Goal: Task Accomplishment & Management: Manage account settings

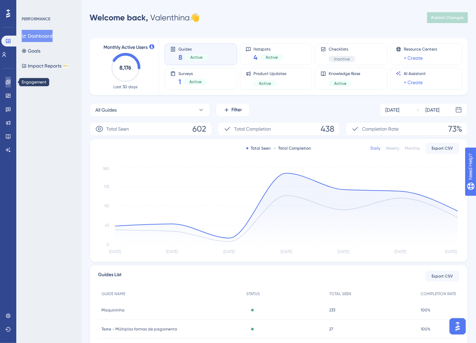
click at [0, 0] on link at bounding box center [0, 0] width 0 height 0
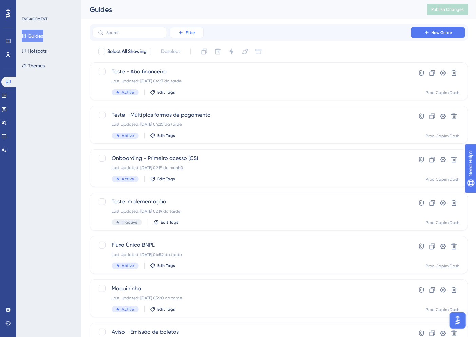
click at [194, 30] on span "Filter" at bounding box center [191, 32] width 10 height 5
click at [187, 95] on span "Status" at bounding box center [187, 93] width 14 height 8
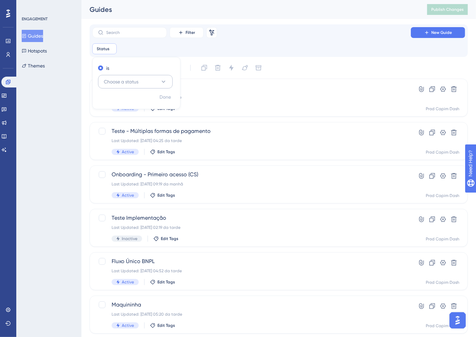
click at [142, 82] on button "Choose a status" at bounding box center [135, 82] width 75 height 14
click at [127, 108] on div "Active Active" at bounding box center [135, 103] width 55 height 14
click at [1, 210] on div "Performance Users Engagement Widgets Feedback Product Updates Knowledge Base AI…" at bounding box center [8, 168] width 16 height 337
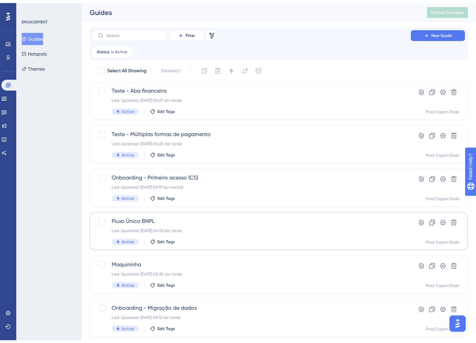
scroll to position [99, 0]
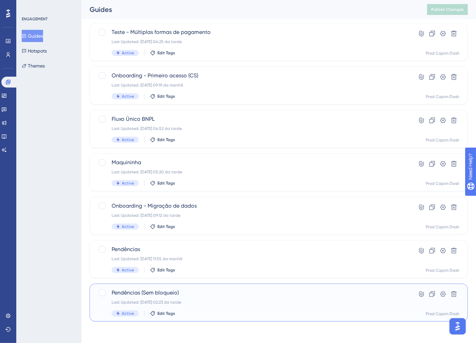
click at [211, 304] on div "Last Updated: [DATE] 02:23 da tarde" at bounding box center [252, 302] width 280 height 5
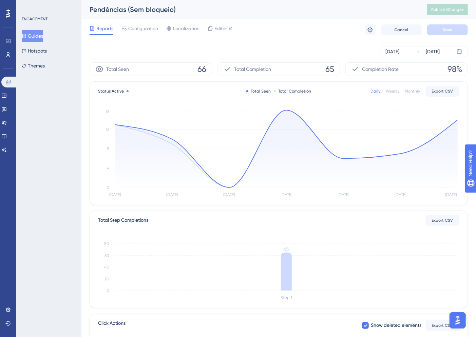
click at [139, 37] on div "Reports Configuration Localization Editor Troubleshoot Cancel Save" at bounding box center [279, 30] width 378 height 22
click at [139, 30] on span "Configuration" at bounding box center [143, 28] width 30 height 8
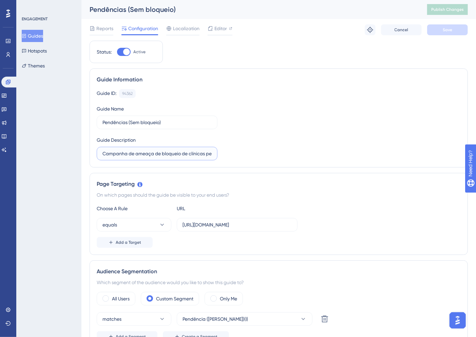
scroll to position [0, 18]
drag, startPoint x: 134, startPoint y: 157, endPoint x: 222, endPoint y: 158, distance: 88.2
click at [222, 158] on div "Guide ID: 94362 Copy Guide Name Pendências (Sem bloqueio) Guide Description Cam…" at bounding box center [279, 124] width 364 height 71
click at [169, 159] on label "Campanha de ameaça de bloqueio de clínicas pendentes" at bounding box center [157, 154] width 121 height 14
click at [169, 157] on input "Campanha de ameaça de bloqueio de clínicas pendentes" at bounding box center [156, 153] width 109 height 7
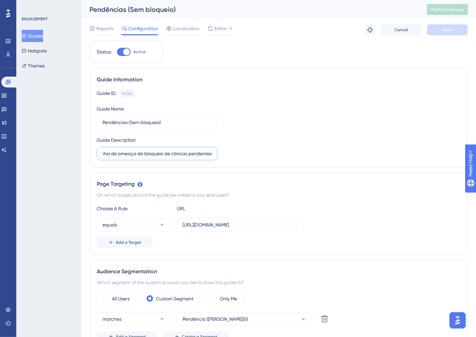
scroll to position [0, 0]
click at [110, 28] on span "Reports" at bounding box center [104, 28] width 17 height 8
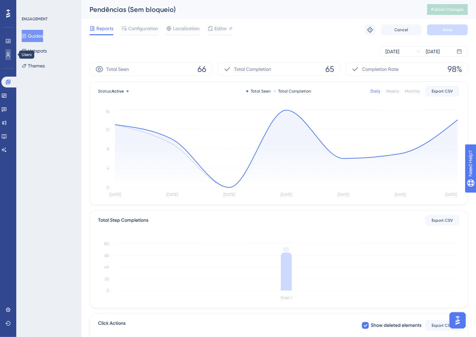
click at [0, 0] on icon at bounding box center [0, 0] width 0 height 0
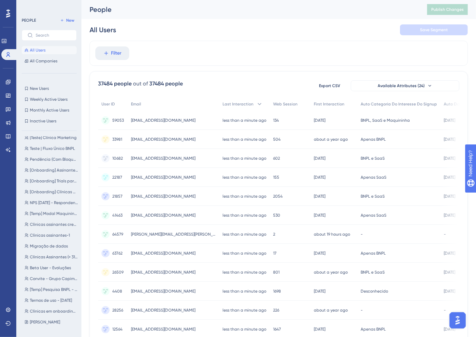
scroll to position [153, 0]
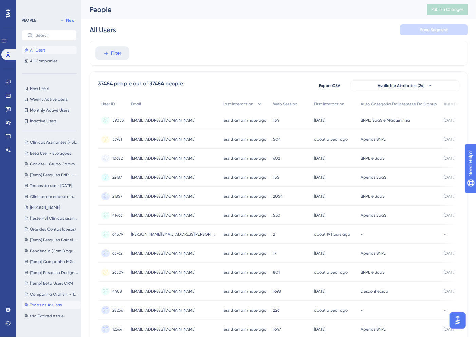
click at [40, 306] on span "Todas as Avulsas" at bounding box center [46, 305] width 32 height 5
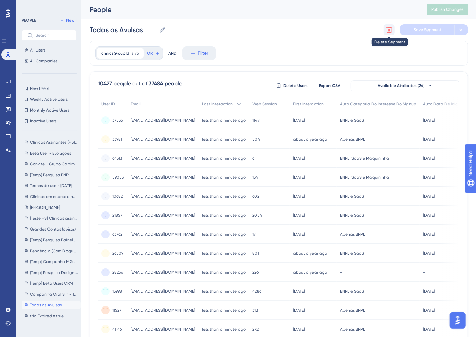
click at [393, 30] on button at bounding box center [389, 29] width 11 height 11
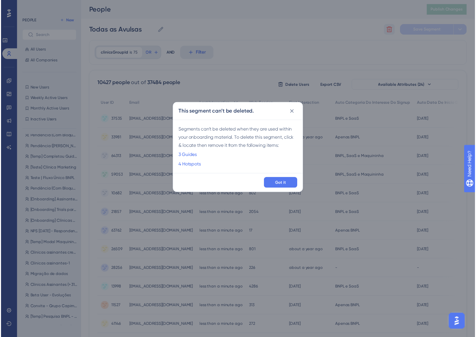
scroll to position [0, 0]
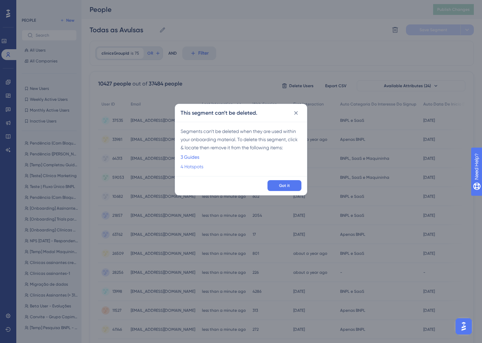
click at [198, 165] on link "4 Hotspots" at bounding box center [192, 167] width 23 height 8
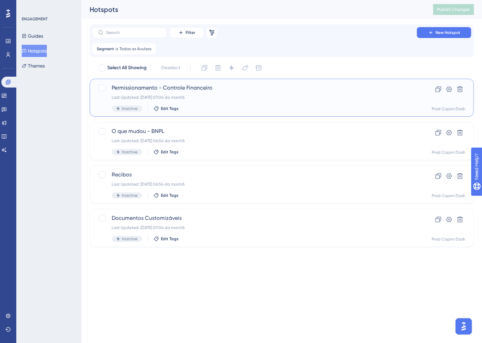
click at [225, 100] on div "Permissionamento - Controle Financeiro Last Updated: 22.07.2025 07:04 da manhã …" at bounding box center [255, 98] width 286 height 28
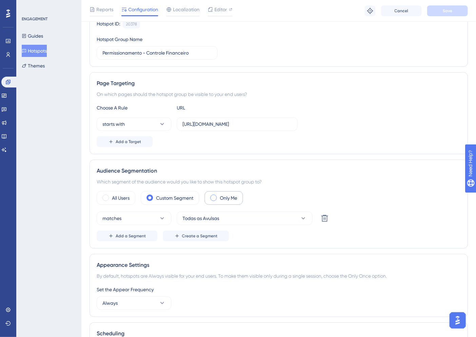
scroll to position [75, 0]
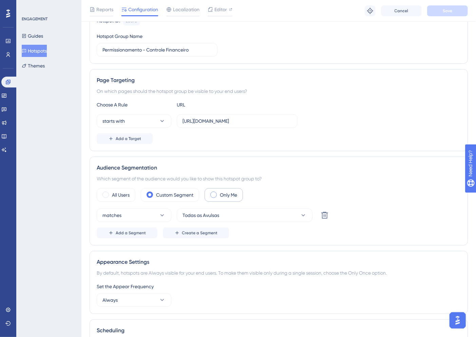
drag, startPoint x: 241, startPoint y: 202, endPoint x: 236, endPoint y: 195, distance: 8.7
click at [240, 202] on div "All Users Custom Segment Only Me" at bounding box center [279, 195] width 364 height 14
click at [235, 195] on label "Only Me" at bounding box center [228, 195] width 17 height 8
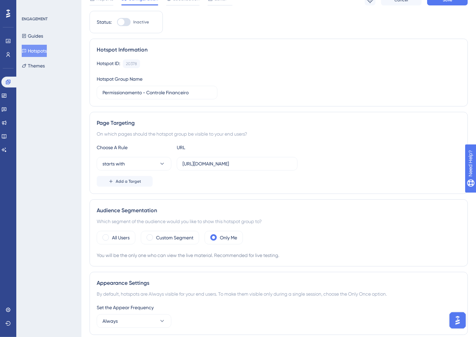
scroll to position [0, 0]
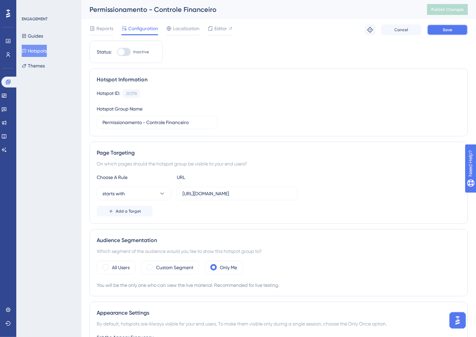
click at [456, 30] on button "Save" at bounding box center [447, 29] width 41 height 11
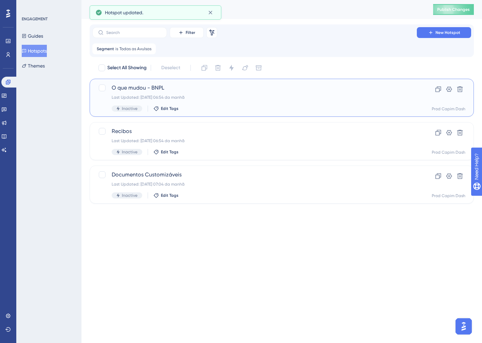
click at [181, 100] on div "O que mudou - BNPL Last Updated: 22.07.2025 06:54 da manhã Inactive Edit Tags" at bounding box center [255, 98] width 286 height 28
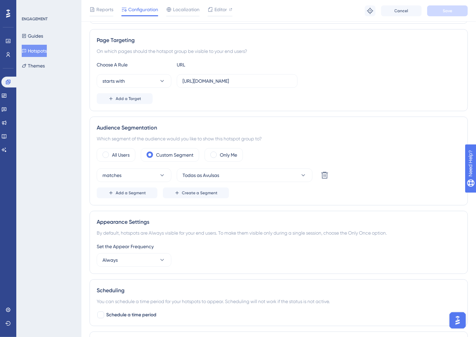
scroll to position [151, 0]
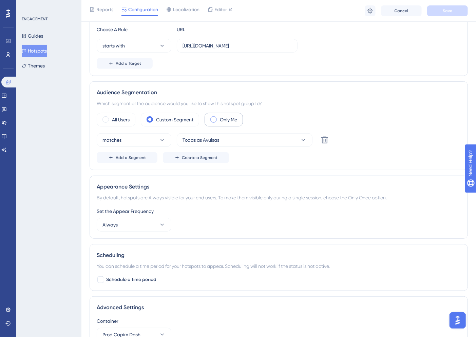
click at [237, 121] on label "Only Me" at bounding box center [228, 120] width 17 height 8
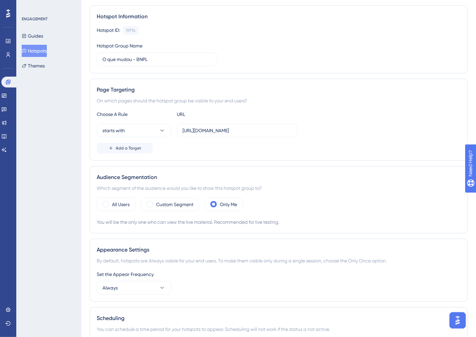
scroll to position [0, 0]
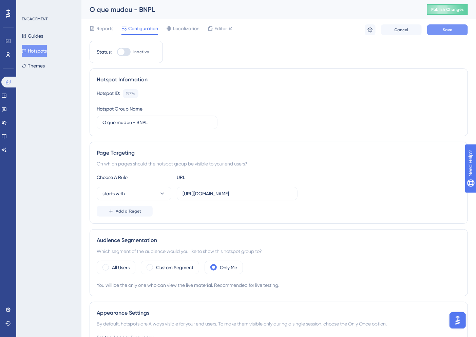
click at [445, 33] on button "Save" at bounding box center [447, 29] width 41 height 11
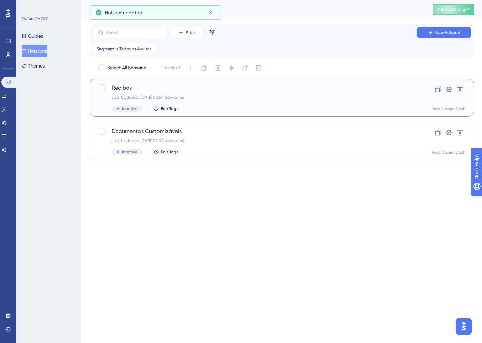
click at [227, 97] on div "Last Updated: 22.07.2025 06:54 da manhã" at bounding box center [255, 97] width 286 height 5
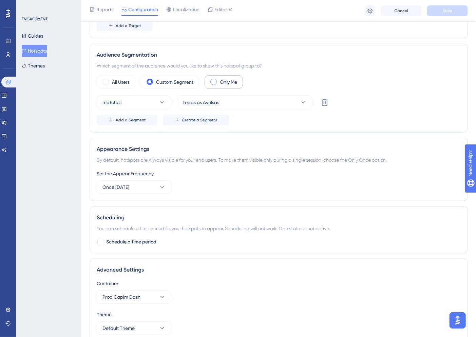
click at [237, 82] on label "Only Me" at bounding box center [228, 82] width 17 height 8
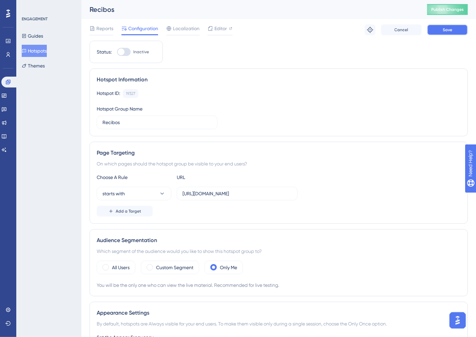
click at [450, 26] on button "Save" at bounding box center [447, 29] width 41 height 11
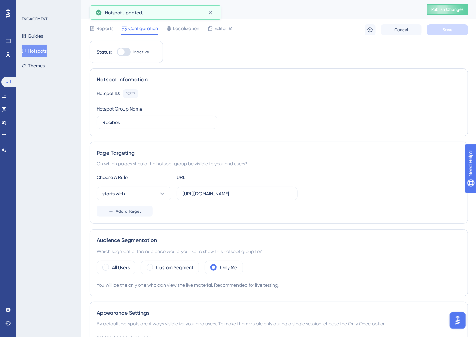
click at [46, 46] on button "Hotspots" at bounding box center [34, 51] width 25 height 12
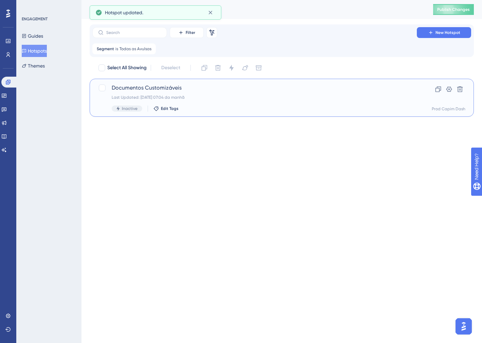
click at [241, 100] on div "Documentos Customizáveis Last Updated: 22.07.2025 07:04 da manhã Inactive Edit …" at bounding box center [255, 98] width 286 height 28
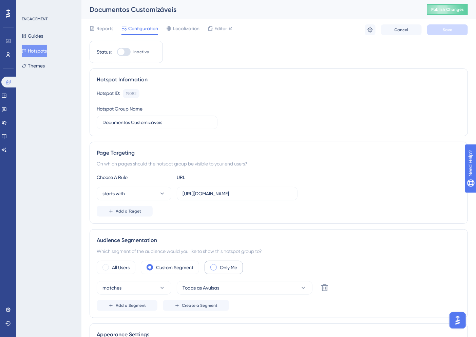
click at [229, 265] on label "Only Me" at bounding box center [228, 268] width 17 height 8
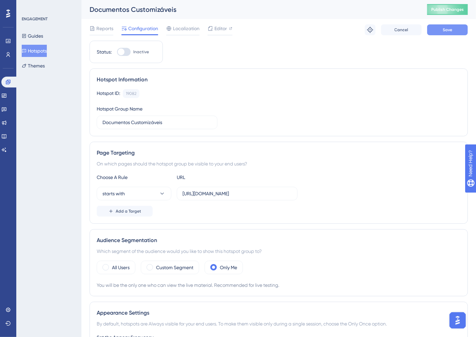
click at [451, 26] on button "Save" at bounding box center [447, 29] width 41 height 11
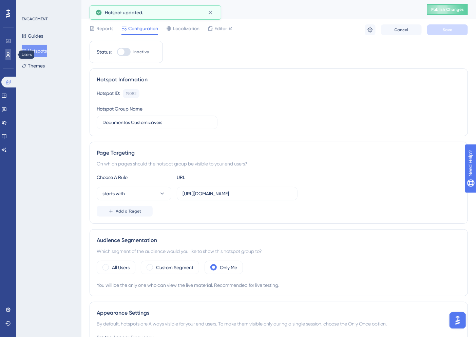
click at [6, 51] on link at bounding box center [7, 54] width 5 height 11
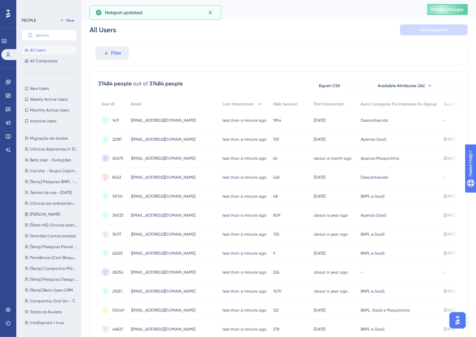
scroll to position [153, 0]
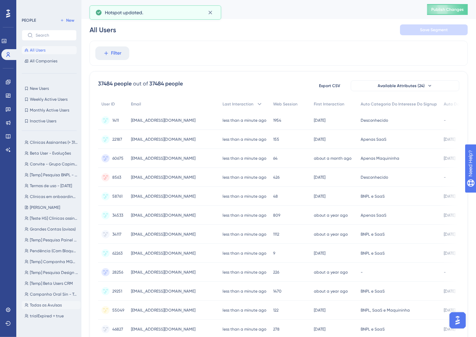
click at [53, 303] on span "Todas as Avulsas" at bounding box center [46, 305] width 32 height 5
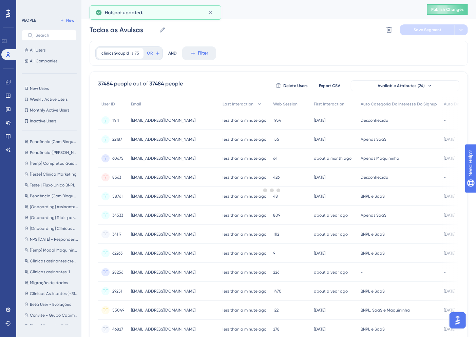
scroll to position [0, 0]
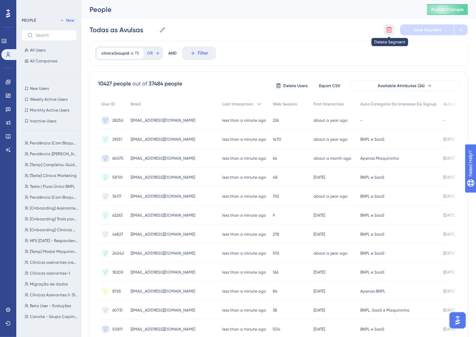
click at [389, 29] on icon at bounding box center [389, 29] width 7 height 7
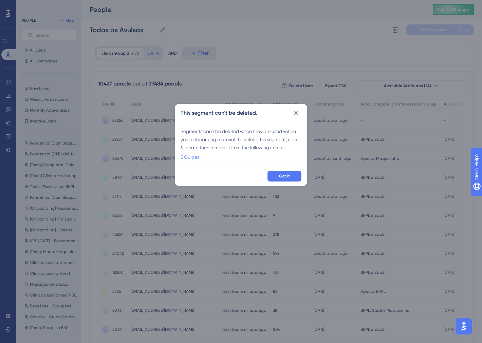
click at [195, 157] on link "3 Guides" at bounding box center [190, 157] width 19 height 8
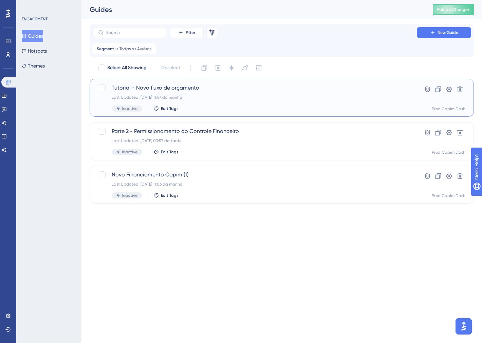
click at [211, 97] on div "Last Updated: 24.02.2025 11:47 da manhã" at bounding box center [255, 97] width 286 height 5
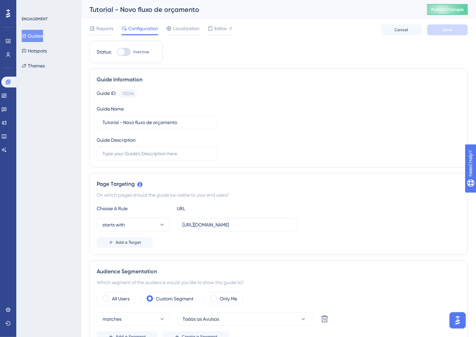
drag, startPoint x: 211, startPoint y: 291, endPoint x: 213, endPoint y: 294, distance: 3.5
click at [211, 291] on div "Audience Segmentation Which segment of the audience would you like to show this…" at bounding box center [279, 305] width 378 height 89
click at [213, 294] on div "Only Me" at bounding box center [224, 299] width 38 height 14
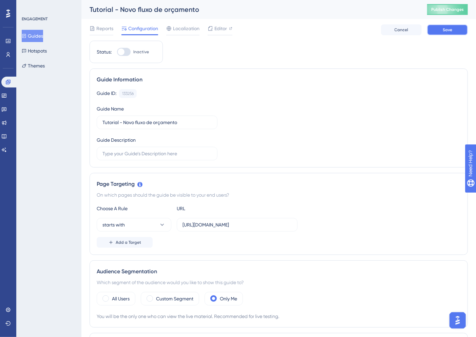
click at [446, 31] on span "Save" at bounding box center [448, 29] width 10 height 5
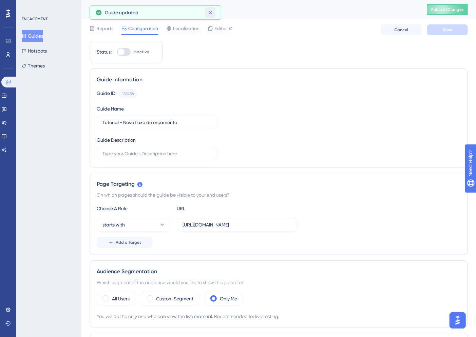
click at [208, 14] on icon at bounding box center [210, 12] width 7 height 7
click at [35, 36] on button "Guides" at bounding box center [32, 36] width 21 height 12
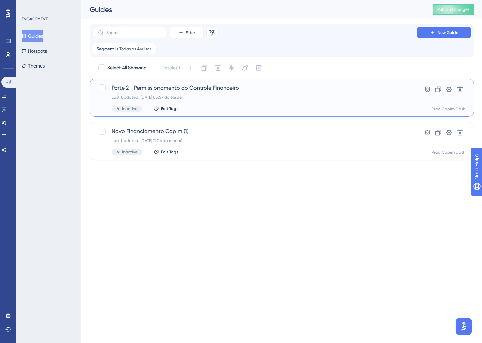
click at [285, 100] on div "Last Updated: 18.12.2024 03:57 da tarde" at bounding box center [255, 97] width 286 height 5
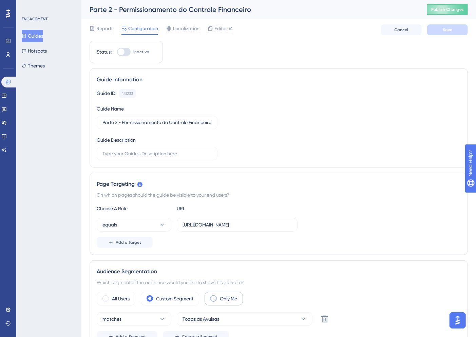
click at [233, 297] on label "Only Me" at bounding box center [228, 299] width 17 height 8
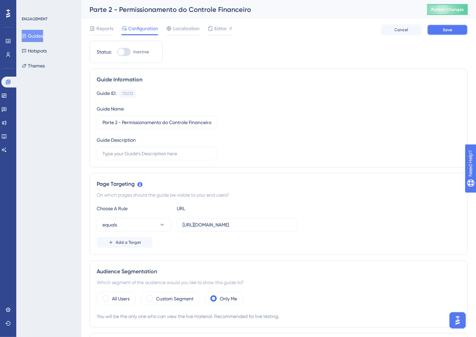
click at [450, 29] on span "Save" at bounding box center [448, 29] width 10 height 5
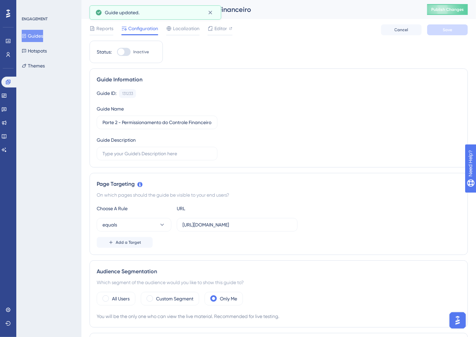
click at [43, 34] on button "Guides" at bounding box center [32, 36] width 21 height 12
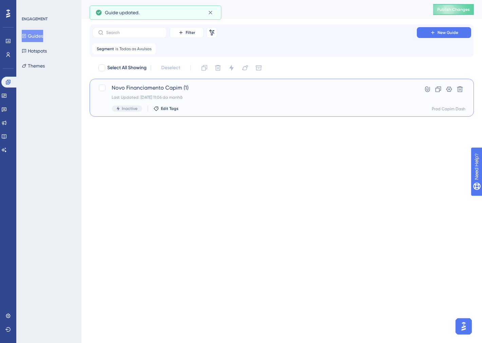
click at [235, 106] on div "Inactive Edit Tags" at bounding box center [255, 109] width 286 height 6
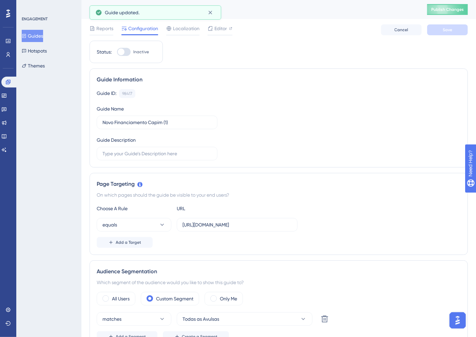
click at [226, 306] on div "All Users Custom Segment Only Me matches Todas as Avulsas Delete Add a Segment …" at bounding box center [279, 317] width 364 height 50
click at [231, 300] on label "Only Me" at bounding box center [228, 299] width 17 height 8
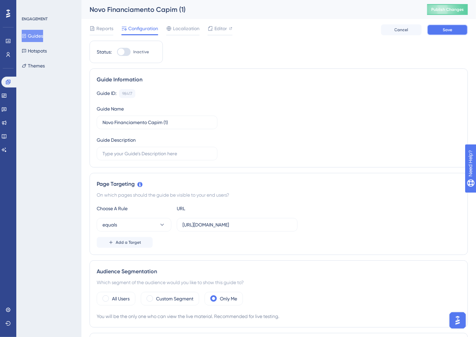
click at [455, 32] on button "Save" at bounding box center [447, 29] width 41 height 11
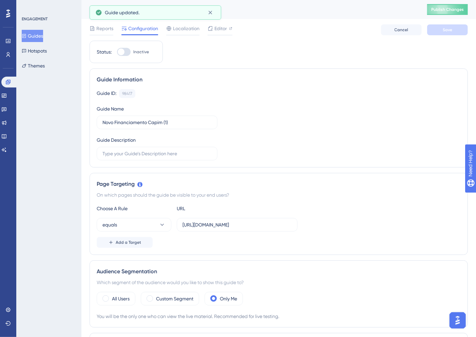
click at [39, 35] on button "Guides" at bounding box center [32, 36] width 21 height 12
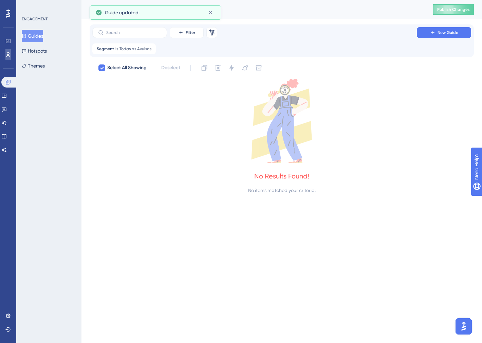
click at [0, 0] on icon at bounding box center [0, 0] width 0 height 0
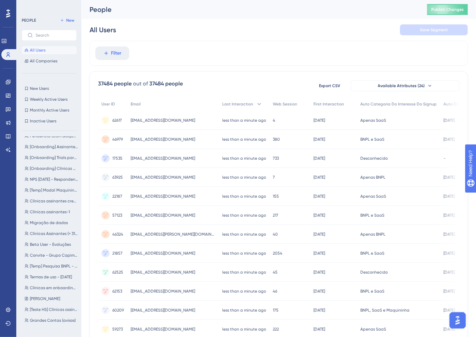
scroll to position [153, 0]
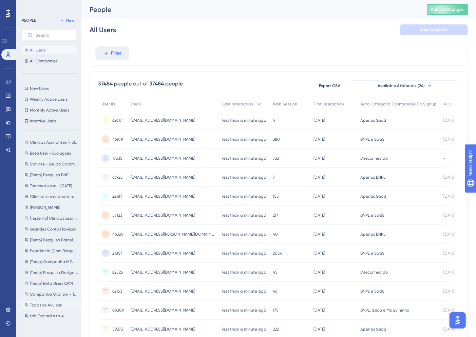
click at [50, 302] on button "Todas as Avulsas Todas as Avulsas" at bounding box center [51, 305] width 59 height 8
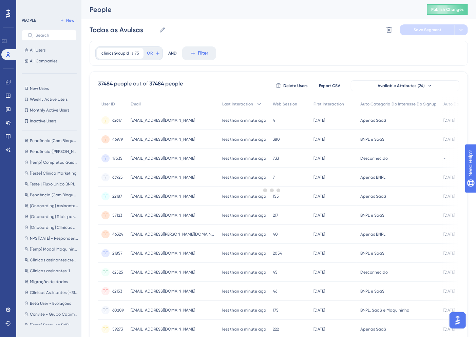
scroll to position [0, 0]
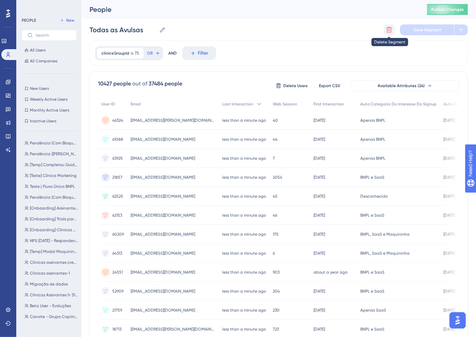
click at [392, 29] on icon at bounding box center [389, 29] width 7 height 7
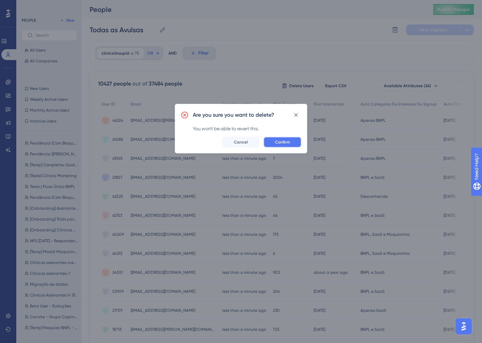
click at [285, 140] on span "Confirm" at bounding box center [282, 141] width 15 height 5
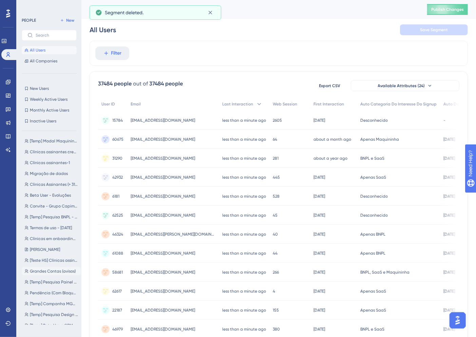
scroll to position [142, 0]
click at [46, 327] on span "Capim Clinic" at bounding box center [42, 327] width 25 height 5
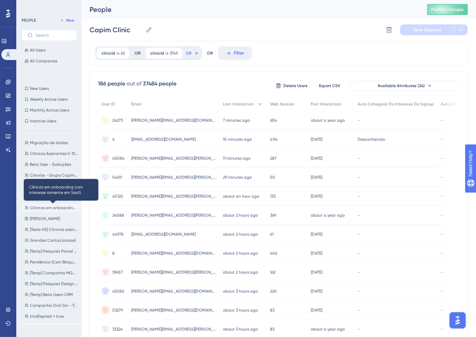
scroll to position [0, 0]
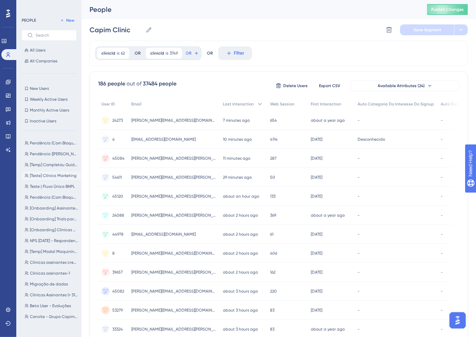
click at [57, 174] on span "[Teste] Clínica Marketing" at bounding box center [53, 175] width 47 height 5
type input "[Teste] Clínica Marketing"
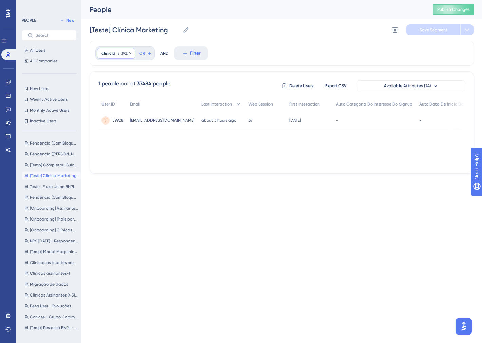
click at [110, 51] on span "clinicId" at bounding box center [108, 53] width 14 height 5
click at [113, 108] on input "39276" at bounding box center [137, 108] width 54 height 8
click at [113, 107] on input "39276" at bounding box center [137, 108] width 54 height 8
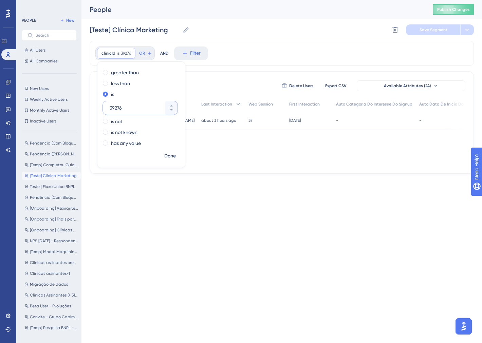
click at [113, 107] on input "39276" at bounding box center [137, 108] width 54 height 8
click at [168, 155] on span "Done" at bounding box center [170, 156] width 12 height 8
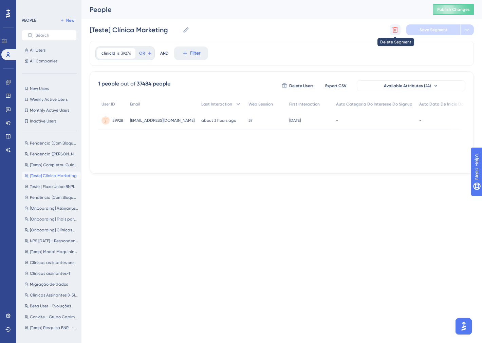
click at [396, 26] on icon at bounding box center [395, 29] width 7 height 7
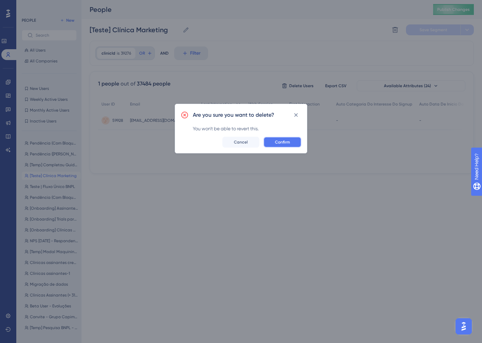
click at [280, 139] on span "Confirm" at bounding box center [282, 141] width 15 height 5
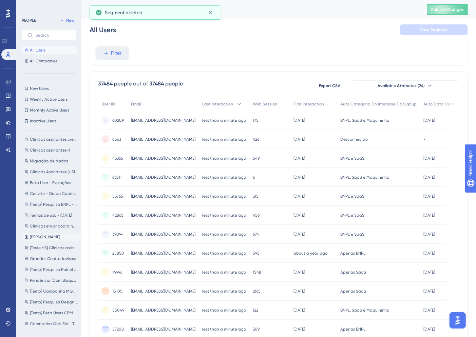
scroll to position [131, 0]
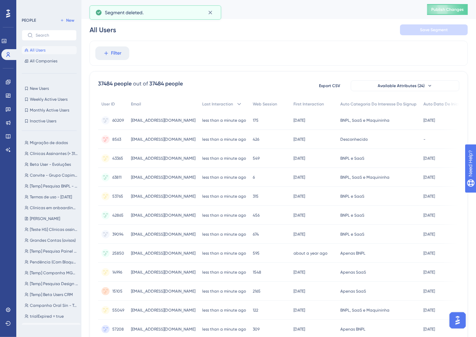
click at [45, 327] on span "Capim Clinic" at bounding box center [42, 327] width 25 height 5
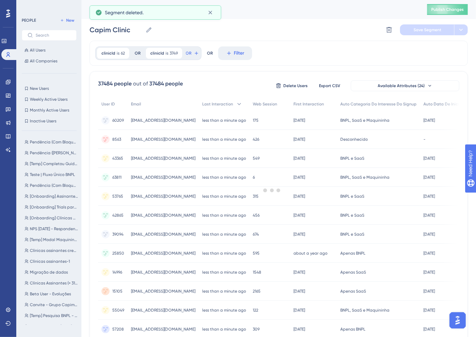
scroll to position [0, 0]
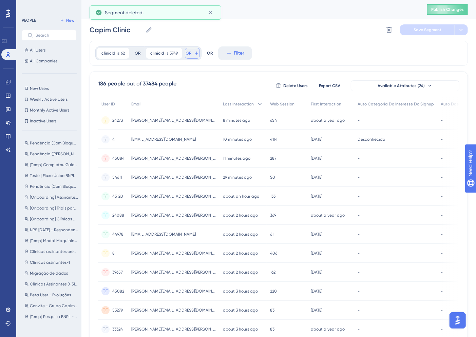
click at [196, 52] on icon at bounding box center [196, 53] width 5 height 5
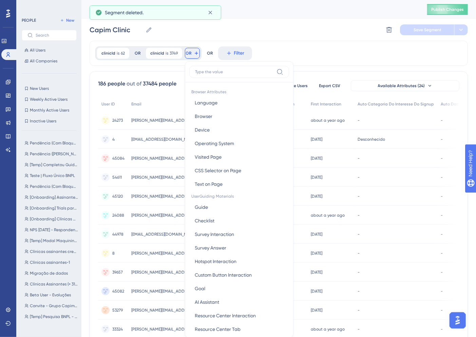
scroll to position [31, 0]
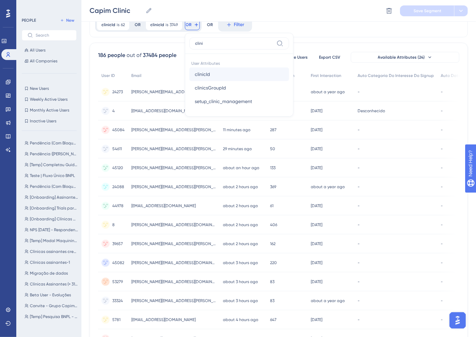
type input "clini"
click at [203, 70] on span "clinicId" at bounding box center [202, 74] width 15 height 8
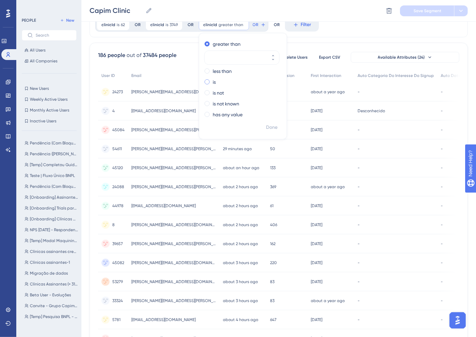
click at [213, 79] on label "is" at bounding box center [214, 82] width 3 height 8
paste input "39276"
type input "39276"
click at [277, 124] on span "Done" at bounding box center [272, 128] width 12 height 8
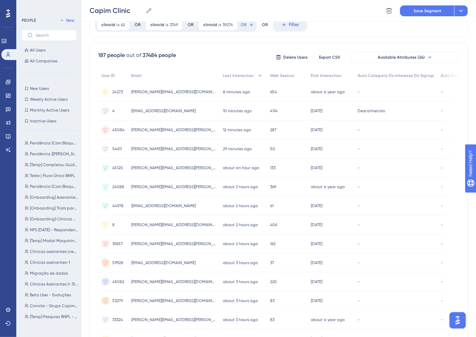
scroll to position [0, 0]
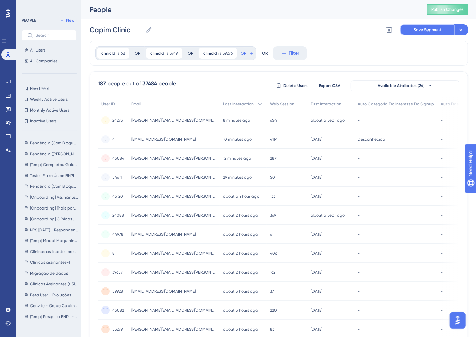
click at [432, 30] on span "Save Segment" at bounding box center [428, 29] width 28 height 5
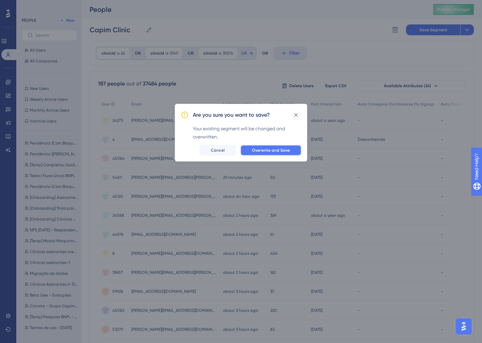
click at [261, 151] on span "Overwrite and Save" at bounding box center [271, 150] width 38 height 5
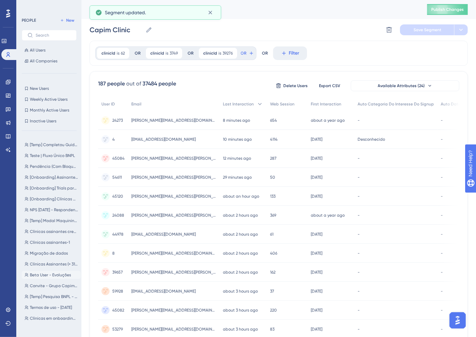
scroll to position [131, 0]
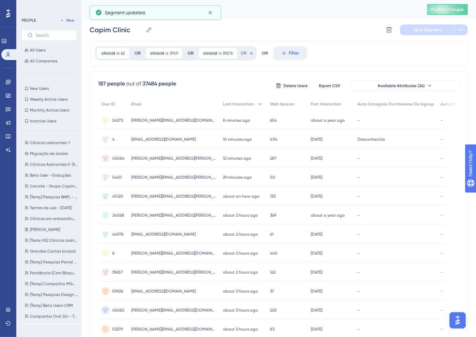
click at [43, 327] on span "trialExpired = true" at bounding box center [47, 327] width 34 height 5
type input "trialExpired = true"
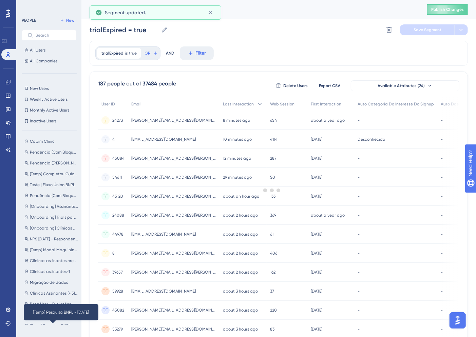
scroll to position [0, 0]
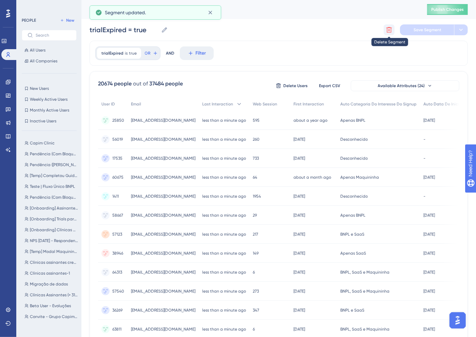
click at [389, 30] on icon at bounding box center [390, 30] width 6 height 6
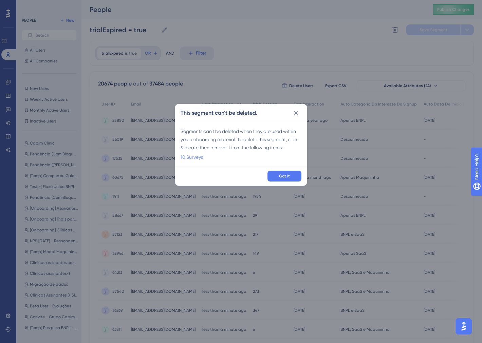
click at [194, 158] on link "10 Surveys" at bounding box center [192, 157] width 22 height 8
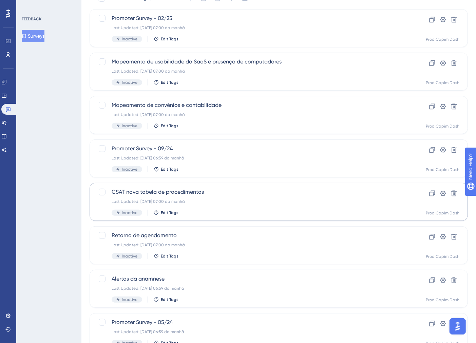
scroll to position [186, 0]
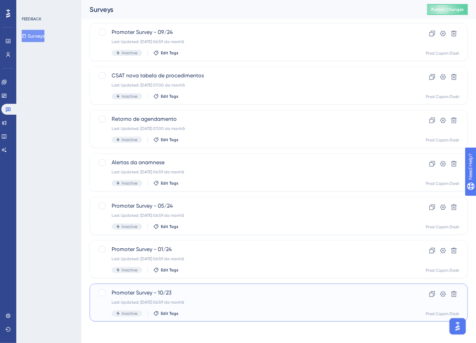
click at [242, 303] on div "Last Updated: 22.07.2025 06:59 da manhã" at bounding box center [252, 302] width 280 height 5
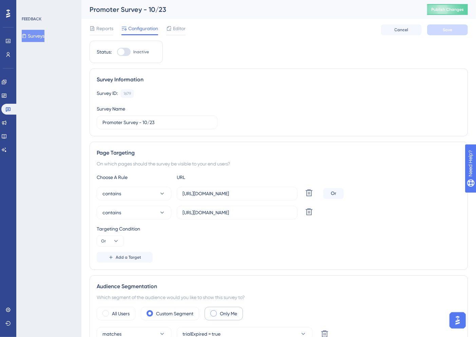
click at [221, 321] on div "Only Me" at bounding box center [224, 314] width 38 height 14
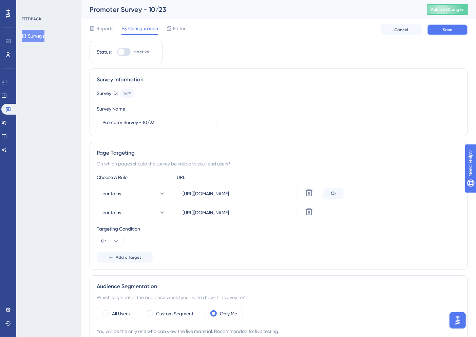
click at [452, 26] on button "Save" at bounding box center [447, 29] width 41 height 11
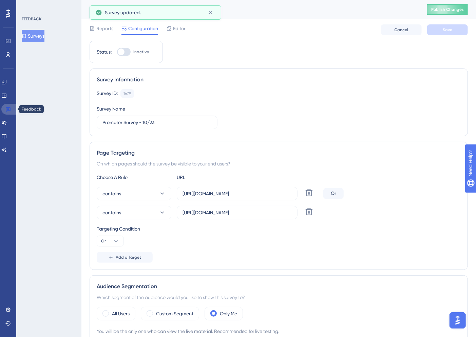
click at [7, 109] on icon at bounding box center [8, 110] width 5 height 4
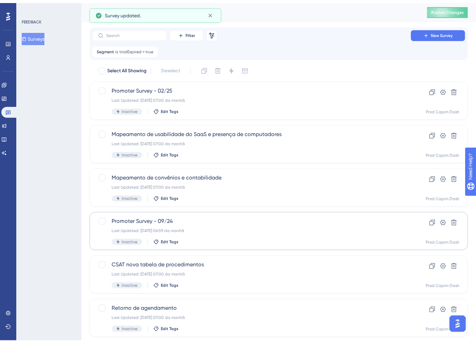
scroll to position [143, 0]
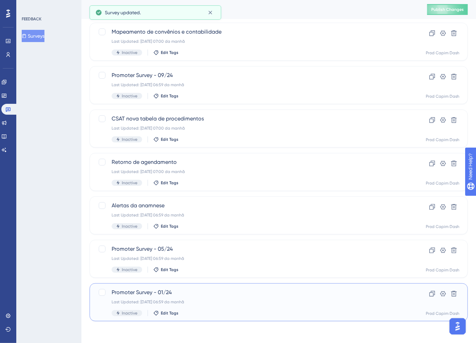
click at [221, 314] on div "Inactive Edit Tags" at bounding box center [252, 313] width 280 height 6
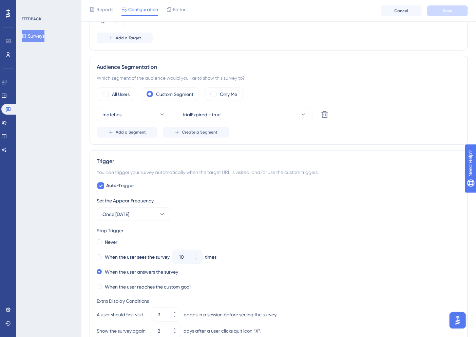
scroll to position [264, 0]
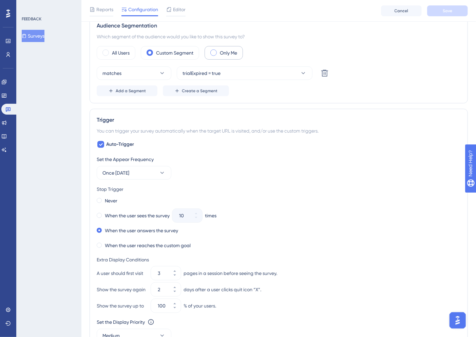
click at [223, 58] on div "Only Me" at bounding box center [224, 53] width 38 height 14
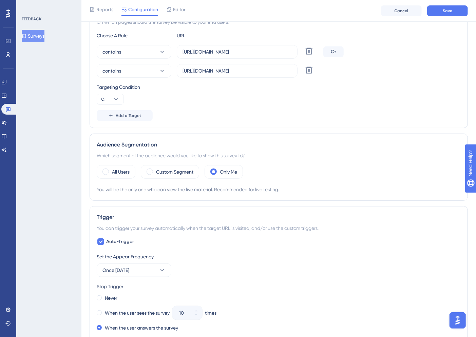
scroll to position [0, 0]
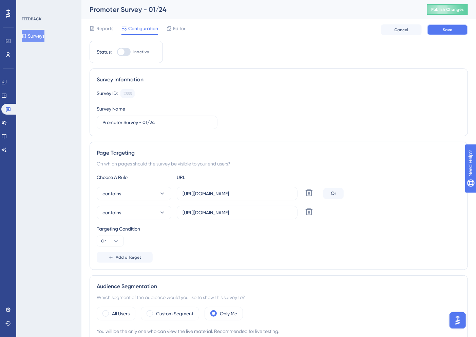
click at [459, 31] on button "Save" at bounding box center [447, 29] width 41 height 11
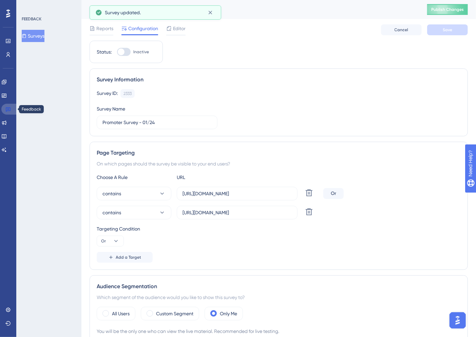
click at [11, 107] on link at bounding box center [9, 109] width 16 height 11
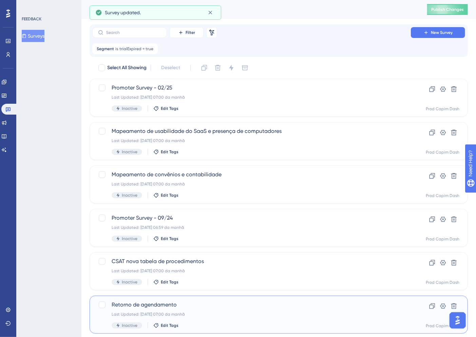
click at [202, 320] on div "Retorno de agendamento Last Updated: 22.07.2025 07:00 da manhã Inactive Edit Ta…" at bounding box center [252, 315] width 280 height 28
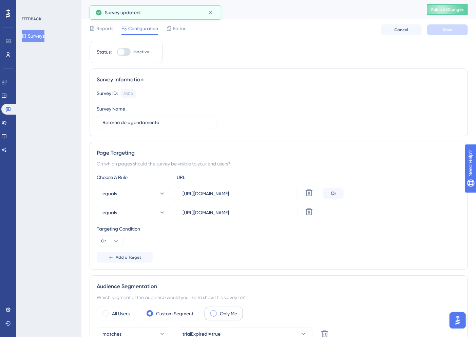
click at [234, 314] on label "Only Me" at bounding box center [228, 314] width 17 height 8
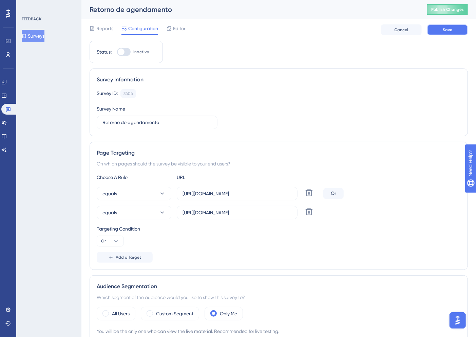
click at [457, 28] on button "Save" at bounding box center [447, 29] width 41 height 11
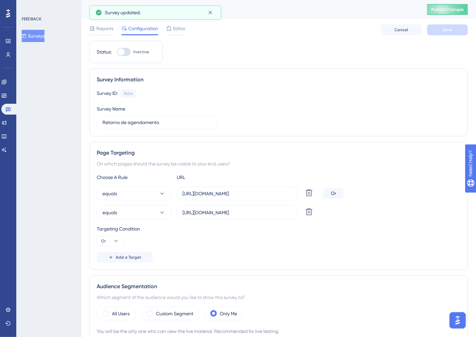
click at [38, 34] on button "Surveys" at bounding box center [33, 36] width 23 height 12
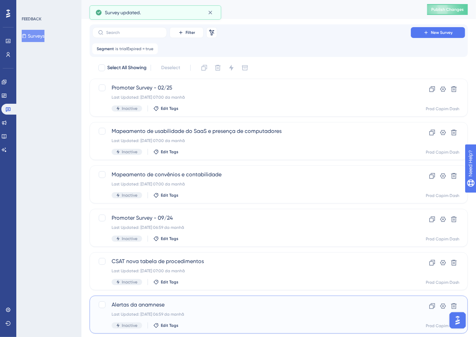
click at [243, 311] on div "Alertas da anamnese Last Updated: 22.07.2025 06:59 da manhã Inactive Edit Tags" at bounding box center [252, 315] width 280 height 28
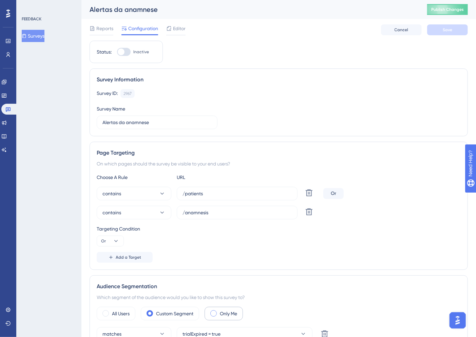
click at [232, 312] on label "Only Me" at bounding box center [228, 314] width 17 height 8
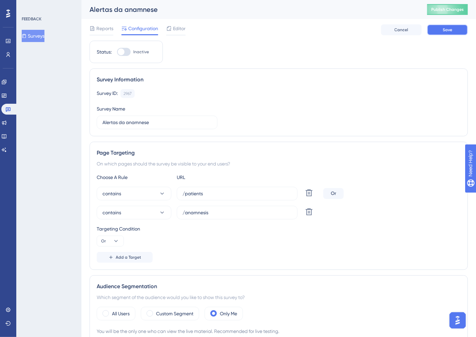
click at [447, 25] on button "Save" at bounding box center [447, 29] width 41 height 11
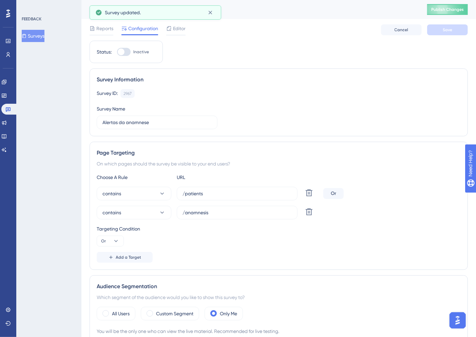
click at [42, 37] on button "Surveys" at bounding box center [33, 36] width 23 height 12
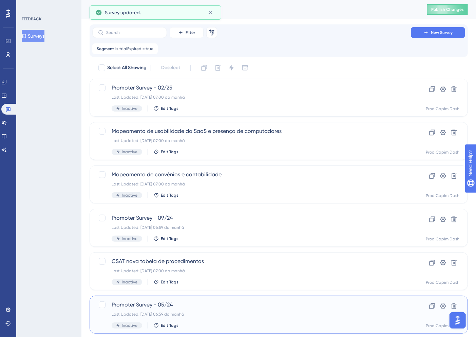
click at [238, 315] on div "Last Updated: 22.07.2025 06:59 da manhã" at bounding box center [252, 314] width 280 height 5
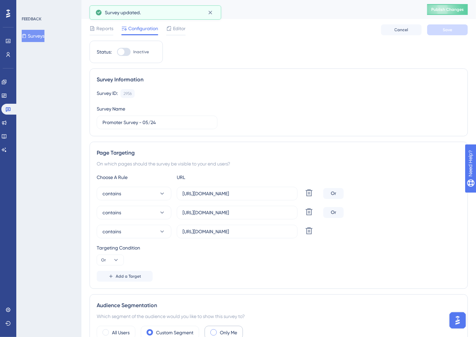
click at [223, 335] on label "Only Me" at bounding box center [228, 333] width 17 height 8
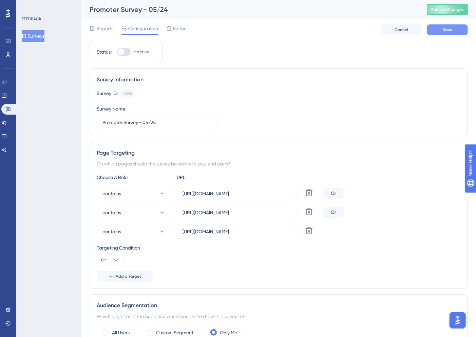
click at [448, 33] on button "Save" at bounding box center [447, 29] width 41 height 11
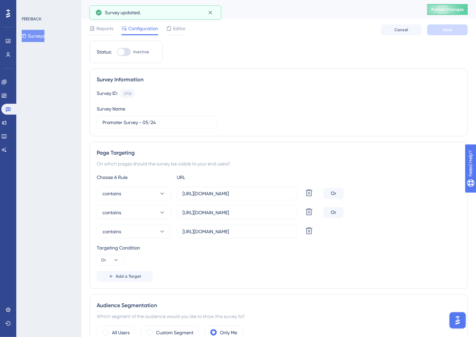
click at [39, 38] on button "Surveys" at bounding box center [33, 36] width 23 height 12
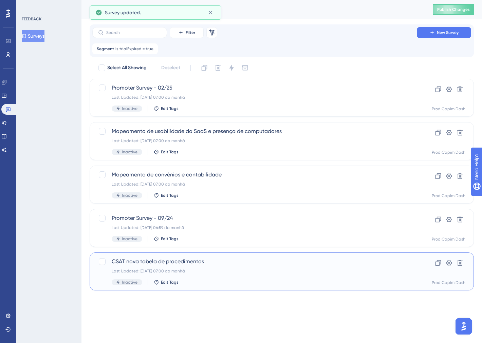
click at [232, 276] on div "CSAT nova tabela de procedimentos Last Updated: 22.07.2025 07:00 da manhã Inact…" at bounding box center [255, 272] width 286 height 28
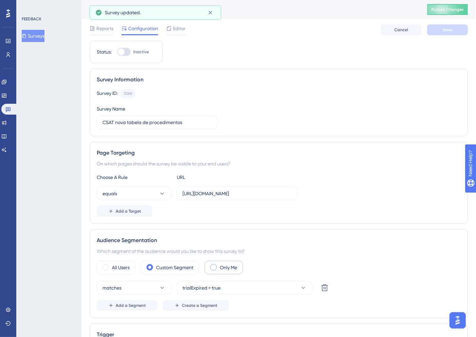
click at [223, 271] on label "Only Me" at bounding box center [228, 268] width 17 height 8
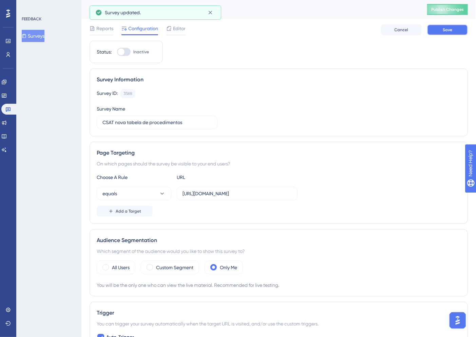
click at [437, 28] on button "Save" at bounding box center [447, 29] width 41 height 11
click at [28, 31] on button "Surveys" at bounding box center [33, 36] width 23 height 12
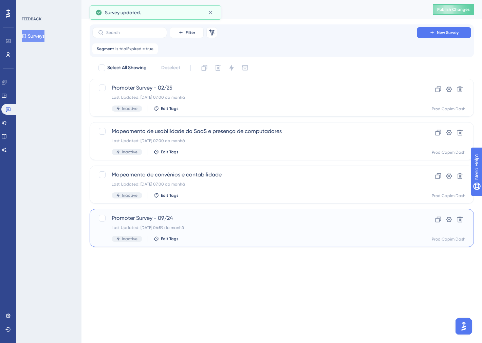
click at [218, 223] on div "Promoter Survey - 09/24 Last Updated: 22.07.2025 06:59 da manhã Inactive Edit T…" at bounding box center [255, 228] width 286 height 28
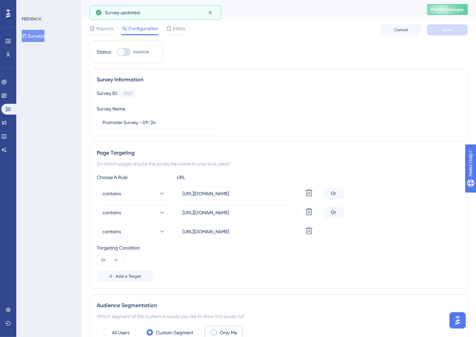
click at [236, 331] on label "Only Me" at bounding box center [228, 333] width 17 height 8
click at [437, 33] on button "Save" at bounding box center [447, 29] width 41 height 11
click at [40, 35] on button "Surveys" at bounding box center [33, 36] width 23 height 12
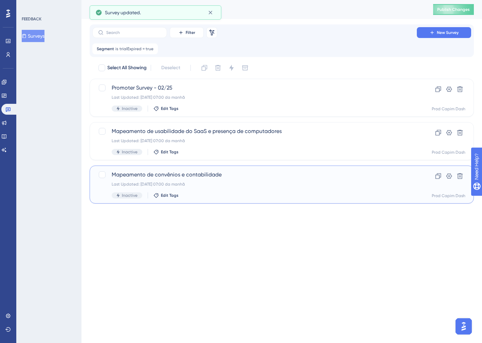
click at [245, 182] on div "Last Updated: [DATE] 07:00 da manhã" at bounding box center [255, 184] width 286 height 5
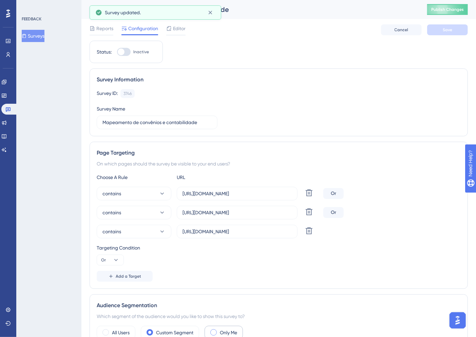
click at [229, 333] on label "Only Me" at bounding box center [228, 333] width 17 height 8
click at [450, 27] on span "Save" at bounding box center [448, 29] width 10 height 5
click at [44, 36] on button "Surveys" at bounding box center [33, 36] width 23 height 12
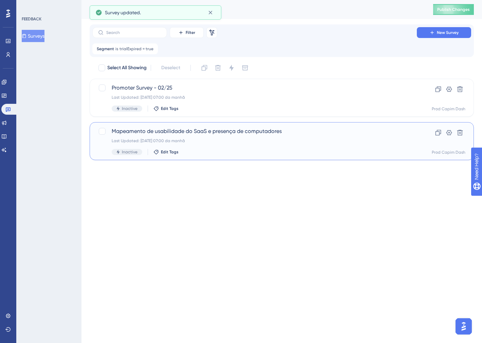
click at [257, 138] on div "Last Updated: [DATE] 07:00 da manhã" at bounding box center [255, 140] width 286 height 5
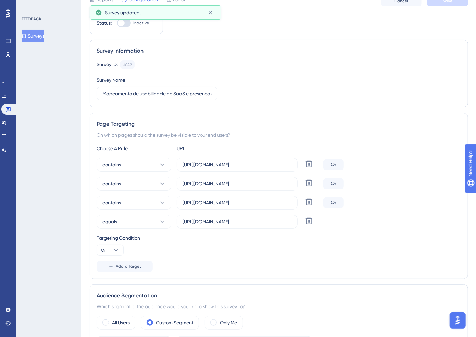
scroll to position [38, 0]
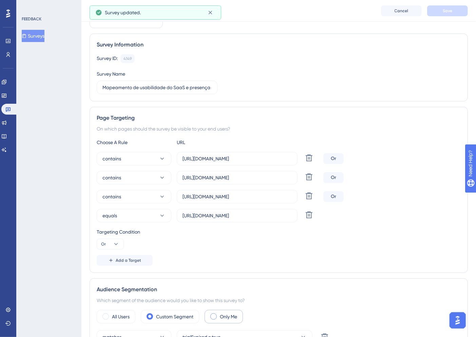
click at [215, 313] on div "Only Me" at bounding box center [224, 317] width 38 height 14
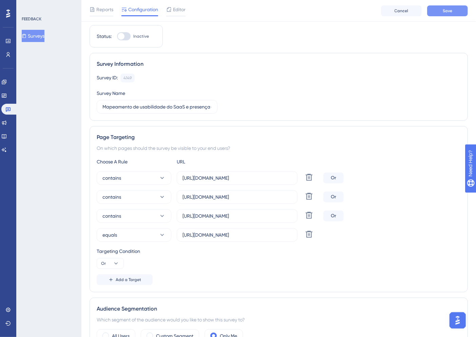
scroll to position [0, 0]
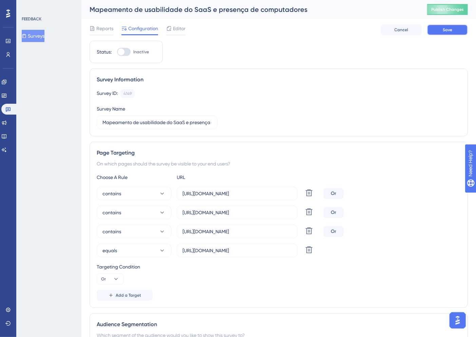
click at [438, 30] on button "Save" at bounding box center [447, 29] width 41 height 11
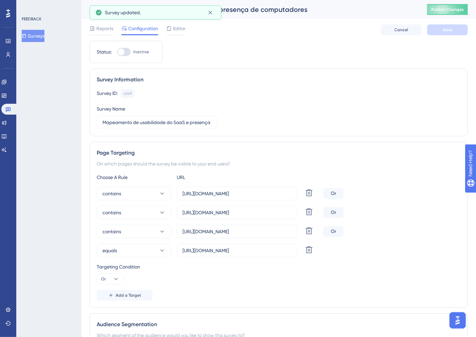
click at [44, 36] on button "Surveys" at bounding box center [33, 36] width 23 height 12
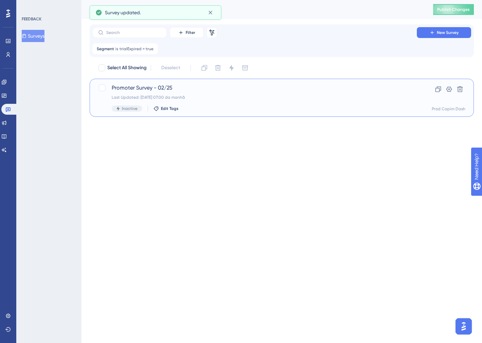
click at [239, 92] on div "Promoter Survey - 02/25 Last Updated: 22.07.2025 07:00 da manhã Inactive Edit T…" at bounding box center [255, 98] width 286 height 28
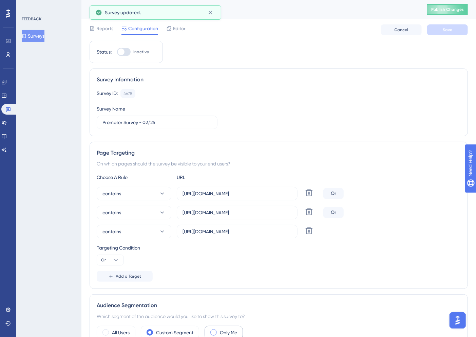
click at [232, 331] on label "Only Me" at bounding box center [228, 333] width 17 height 8
click at [462, 27] on button "Save" at bounding box center [447, 29] width 41 height 11
click at [0, 0] on icon at bounding box center [0, 0] width 0 height 0
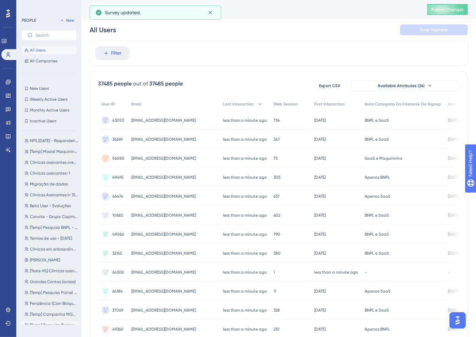
scroll to position [131, 0]
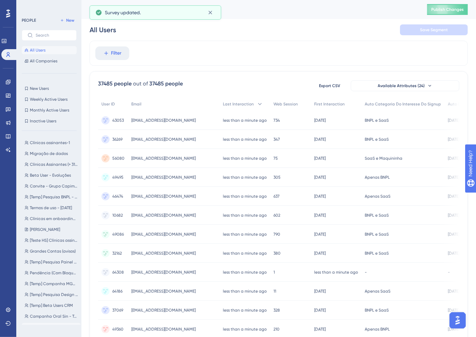
click at [55, 326] on span "trialExpired = true" at bounding box center [47, 327] width 34 height 5
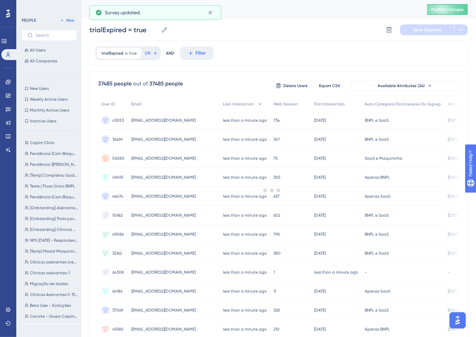
scroll to position [0, 0]
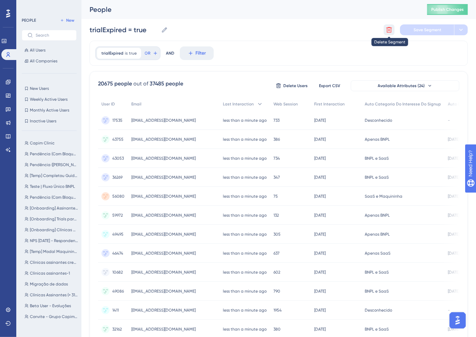
click at [393, 29] on button at bounding box center [389, 29] width 11 height 11
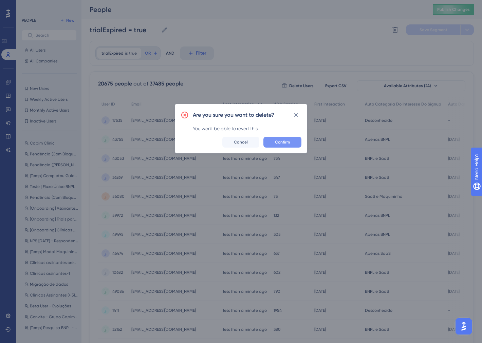
click at [273, 142] on button "Confirm" at bounding box center [282, 142] width 38 height 11
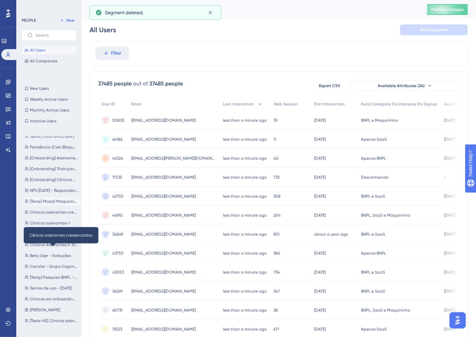
scroll to position [120, 0]
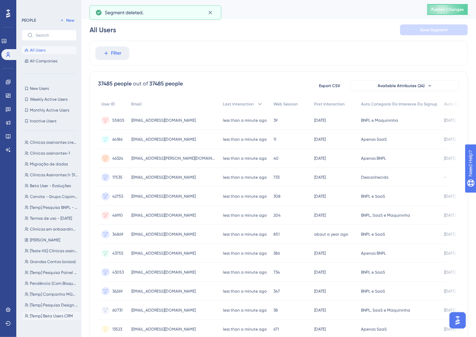
click at [63, 315] on span "[Temp] Beta Users CRM" at bounding box center [51, 316] width 43 height 5
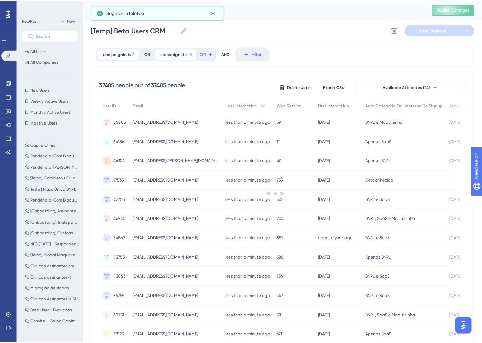
scroll to position [0, 0]
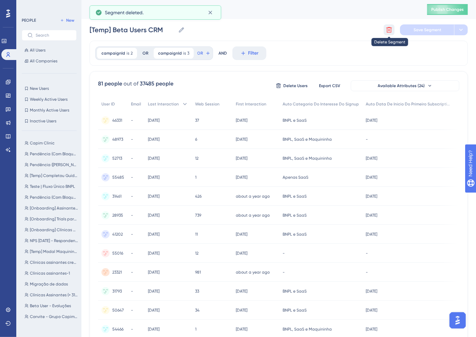
click at [387, 26] on icon at bounding box center [389, 29] width 7 height 7
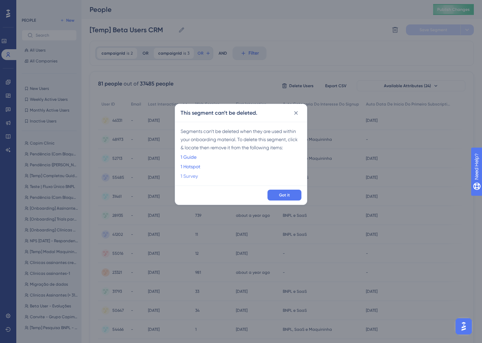
click at [193, 178] on link "1 Survey" at bounding box center [189, 176] width 17 height 8
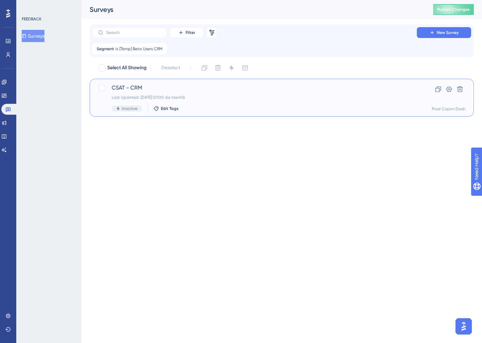
click at [232, 99] on div "Last Updated: [DATE] 07:00 da manhã" at bounding box center [255, 97] width 286 height 5
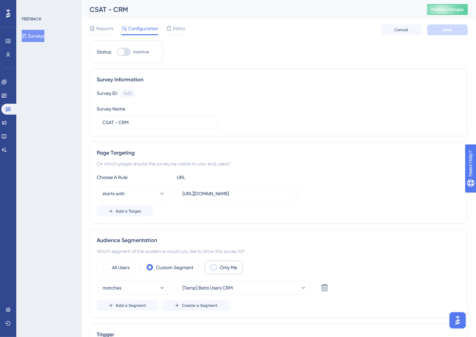
click at [236, 267] on label "Only Me" at bounding box center [228, 268] width 17 height 8
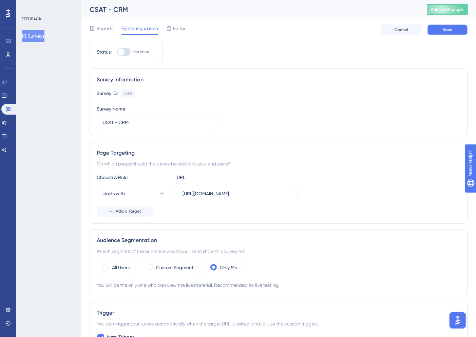
click at [446, 29] on span "Save" at bounding box center [448, 29] width 10 height 5
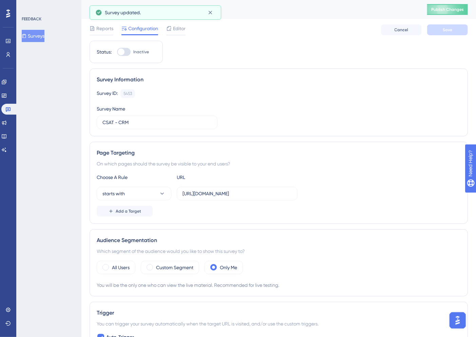
click at [39, 33] on button "Surveys" at bounding box center [33, 36] width 23 height 12
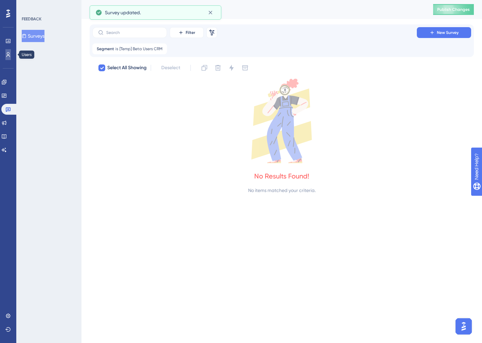
click at [7, 58] on link at bounding box center [7, 54] width 5 height 11
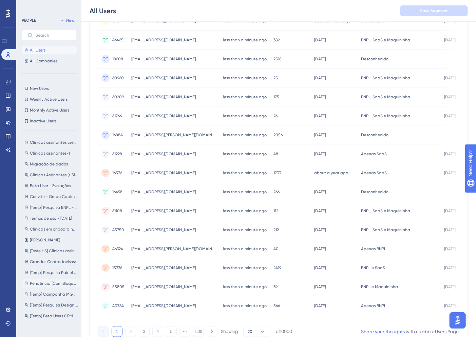
scroll to position [208, 0]
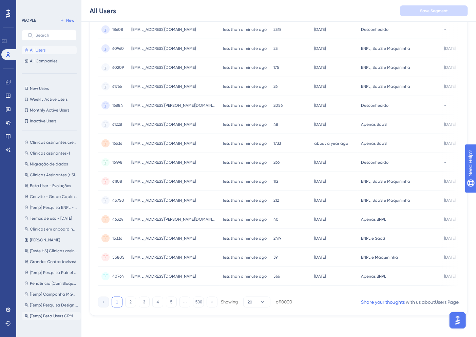
click at [52, 312] on button "[Temp] Beta Users CRM [Temp] Beta Users CRM" at bounding box center [51, 316] width 59 height 8
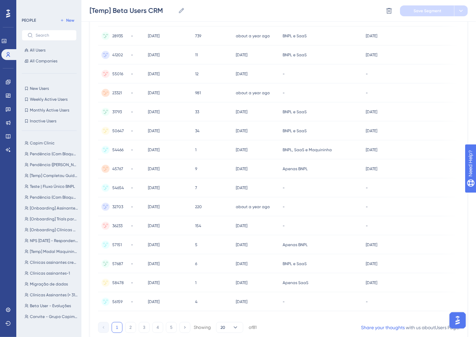
scroll to position [0, 0]
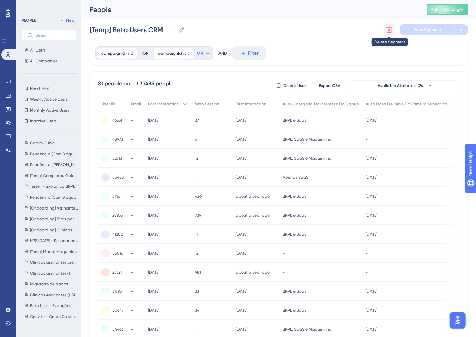
click at [392, 29] on icon at bounding box center [389, 29] width 7 height 7
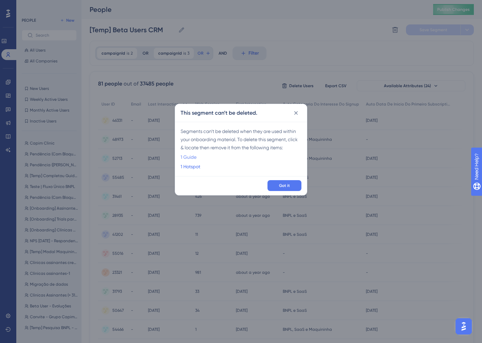
click at [192, 157] on link "1 Guide" at bounding box center [189, 157] width 16 height 8
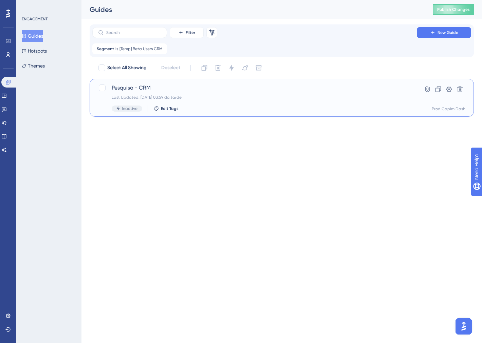
click at [175, 105] on div "Pesquisa - CRM Last Updated: 06.06.2025 03:59 da tarde Inactive Edit Tags" at bounding box center [255, 98] width 286 height 28
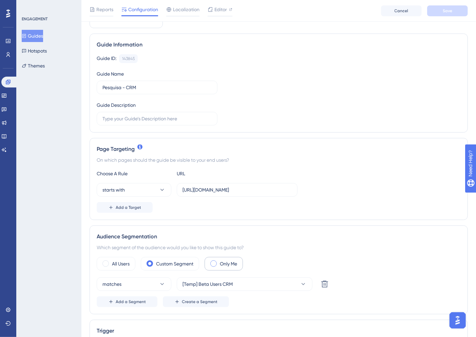
click at [232, 263] on label "Only Me" at bounding box center [228, 264] width 17 height 8
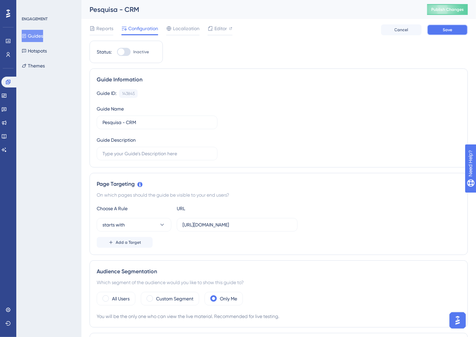
click at [463, 32] on button "Save" at bounding box center [447, 29] width 41 height 11
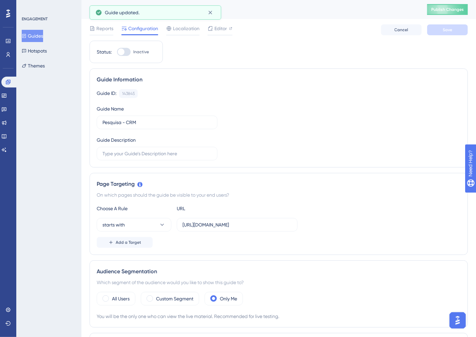
click at [38, 36] on button "Guides" at bounding box center [32, 36] width 21 height 12
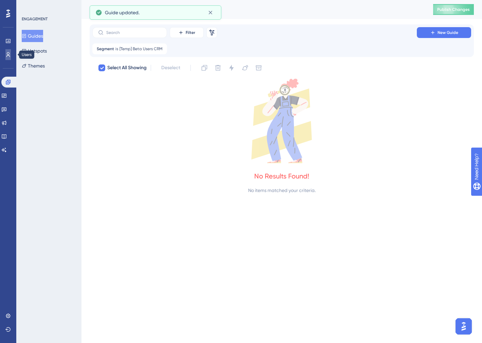
click at [0, 0] on icon at bounding box center [0, 0] width 0 height 0
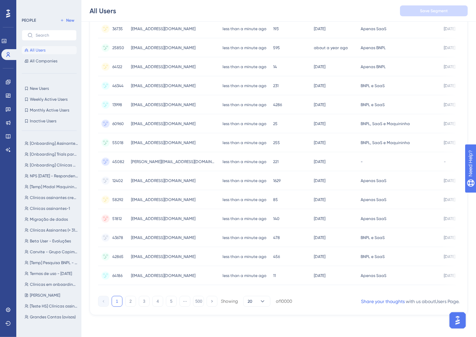
scroll to position [120, 0]
click at [56, 314] on span "[Temp] Beta Users CRM" at bounding box center [51, 316] width 43 height 5
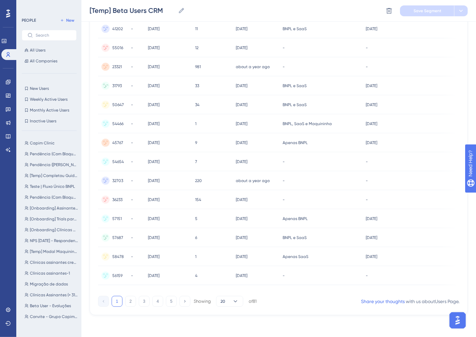
scroll to position [0, 0]
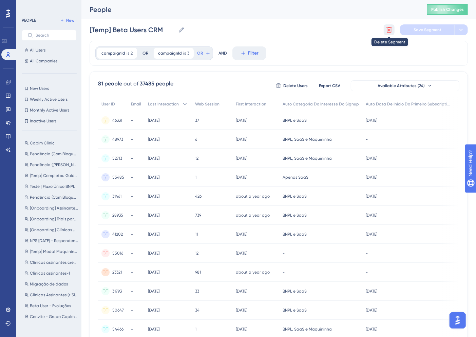
click at [389, 29] on icon at bounding box center [389, 29] width 7 height 7
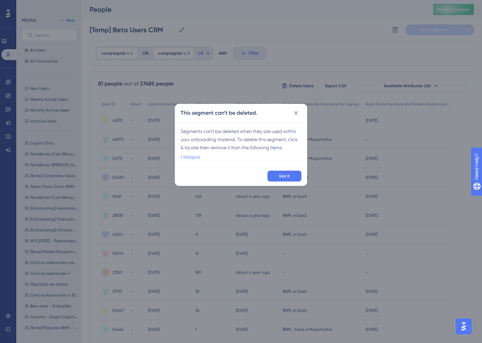
click at [194, 154] on link "1 Hotspot" at bounding box center [191, 157] width 20 height 8
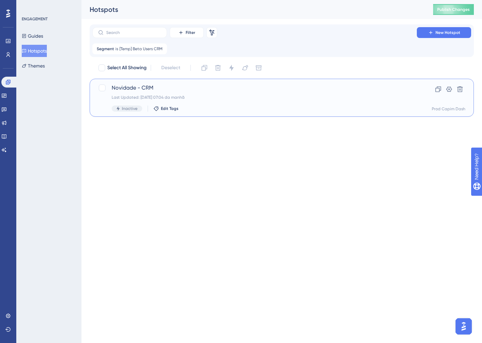
click at [242, 100] on div "Novidade - CRM Last Updated: 22.07.2025 07:04 da manhã Inactive Edit Tags" at bounding box center [255, 98] width 286 height 28
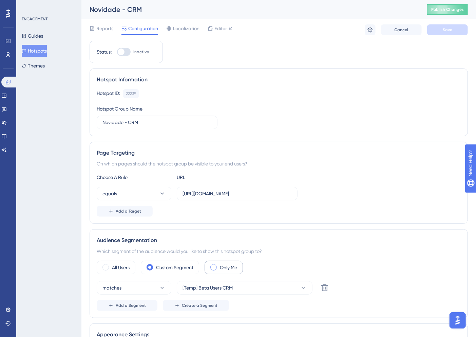
click at [229, 265] on label "Only Me" at bounding box center [228, 268] width 17 height 8
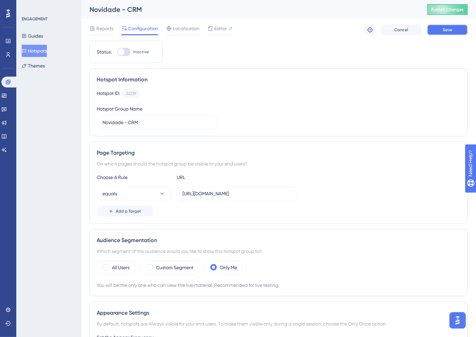
click at [454, 29] on button "Save" at bounding box center [447, 29] width 41 height 11
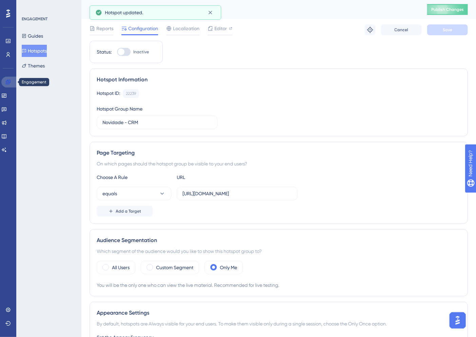
click at [0, 0] on icon at bounding box center [0, 0] width 0 height 0
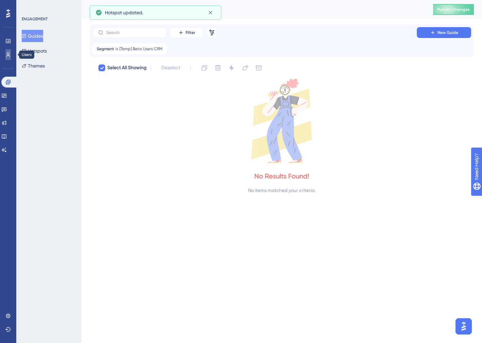
drag, startPoint x: 8, startPoint y: 53, endPoint x: 11, endPoint y: 130, distance: 77.4
click at [0, 0] on icon at bounding box center [0, 0] width 0 height 0
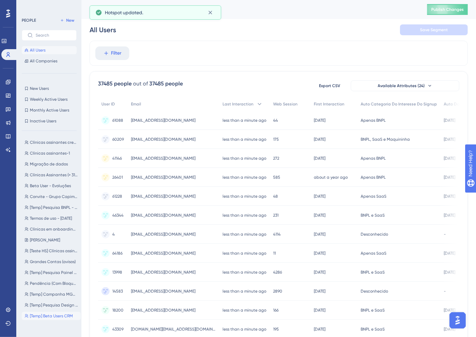
click at [50, 314] on span "[Temp] Beta Users CRM" at bounding box center [51, 316] width 43 height 5
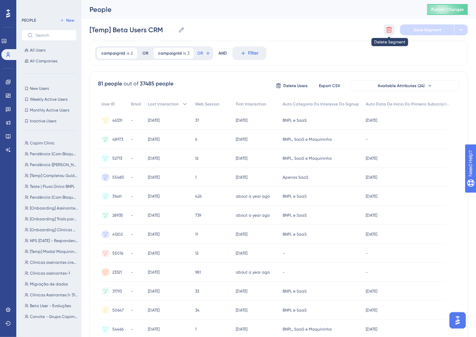
click at [386, 33] on icon at bounding box center [389, 29] width 7 height 7
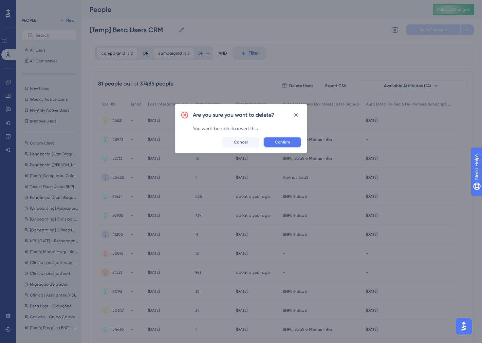
click at [276, 138] on button "Confirm" at bounding box center [282, 142] width 38 height 11
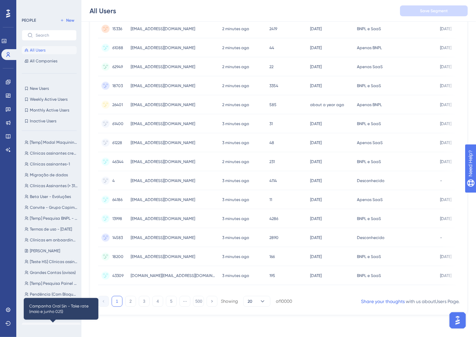
drag, startPoint x: 43, startPoint y: 326, endPoint x: 58, endPoint y: 335, distance: 17.8
click at [43, 326] on span "Campanha Oral Sin - Take rate (maio e junho 025)" at bounding box center [54, 326] width 48 height 5
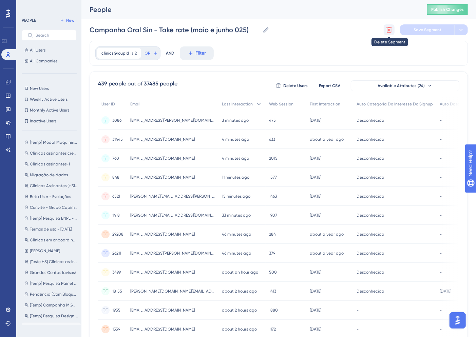
click at [391, 31] on icon at bounding box center [389, 29] width 7 height 7
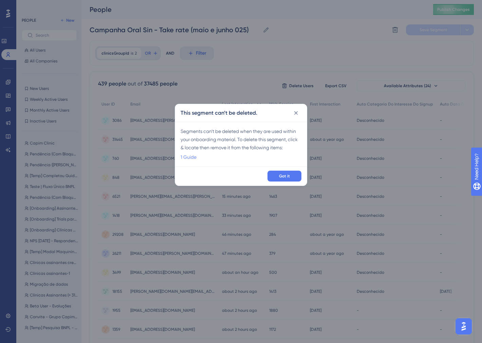
click at [193, 156] on link "1 Guide" at bounding box center [189, 157] width 16 height 8
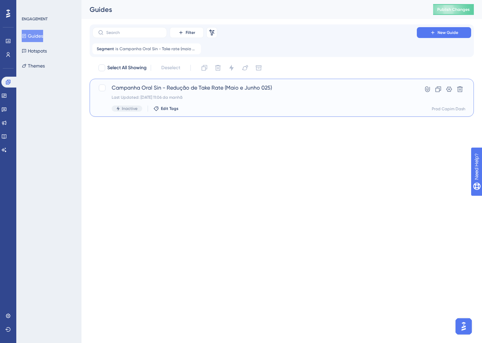
click at [219, 94] on div "Campanha Oral Sin - Redução de Take Rate (Maio e Junho 025) Last Updated: 22.07…" at bounding box center [255, 98] width 286 height 28
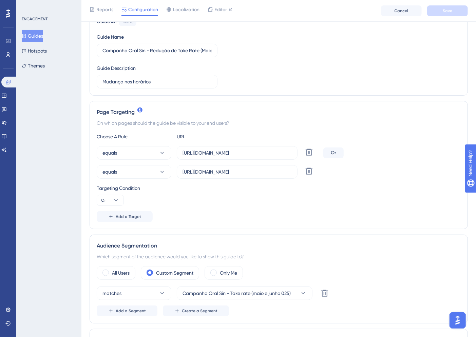
scroll to position [75, 0]
click at [226, 279] on div "All Users Custom Segment Only Me matches Campanha Oral Sin - Take rate (maio e …" at bounding box center [279, 291] width 364 height 50
click at [228, 277] on div "Only Me" at bounding box center [224, 273] width 38 height 14
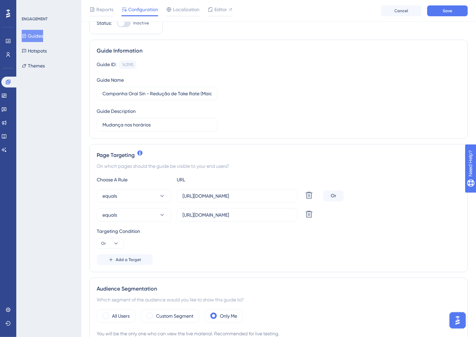
scroll to position [0, 0]
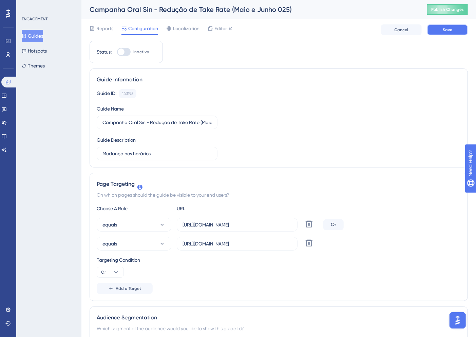
click at [442, 30] on button "Save" at bounding box center [447, 29] width 41 height 11
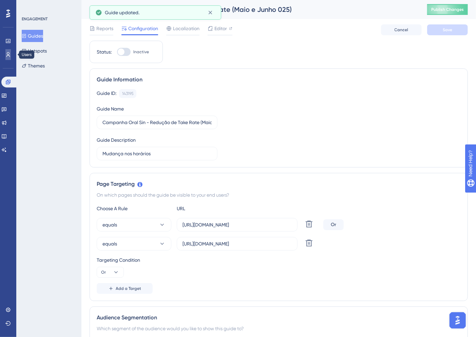
click at [7, 57] on link at bounding box center [7, 54] width 5 height 11
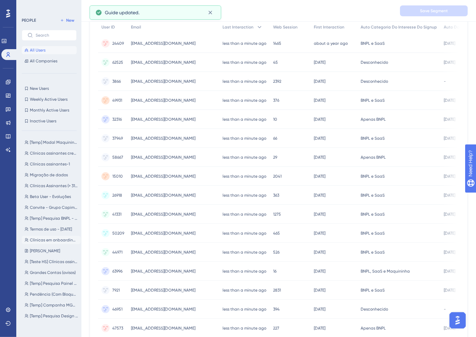
scroll to position [208, 0]
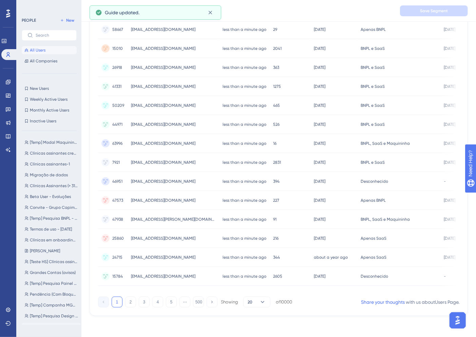
click at [50, 323] on button "Campanha Oral Sin - Take rate (maio e junho 025) Campanha Oral Sin - Take rate …" at bounding box center [51, 327] width 59 height 8
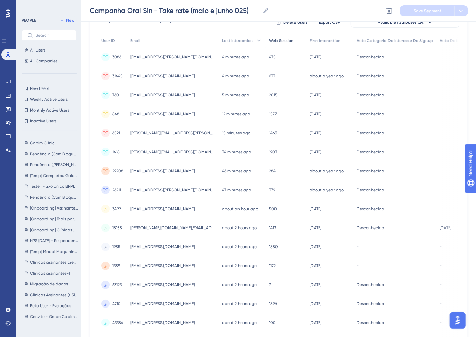
scroll to position [0, 0]
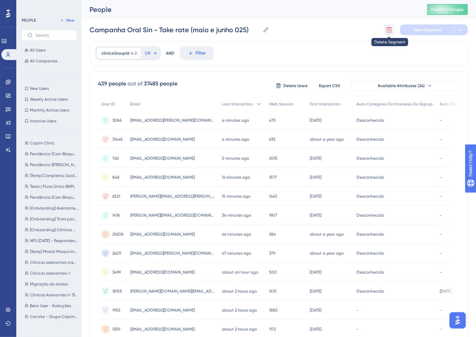
click at [392, 33] on icon at bounding box center [389, 29] width 7 height 7
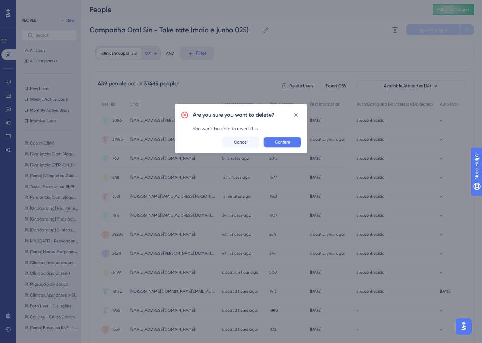
click at [291, 140] on button "Confirm" at bounding box center [282, 142] width 38 height 11
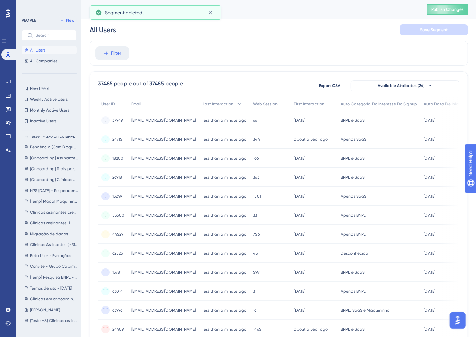
scroll to position [98, 0]
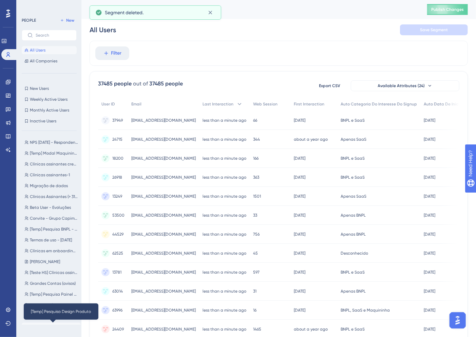
click at [56, 325] on span "[Temp] Pesquisa Design Produto" at bounding box center [54, 326] width 48 height 5
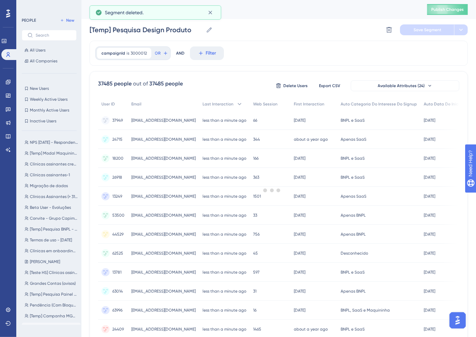
scroll to position [0, 0]
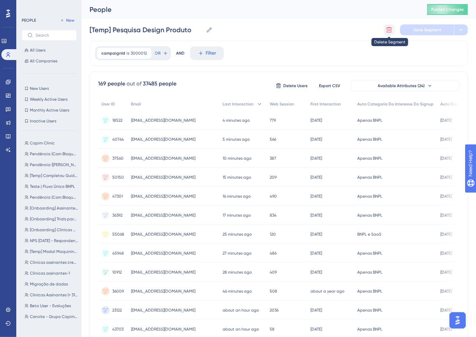
click at [386, 26] on icon at bounding box center [389, 29] width 7 height 7
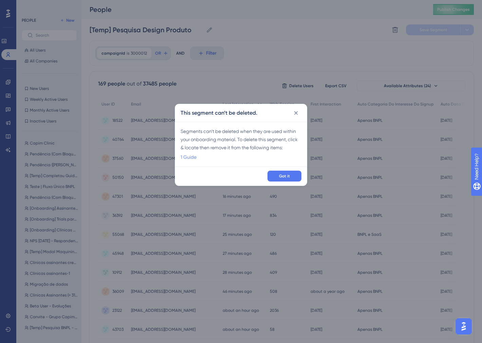
click at [185, 155] on link "1 Guide" at bounding box center [189, 157] width 16 height 8
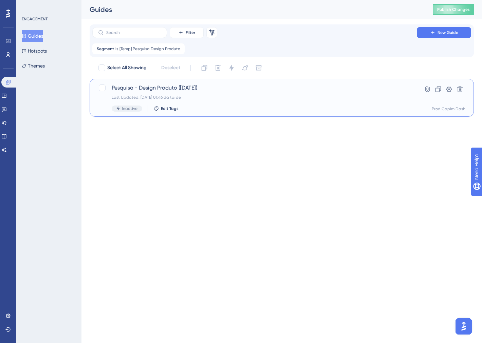
click at [323, 110] on div "Inactive Edit Tags" at bounding box center [255, 109] width 286 height 6
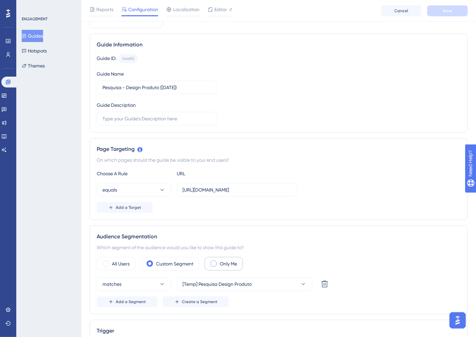
click at [235, 259] on div "Only Me" at bounding box center [224, 264] width 38 height 14
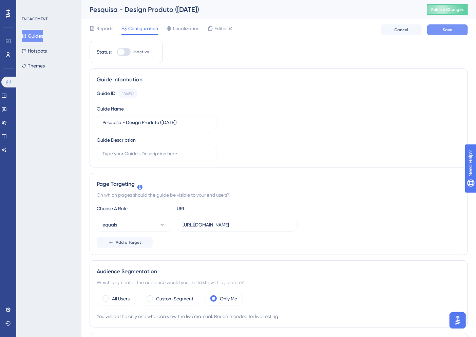
click at [440, 27] on button "Save" at bounding box center [447, 29] width 41 height 11
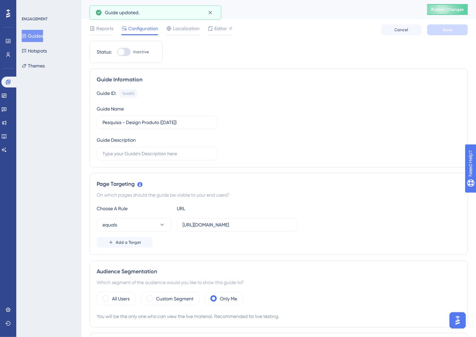
click at [42, 34] on button "Guides" at bounding box center [32, 36] width 21 height 12
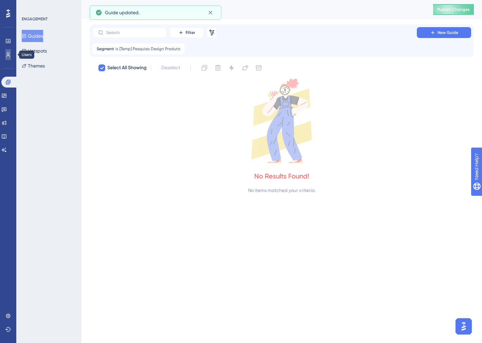
click at [0, 0] on icon at bounding box center [0, 0] width 0 height 0
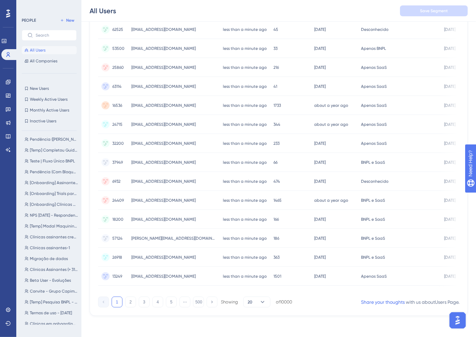
scroll to position [98, 0]
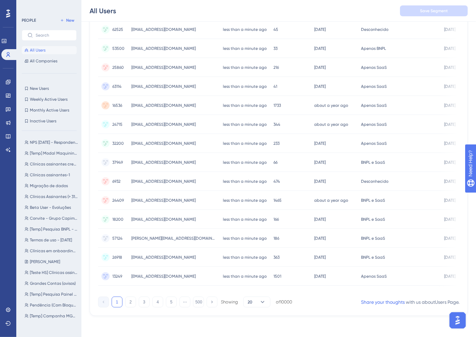
click at [55, 322] on div "Capim Clinic Capim Clinic Pendência (Com Bloqueio) (III) Pendência (Com Bloquei…" at bounding box center [51, 230] width 59 height 189
click at [56, 325] on span "[Temp] Pesquisa Design Produto" at bounding box center [54, 326] width 48 height 5
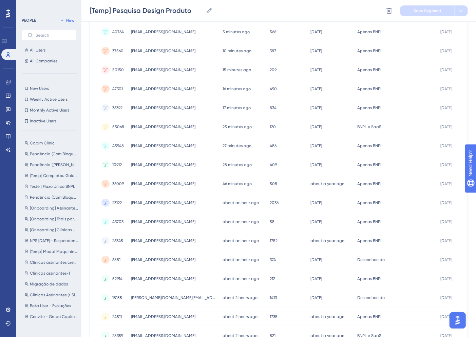
scroll to position [0, 0]
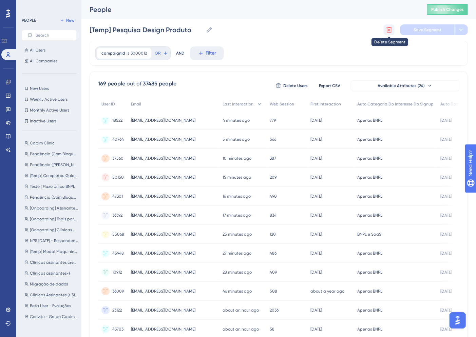
click at [392, 29] on icon at bounding box center [389, 29] width 7 height 7
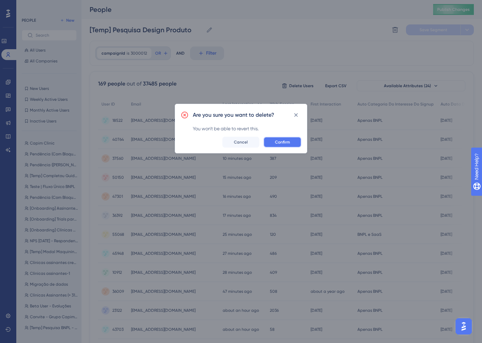
click at [283, 139] on span "Confirm" at bounding box center [282, 141] width 15 height 5
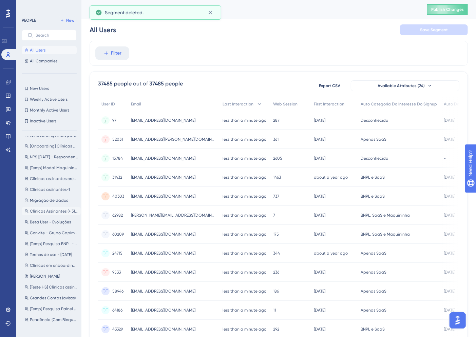
scroll to position [87, 0]
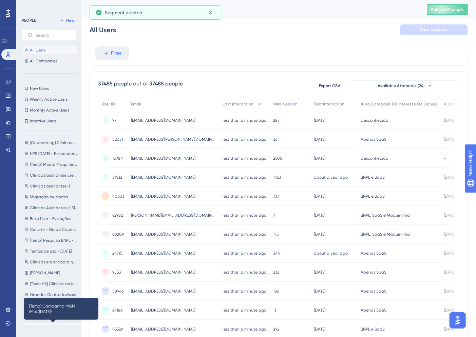
click at [53, 327] on span "[Temp] Campanha MGM (Mai/Jun 25)" at bounding box center [54, 327] width 48 height 5
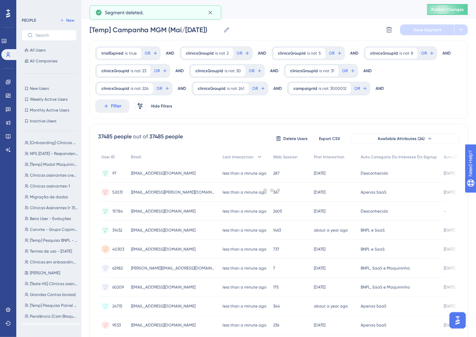
scroll to position [0, 0]
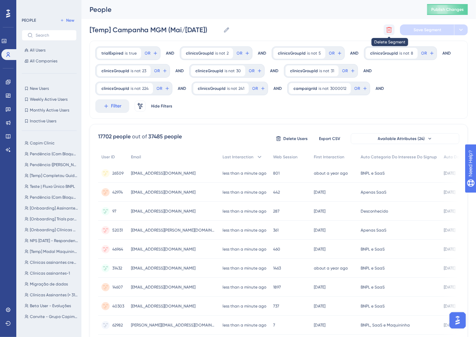
click at [388, 30] on icon at bounding box center [390, 30] width 6 height 6
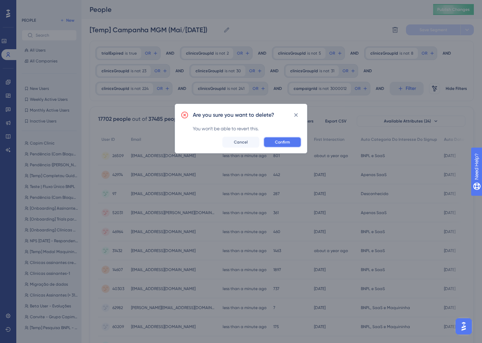
click at [281, 140] on span "Confirm" at bounding box center [282, 141] width 15 height 5
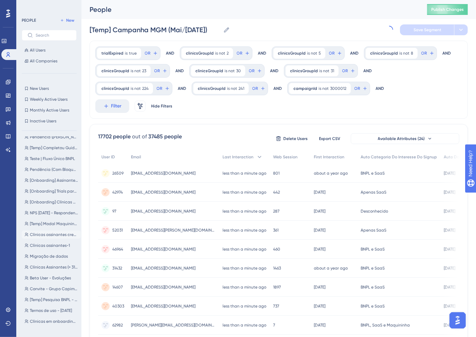
scroll to position [7, 0]
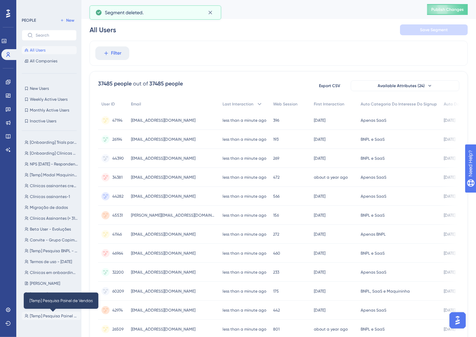
click at [53, 315] on span "[Temp] Pesquisa Painel de Vendas" at bounding box center [54, 316] width 48 height 5
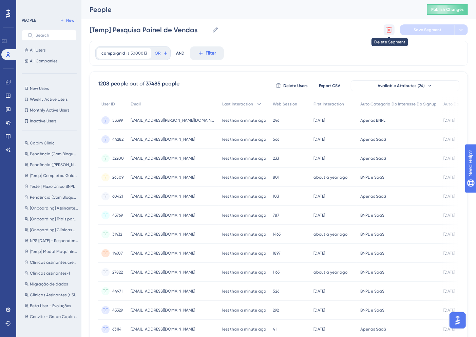
click at [389, 32] on icon at bounding box center [390, 30] width 6 height 6
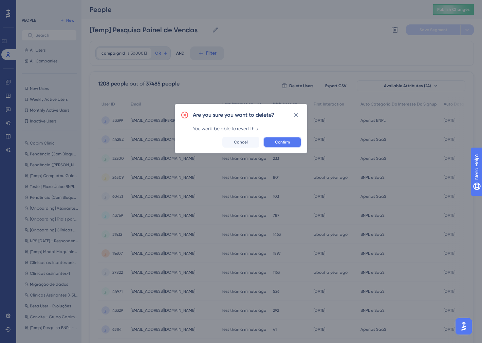
click at [282, 139] on span "Confirm" at bounding box center [282, 141] width 15 height 5
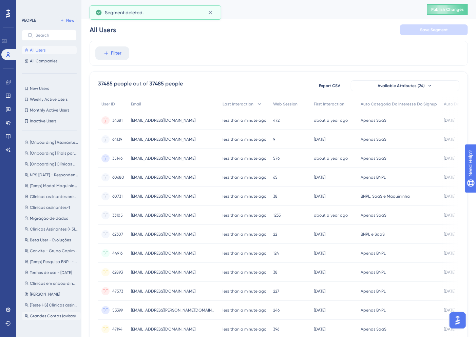
click at [53, 318] on button "Grandes Contas (avisos) Grandes Contas (avisos)" at bounding box center [51, 316] width 59 height 8
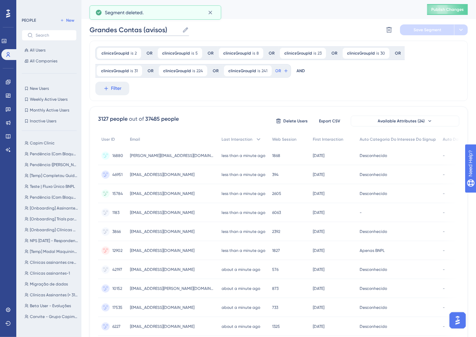
click at [147, 32] on input "Grandes Contas (avisos)" at bounding box center [135, 30] width 90 height 10
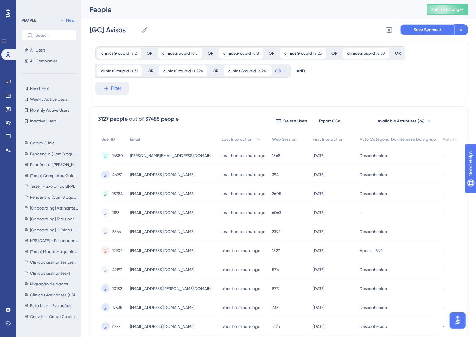
click at [417, 33] on button "Save Segment" at bounding box center [427, 29] width 54 height 11
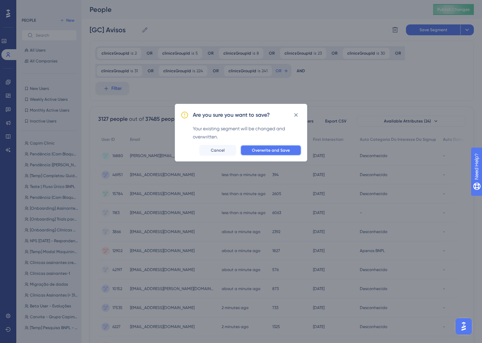
click at [292, 151] on button "Overwrite and Save" at bounding box center [270, 150] width 61 height 11
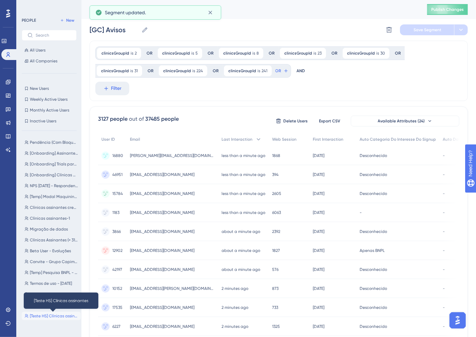
click at [55, 314] on span "[Teste HS] Clínicas assinantes" at bounding box center [54, 316] width 48 height 5
type input "[Teste HS] Clínicas assinantes"
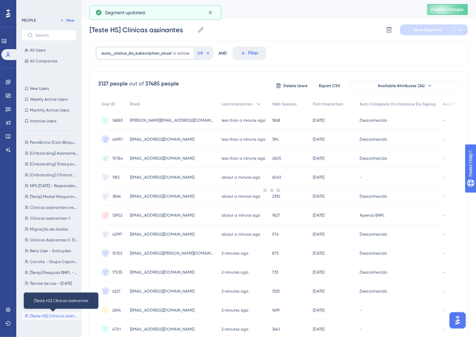
scroll to position [0, 0]
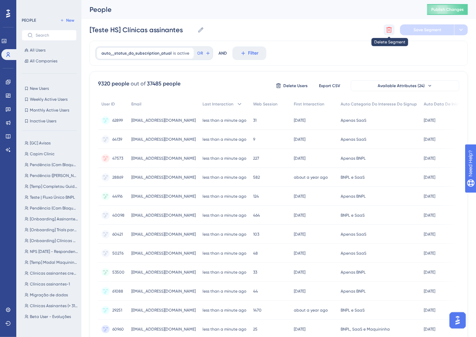
click at [391, 32] on icon at bounding box center [389, 29] width 7 height 7
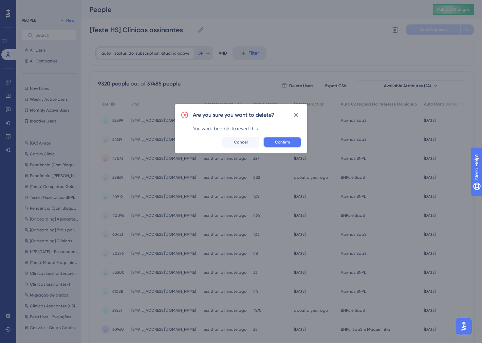
click at [293, 141] on button "Confirm" at bounding box center [282, 142] width 38 height 11
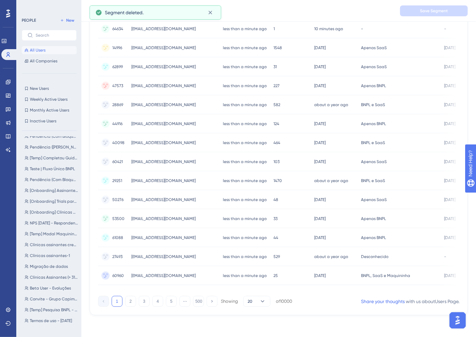
scroll to position [55, 0]
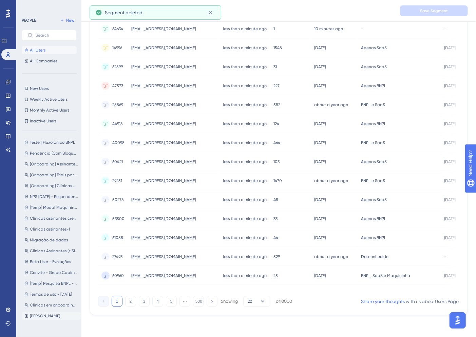
click at [37, 317] on span "Estímulo Migração" at bounding box center [45, 316] width 30 height 5
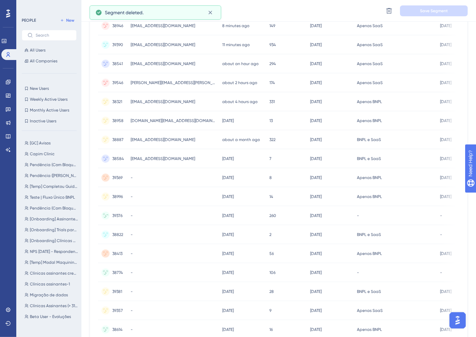
scroll to position [0, 0]
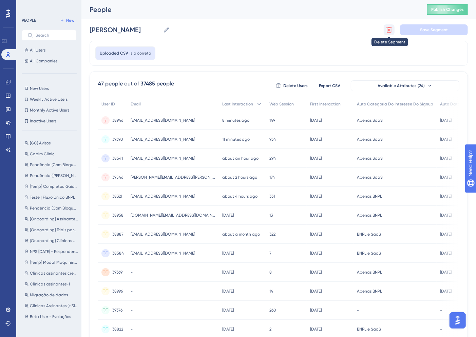
click at [389, 29] on icon at bounding box center [389, 29] width 7 height 7
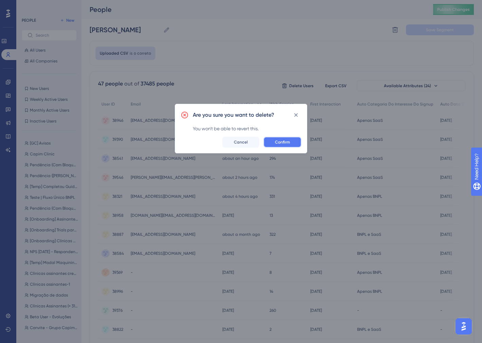
click at [284, 138] on button "Confirm" at bounding box center [282, 142] width 38 height 11
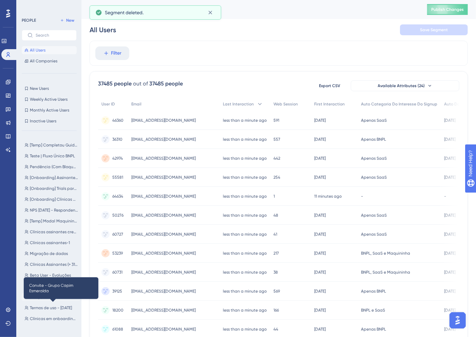
scroll to position [44, 0]
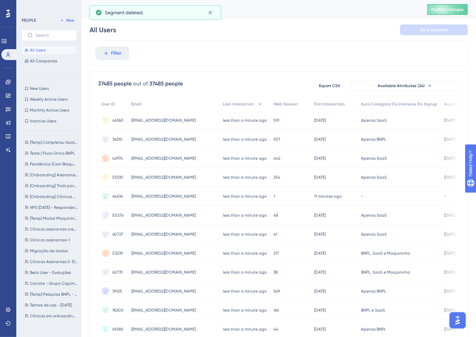
click at [53, 320] on div "[GC] Avisos [GC] Avisos Capim Clinic Capim Clinic Pendência (Com Bloqueio) (III…" at bounding box center [51, 230] width 59 height 189
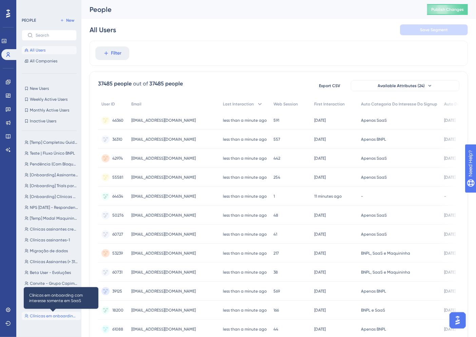
click at [54, 316] on span "Clínicas em onboarding com interesse somente em SaaS" at bounding box center [54, 316] width 48 height 5
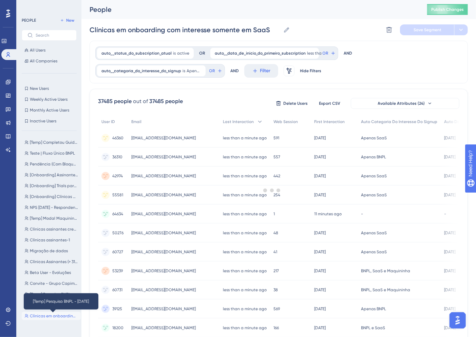
scroll to position [0, 0]
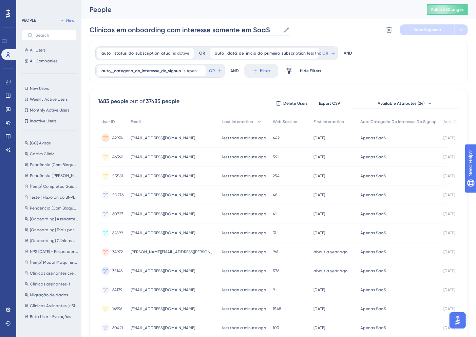
click at [91, 30] on input "Clínicas em onboarding com interesse somente em SaaS" at bounding box center [185, 30] width 191 height 10
drag, startPoint x: 209, startPoint y: 29, endPoint x: 161, endPoint y: 33, distance: 48.0
click at [161, 33] on input "[Onboarding] Clínicas em onboarding com interesse somente em SaaS" at bounding box center [190, 30] width 201 height 10
click at [428, 32] on span "Save Segment" at bounding box center [428, 29] width 28 height 5
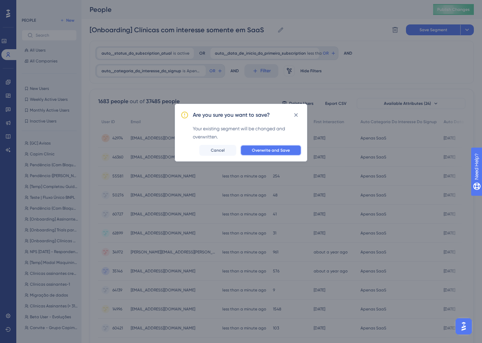
click at [279, 150] on span "Overwrite and Save" at bounding box center [271, 150] width 38 height 5
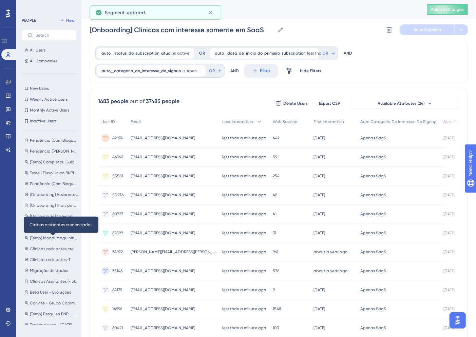
scroll to position [44, 0]
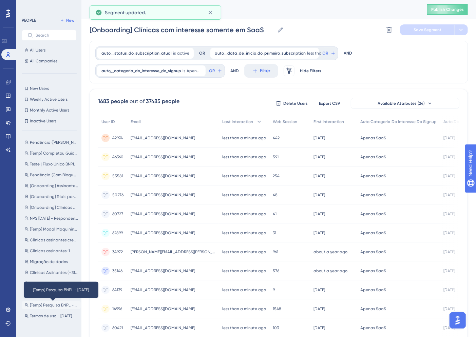
click at [41, 307] on span "[Temp] Pesquisa BNPL - 01/07/25" at bounding box center [54, 305] width 48 height 5
type input "[Temp] Pesquisa BNPL - 01/07/25"
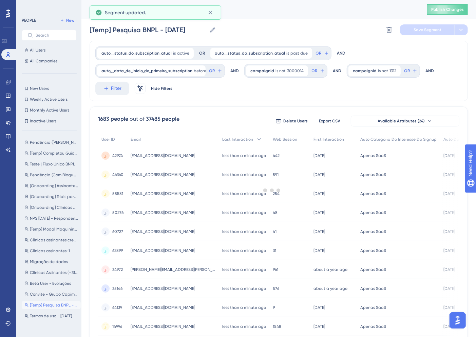
scroll to position [0, 0]
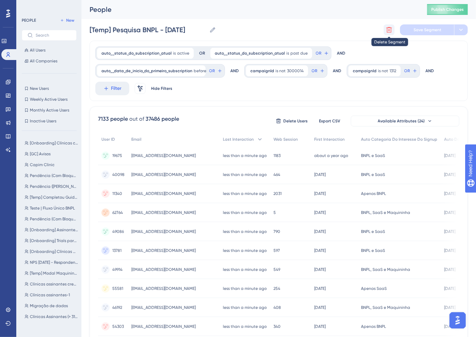
click at [387, 28] on icon at bounding box center [390, 30] width 6 height 6
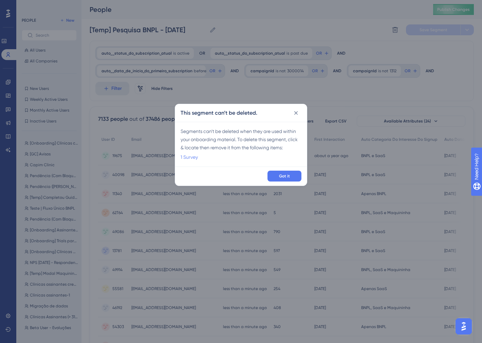
click at [189, 155] on link "1 Survey" at bounding box center [189, 157] width 17 height 8
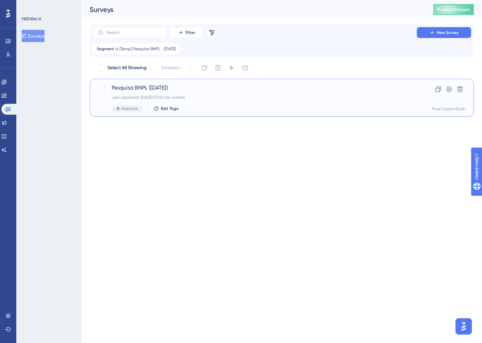
click at [197, 99] on div "Last Updated: [DATE] 07:00 da manhã" at bounding box center [255, 97] width 286 height 5
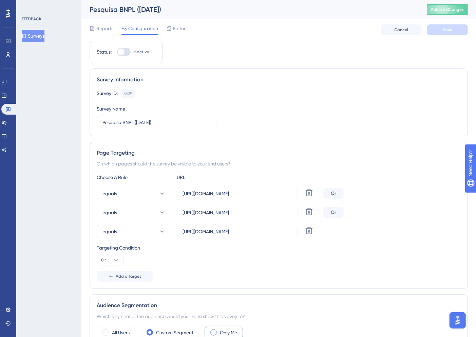
click at [230, 332] on label "Only Me" at bounding box center [228, 333] width 17 height 8
click at [442, 22] on div "Reports Configuration Editor Cancel Save" at bounding box center [279, 30] width 378 height 22
click at [443, 24] on button "Save" at bounding box center [447, 29] width 41 height 11
drag, startPoint x: 15, startPoint y: 101, endPoint x: 12, endPoint y: 107, distance: 5.9
click at [0, 0] on div "Engagement Widgets Feedback Product Updates Knowledge Base AI Assistant" at bounding box center [0, 0] width 0 height 0
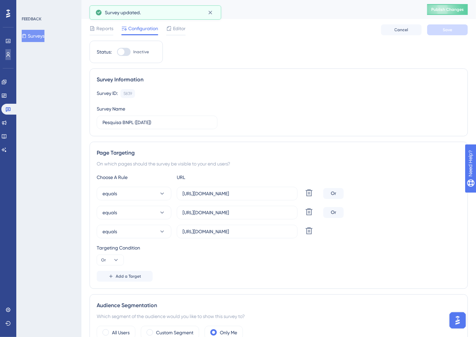
click at [9, 58] on link at bounding box center [7, 54] width 5 height 11
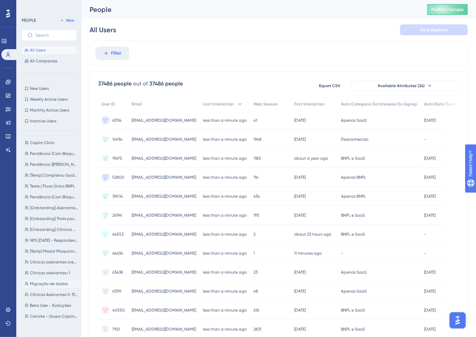
scroll to position [44, 0]
click at [49, 306] on span "[Temp] Pesquisa BNPL - 01/07/25" at bounding box center [54, 305] width 48 height 5
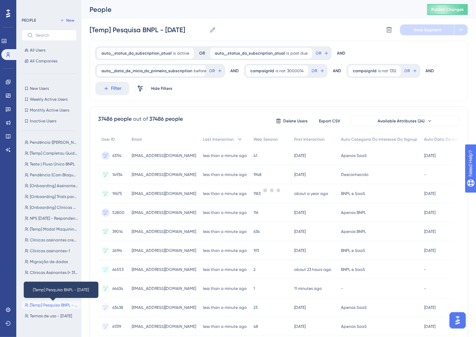
scroll to position [0, 0]
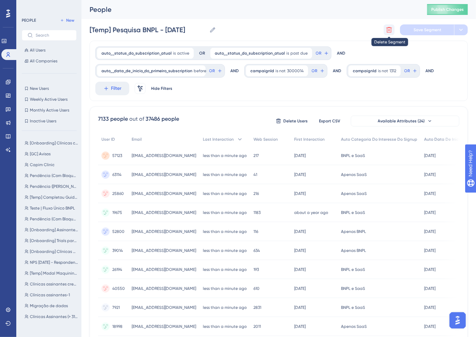
click at [392, 27] on icon at bounding box center [389, 29] width 7 height 7
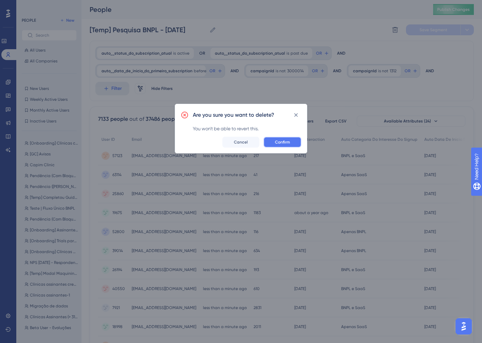
click at [278, 140] on span "Confirm" at bounding box center [282, 141] width 15 height 5
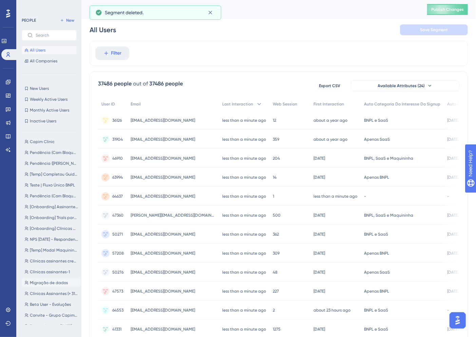
scroll to position [33, 0]
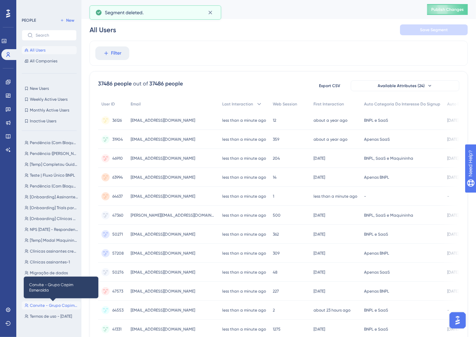
click at [46, 304] on span "Convite - Grupo Capim Esmeralda" at bounding box center [54, 305] width 48 height 5
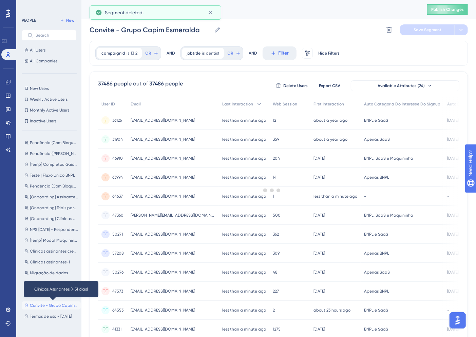
scroll to position [0, 0]
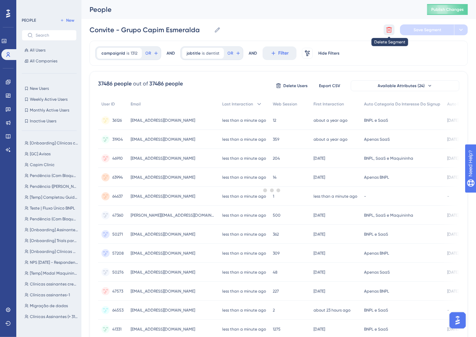
click at [385, 32] on button at bounding box center [389, 29] width 11 height 11
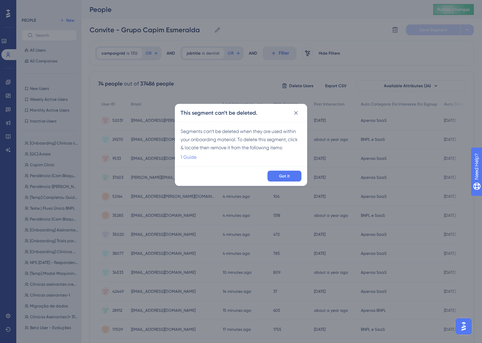
click at [187, 157] on link "1 Guide" at bounding box center [189, 157] width 16 height 8
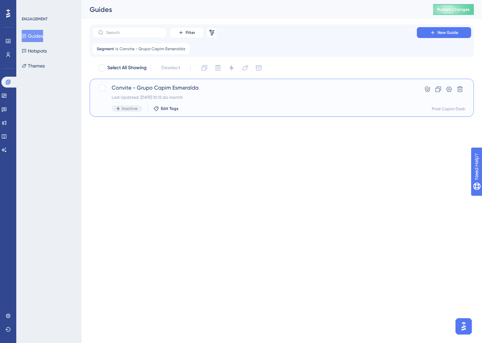
click at [217, 105] on div "Convite - Grupo Capim Esmeralda Last Updated: 04.07.2025 10:12 da manhã Inactiv…" at bounding box center [255, 98] width 286 height 28
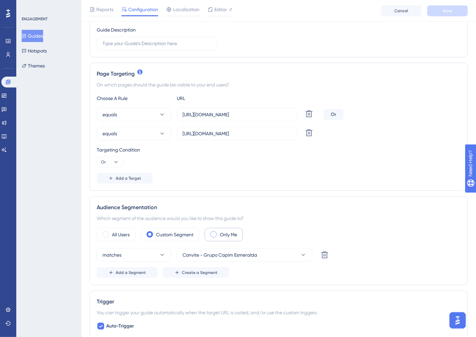
click at [230, 234] on label "Only Me" at bounding box center [228, 235] width 17 height 8
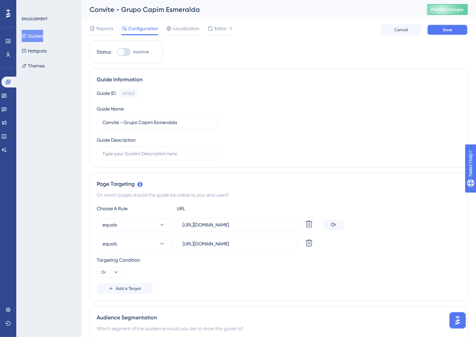
click at [439, 31] on button "Save" at bounding box center [447, 29] width 41 height 11
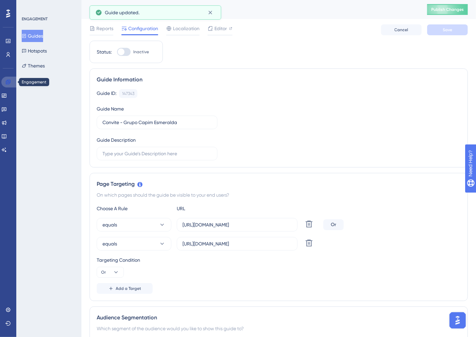
click at [0, 0] on icon at bounding box center [0, 0] width 0 height 0
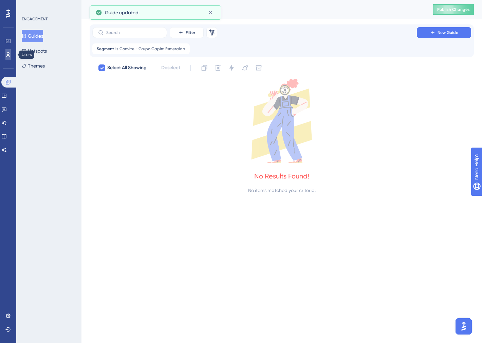
click at [11, 58] on link at bounding box center [7, 54] width 5 height 11
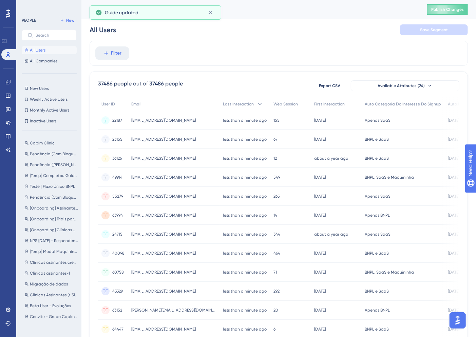
scroll to position [33, 0]
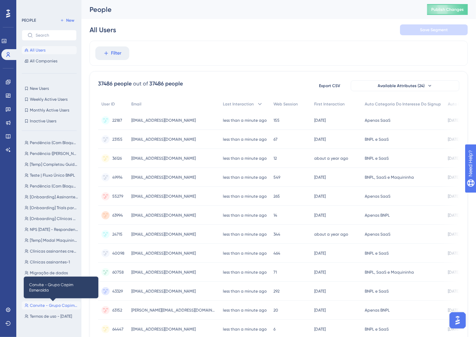
click at [52, 307] on span "Convite - Grupo Capim Esmeralda" at bounding box center [54, 305] width 48 height 5
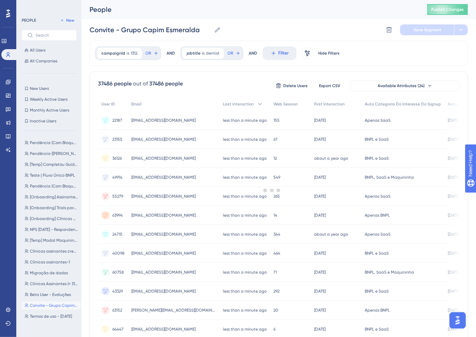
scroll to position [0, 0]
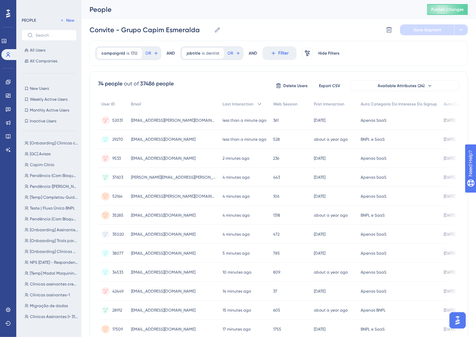
click at [380, 31] on div "Convite - Grupo Capim Esmeralda Convite - Grupo Capim Esmeralda Delete Segment …" at bounding box center [279, 30] width 378 height 22
click at [388, 29] on icon at bounding box center [390, 30] width 6 height 6
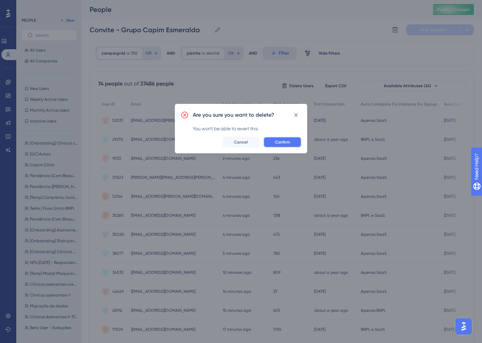
click at [284, 140] on span "Confirm" at bounding box center [282, 141] width 15 height 5
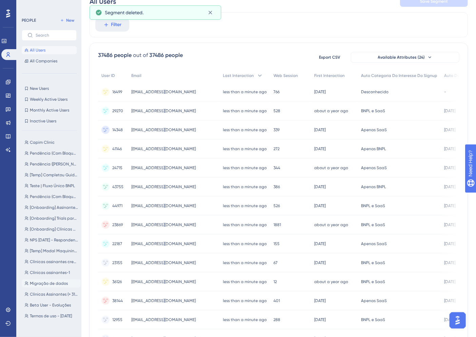
scroll to position [113, 0]
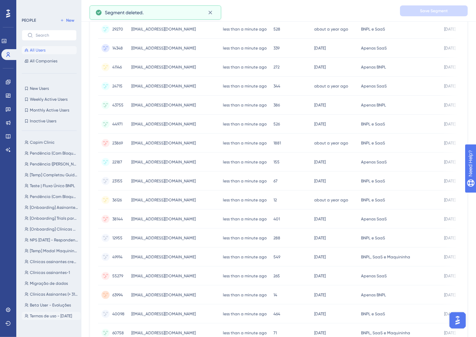
click at [46, 316] on span "Termos de uso - Jul/25" at bounding box center [51, 316] width 42 height 5
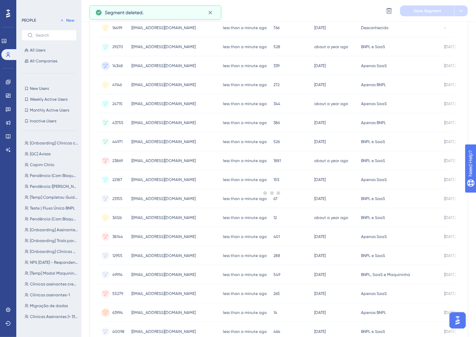
scroll to position [0, 0]
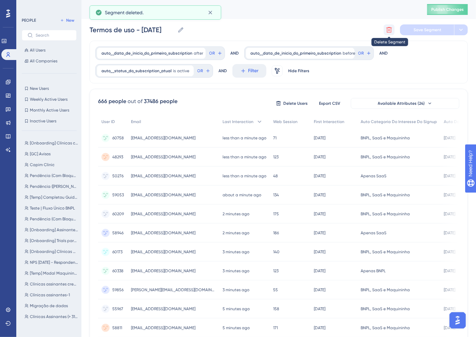
click at [389, 28] on icon at bounding box center [390, 30] width 6 height 6
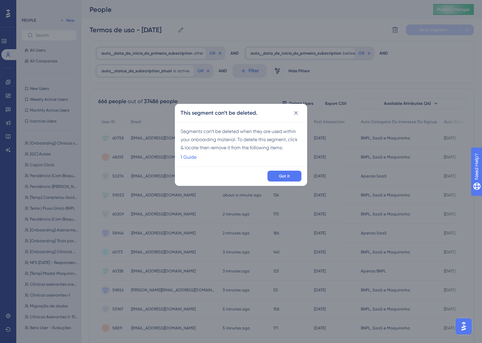
click at [194, 155] on link "1 Guide" at bounding box center [189, 157] width 16 height 8
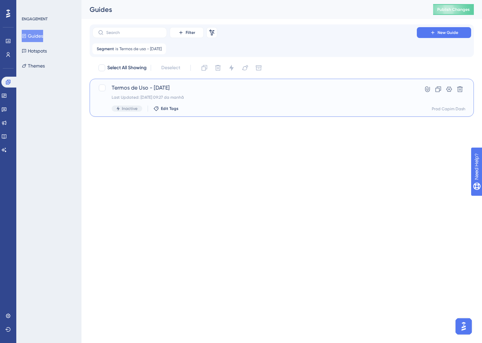
click at [215, 104] on div "Termos de Uso - Jul/25 Last Updated: 04.07.2025 09:27 da manhã Inactive Edit Ta…" at bounding box center [255, 98] width 286 height 28
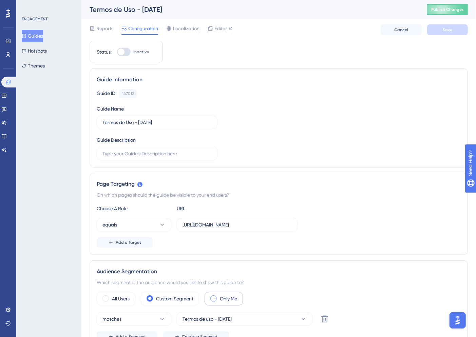
click at [220, 293] on div "Only Me" at bounding box center [224, 299] width 38 height 14
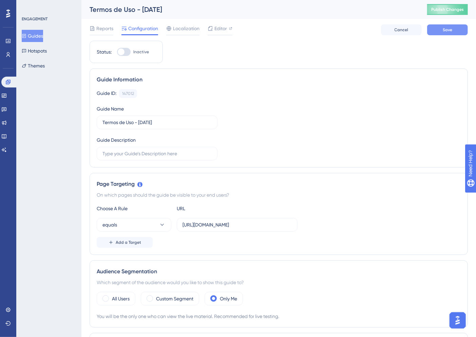
click at [440, 26] on button "Save" at bounding box center [447, 29] width 41 height 11
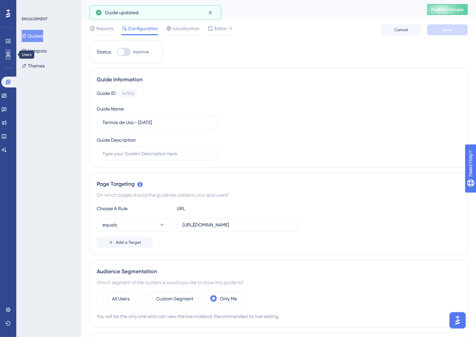
click at [9, 58] on link at bounding box center [7, 54] width 5 height 11
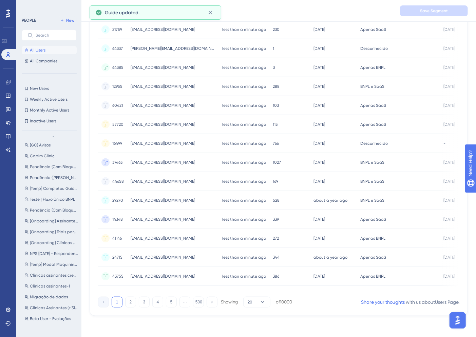
scroll to position [22, 0]
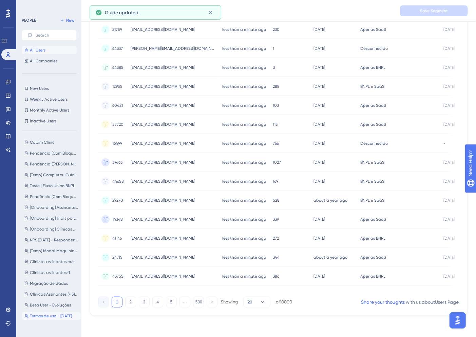
click at [52, 315] on span "Termos de uso - Jul/25" at bounding box center [51, 316] width 42 height 5
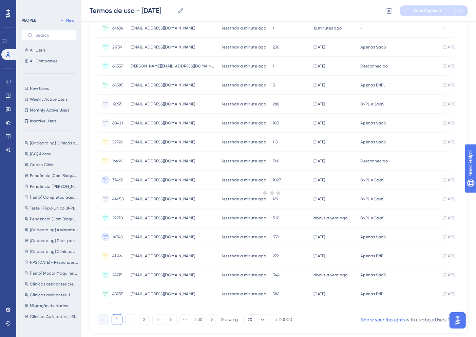
scroll to position [125, 0]
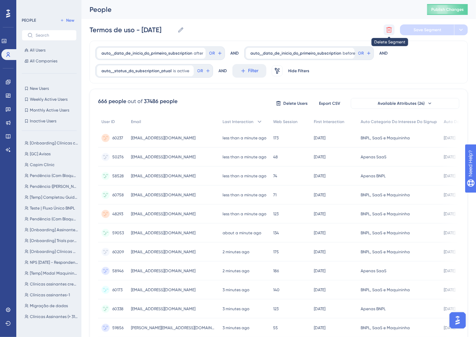
click at [391, 31] on icon at bounding box center [390, 30] width 6 height 6
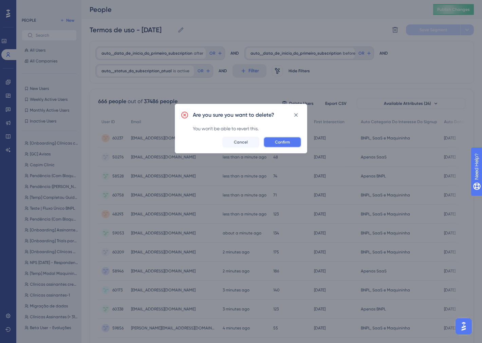
click at [294, 142] on button "Confirm" at bounding box center [282, 142] width 38 height 11
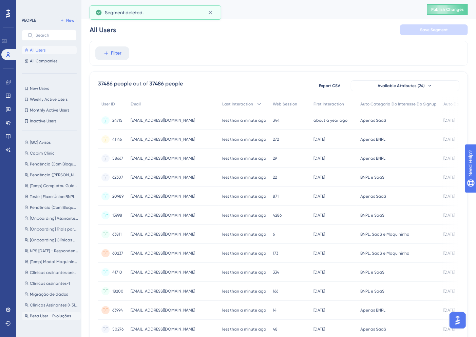
click at [51, 315] on span "Beta User - Evoluções" at bounding box center [50, 316] width 41 height 5
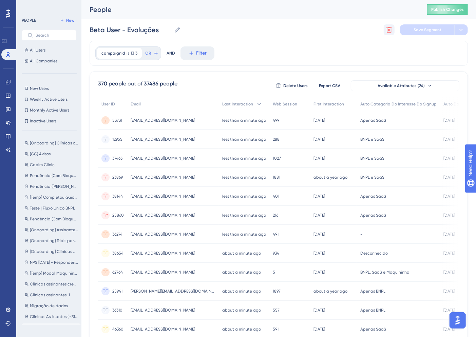
drag, startPoint x: 393, startPoint y: 36, endPoint x: 389, endPoint y: 26, distance: 10.7
click at [391, 34] on div "Beta User - Evoluções Beta User - Evoluções Delete Segment Save Segment" at bounding box center [279, 30] width 378 height 22
click at [389, 26] on icon at bounding box center [389, 29] width 7 height 7
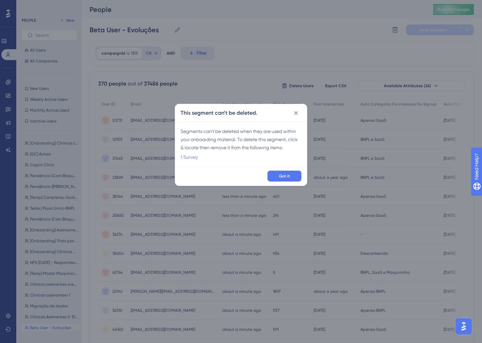
click at [193, 154] on link "1 Survey" at bounding box center [189, 157] width 17 height 8
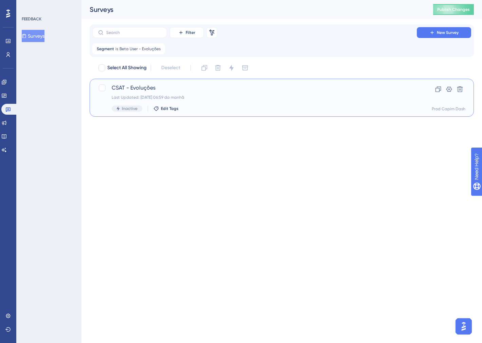
click at [210, 95] on div "Last Updated: 22.07.2025 06:59 da manhã" at bounding box center [255, 97] width 286 height 5
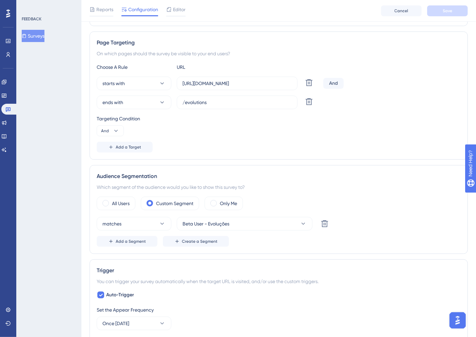
click at [224, 203] on label "Only Me" at bounding box center [228, 204] width 17 height 8
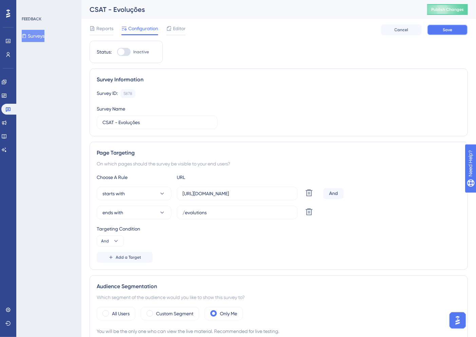
click at [444, 29] on span "Save" at bounding box center [448, 29] width 10 height 5
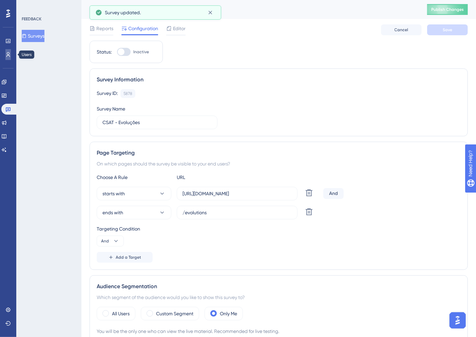
click at [0, 0] on icon at bounding box center [0, 0] width 0 height 0
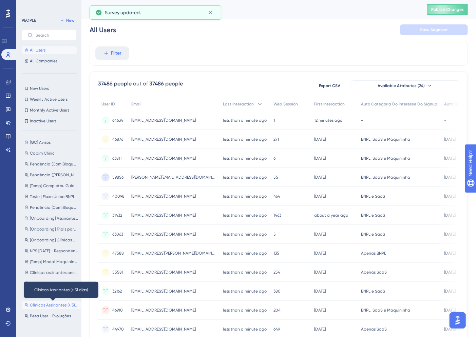
click at [48, 303] on span "Clínicas Assinantes (> 31 dias)" at bounding box center [54, 305] width 48 height 5
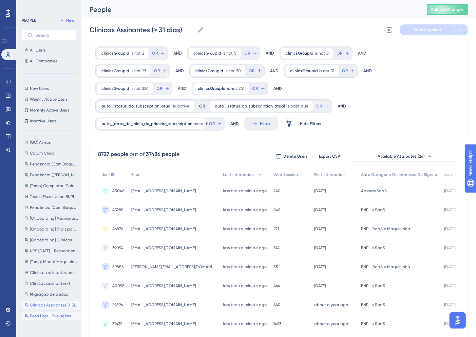
click at [44, 315] on span "Beta User - Evoluções" at bounding box center [50, 316] width 41 height 5
type input "Beta User - Evoluções"
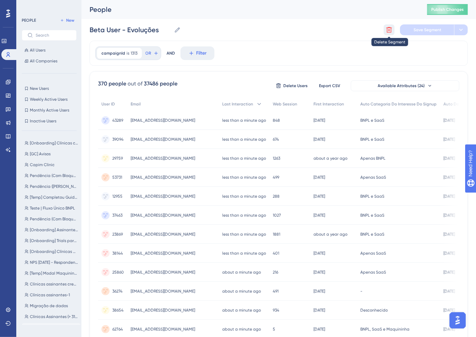
click at [388, 28] on icon at bounding box center [390, 30] width 6 height 6
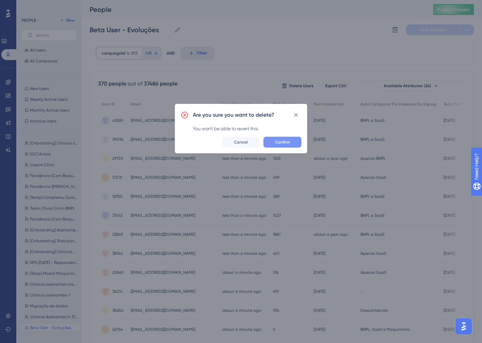
click at [279, 140] on span "Confirm" at bounding box center [282, 141] width 15 height 5
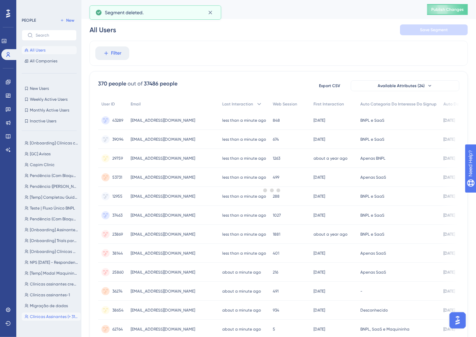
click at [40, 320] on button "Clínicas Assinantes (> 31 dias) Clínicas Assinantes (> 31 dias)" at bounding box center [51, 317] width 59 height 8
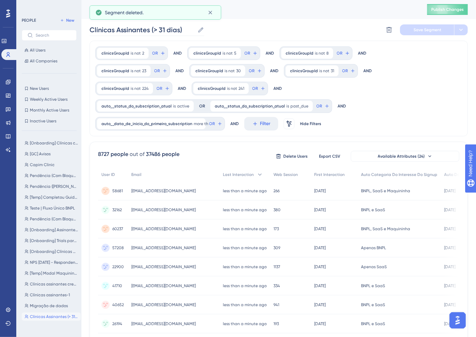
click at [120, 24] on label "Clínicas Assinantes (> 31 dias) Clínicas Assinantes (> 31 dias)" at bounding box center [147, 30] width 115 height 12
click at [120, 25] on input "Clínicas Assinantes (> 31 dias)" at bounding box center [142, 30] width 105 height 10
click at [0, 0] on div "Performance Users Engagement Widgets Feedback Product Updates Knowledge Base AI…" at bounding box center [0, 0] width 0 height 0
click at [90, 27] on input "Clínicas Assinantes (> 31 dias)" at bounding box center [142, 30] width 105 height 10
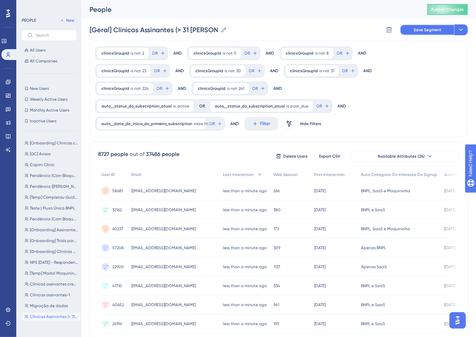
click at [429, 30] on span "Save Segment" at bounding box center [428, 29] width 28 height 5
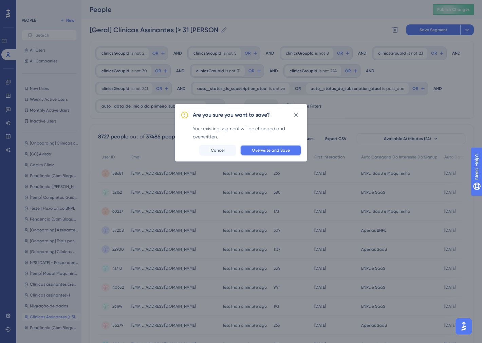
click at [282, 148] on span "Overwrite and Save" at bounding box center [271, 150] width 38 height 5
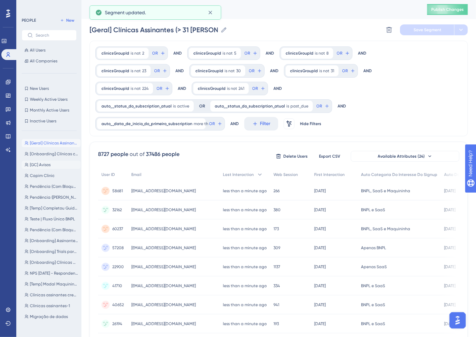
scroll to position [1, 0]
click at [48, 314] on span "Migração de dados" at bounding box center [49, 316] width 38 height 5
type input "Migração de dados"
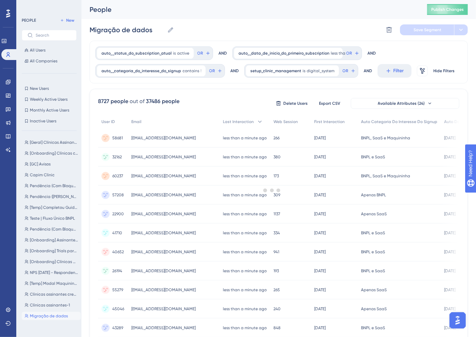
scroll to position [0, 0]
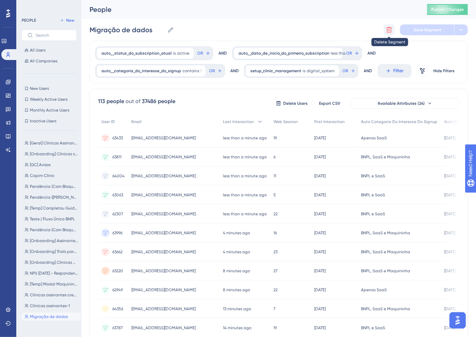
click at [386, 30] on icon at bounding box center [389, 29] width 7 height 7
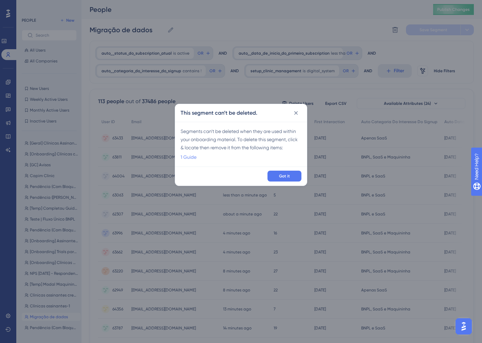
click at [190, 155] on link "1 Guide" at bounding box center [189, 157] width 16 height 8
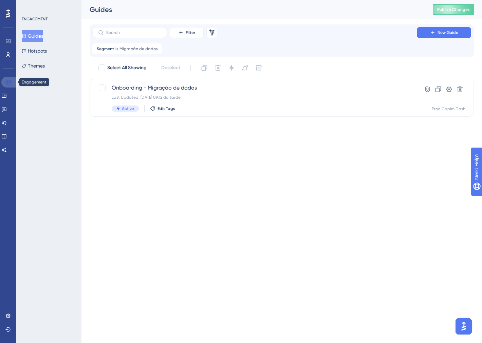
click at [0, 0] on icon at bounding box center [0, 0] width 0 height 0
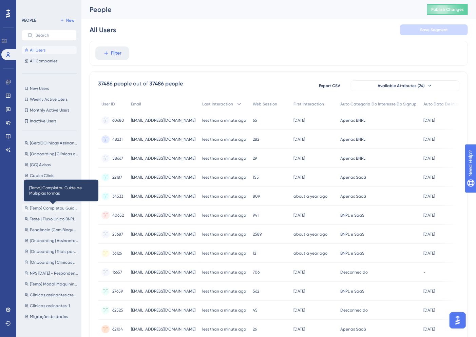
scroll to position [1, 0]
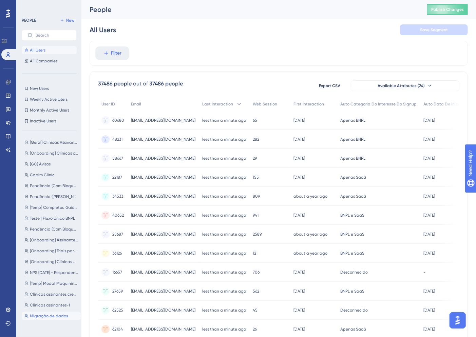
click at [53, 313] on button "Migração de dados Migração de dados" at bounding box center [51, 316] width 59 height 8
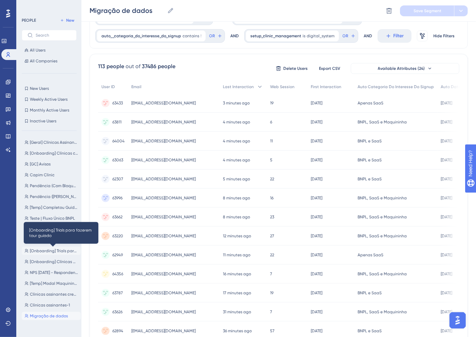
scroll to position [0, 0]
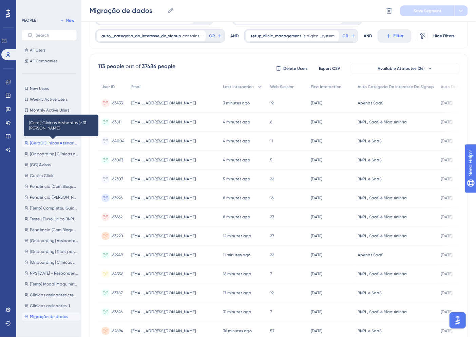
click at [39, 145] on span "[Geral] Clínicas Assinantes (> 31 [PERSON_NAME])" at bounding box center [54, 142] width 48 height 5
type input "[Geral] Clínicas Assinantes (> 31 [PERSON_NAME])"
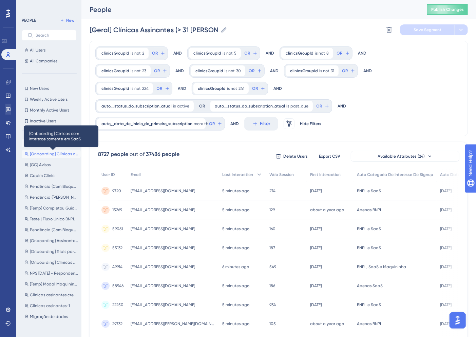
drag, startPoint x: 50, startPoint y: 155, endPoint x: 6, endPoint y: 113, distance: 61.0
click at [50, 155] on span "[Onboarding] Clínicas com interesse somente em SaaS" at bounding box center [54, 153] width 48 height 5
click at [58, 192] on div "[Geral] Clínicas Assinantes (> 31 dias) [Geral] Clínicas Assinantes (> 31 dias)…" at bounding box center [51, 230] width 59 height 189
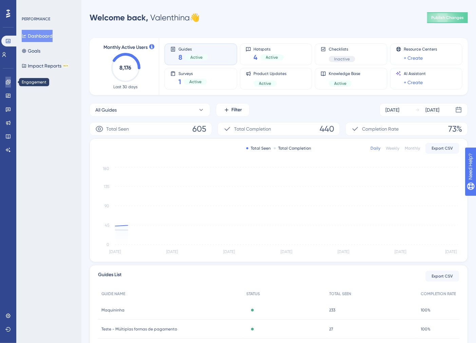
click at [6, 79] on icon at bounding box center [7, 81] width 5 height 5
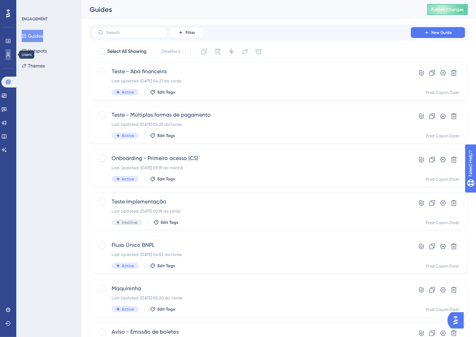
click at [0, 0] on link at bounding box center [0, 0] width 0 height 0
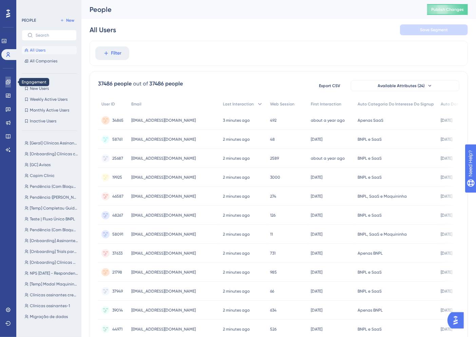
click at [7, 80] on icon at bounding box center [7, 81] width 5 height 5
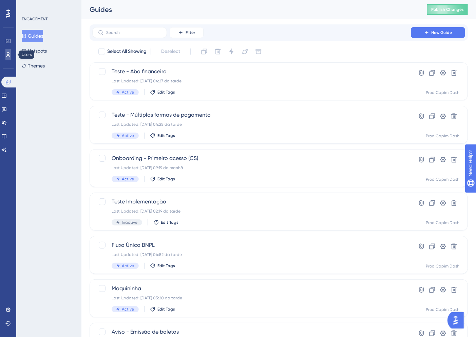
drag, startPoint x: 6, startPoint y: 58, endPoint x: 6, endPoint y: 64, distance: 6.8
click at [0, 0] on link at bounding box center [0, 0] width 0 height 0
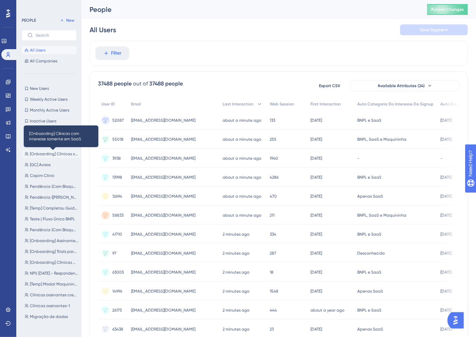
click at [45, 154] on span "[Onboarding] Clínicas com interesse somente em SaaS" at bounding box center [54, 153] width 48 height 5
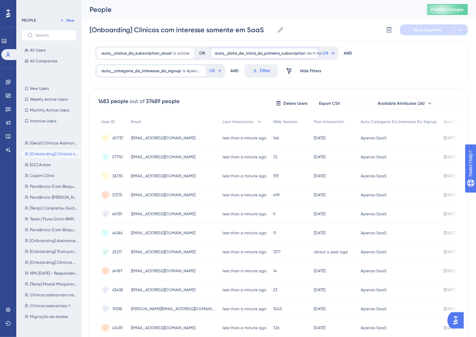
click at [279, 51] on span "auto__data_de_inicio_do_primeiro_subscription" at bounding box center [260, 53] width 91 height 5
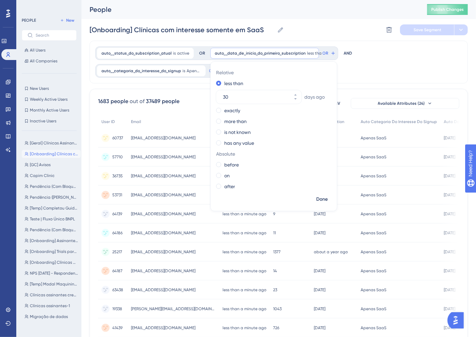
click at [395, 56] on div "auto__status_do_subscription_atual is active active Remove OR auto__data_de_ini…" at bounding box center [279, 62] width 378 height 43
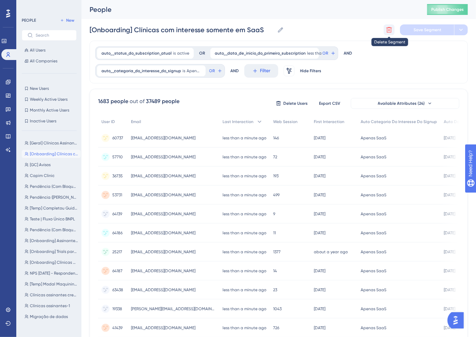
click at [392, 29] on icon at bounding box center [389, 29] width 7 height 7
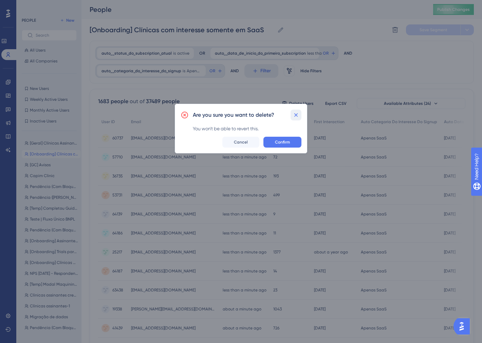
click at [297, 117] on icon at bounding box center [296, 115] width 7 height 7
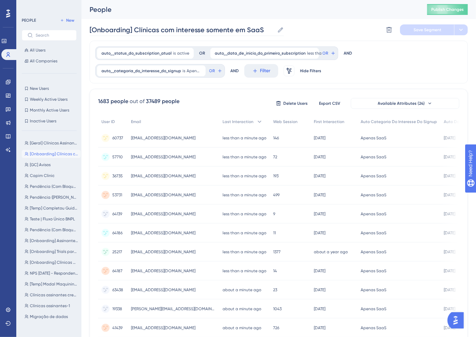
click at [223, 29] on label "[Onboarding] Clínicas com interesse somente em SaaS [Onboarding] Clínicas com i…" at bounding box center [187, 30] width 194 height 12
click at [223, 29] on input "[Onboarding] Clínicas com interesse somente em SaaS" at bounding box center [182, 30] width 185 height 10
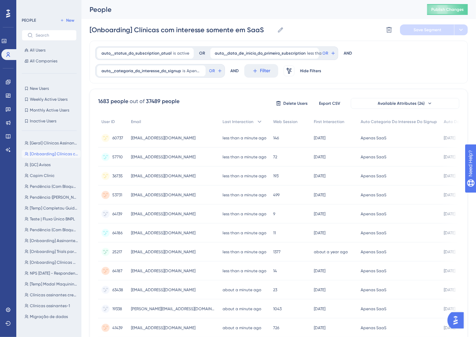
click at [346, 21] on div "[Onboarding] Clínicas com interesse somente em SaaS [Onboarding] Clínicas com i…" at bounding box center [279, 30] width 378 height 22
click at [387, 29] on icon at bounding box center [389, 29] width 7 height 7
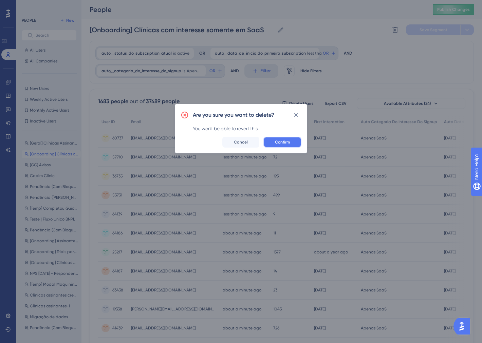
click at [286, 143] on span "Confirm" at bounding box center [282, 141] width 15 height 5
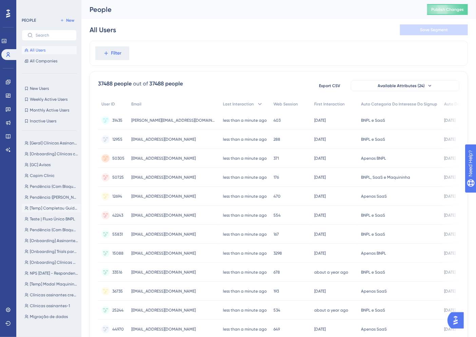
scroll to position [1, 0]
click at [60, 292] on span "Clínicas assinantes credenciadas" at bounding box center [54, 294] width 48 height 5
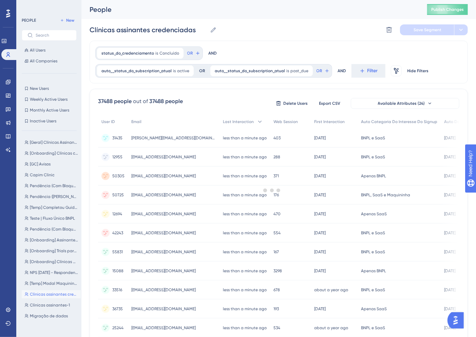
scroll to position [0, 0]
click at [394, 28] on button at bounding box center [389, 29] width 11 height 11
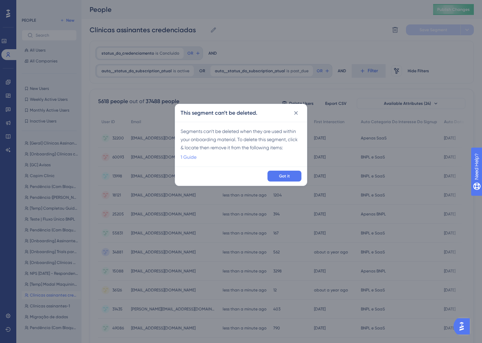
click at [188, 158] on link "1 Guide" at bounding box center [189, 157] width 16 height 8
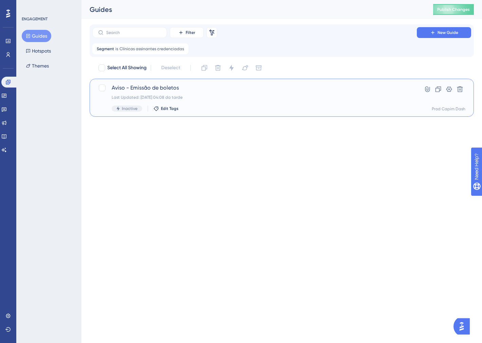
click at [222, 96] on div "Last Updated: [DATE] 04:08 da tarde" at bounding box center [255, 97] width 286 height 5
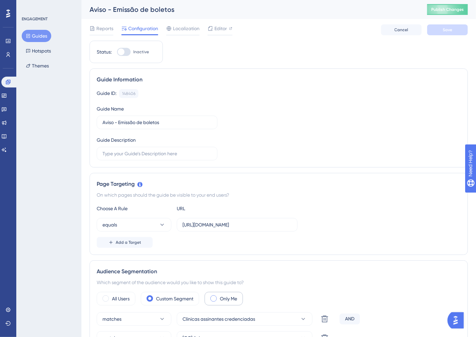
click at [214, 296] on span at bounding box center [213, 299] width 6 height 6
click at [219, 297] on input "radio" at bounding box center [219, 297] width 0 height 0
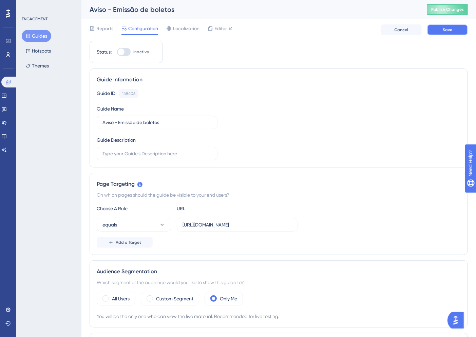
click at [456, 30] on button "Save" at bounding box center [447, 29] width 41 height 11
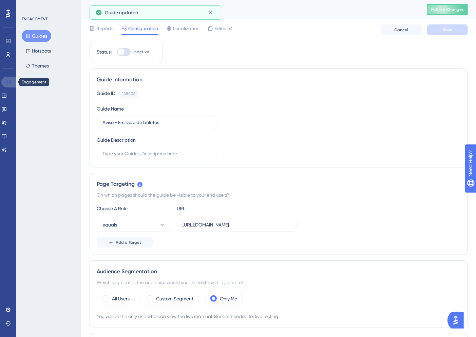
click at [8, 82] on icon at bounding box center [7, 81] width 5 height 5
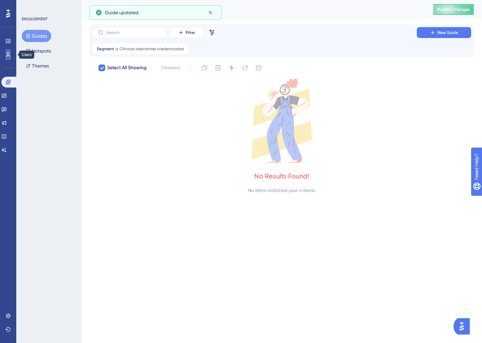
click at [0, 0] on link at bounding box center [0, 0] width 0 height 0
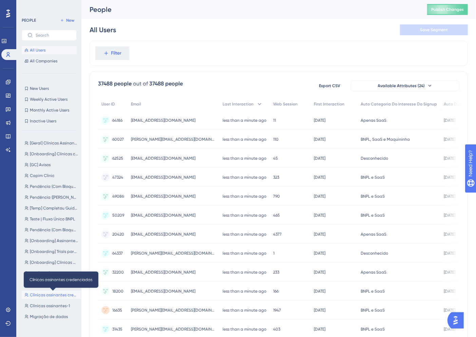
click at [59, 293] on span "Clínicas assinantes credenciadas" at bounding box center [54, 295] width 48 height 5
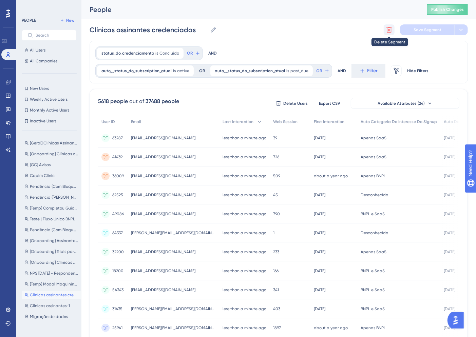
click at [389, 26] on button at bounding box center [389, 29] width 11 height 11
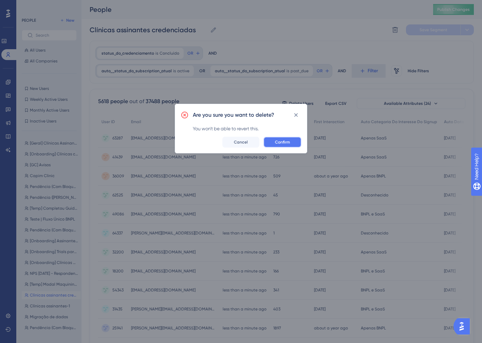
click at [286, 141] on span "Confirm" at bounding box center [282, 141] width 15 height 5
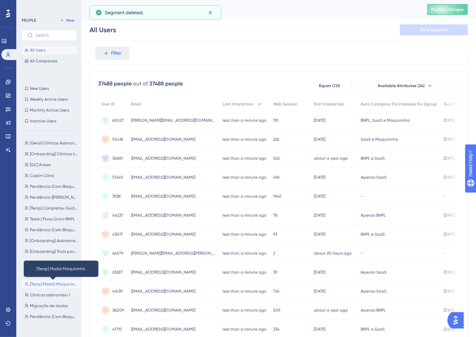
click at [60, 284] on span "[Temp] Modal Maquininha" at bounding box center [54, 284] width 48 height 5
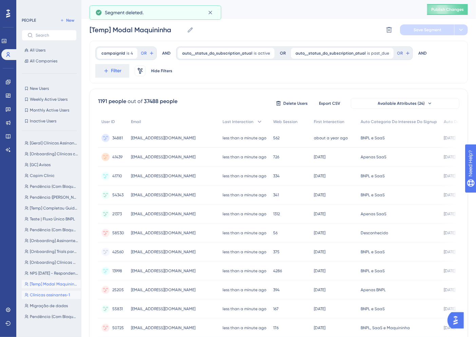
click at [44, 295] on span "Clínicas assinantes-1" at bounding box center [50, 295] width 40 height 5
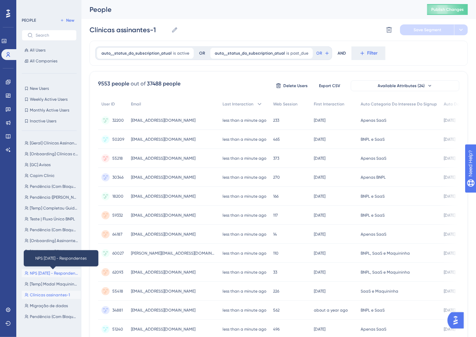
click at [55, 274] on span "NPS [DATE] - Respondentes" at bounding box center [54, 273] width 48 height 5
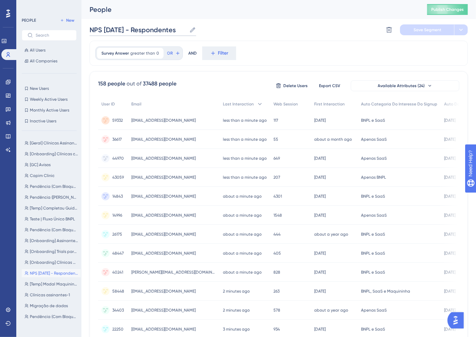
click at [93, 29] on input "NPS [DATE] - Respondentes" at bounding box center [138, 30] width 97 height 10
click at [90, 29] on input "NPS [DATE] - Respondentes" at bounding box center [138, 30] width 97 height 10
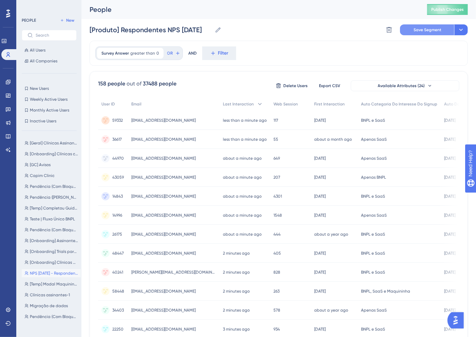
click at [418, 31] on span "Save Segment" at bounding box center [428, 29] width 28 height 5
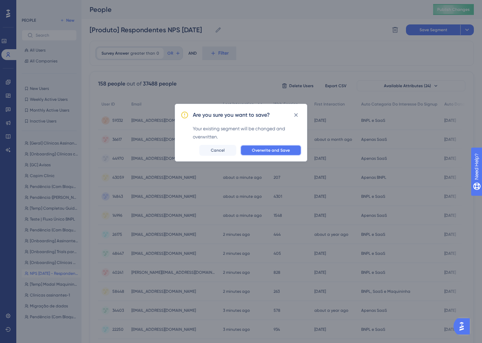
click at [268, 148] on span "Overwrite and Save" at bounding box center [271, 150] width 38 height 5
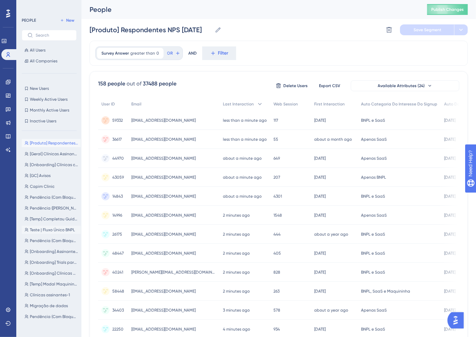
click at [60, 231] on span "Teste | Fluxo Único BNPL" at bounding box center [52, 229] width 45 height 5
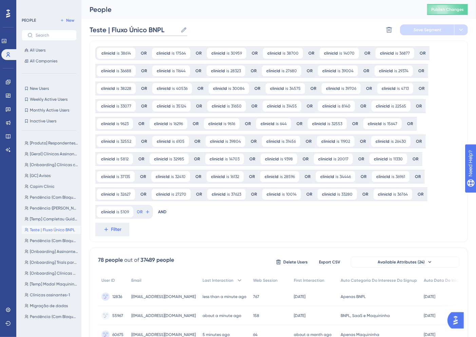
click at [93, 28] on input "Teste | Fluxo Único BNPL" at bounding box center [134, 30] width 88 height 10
click at [90, 30] on input "Teste | Fluxo Único BNPL" at bounding box center [134, 30] width 88 height 10
click at [440, 25] on button "Save Segment" at bounding box center [427, 29] width 54 height 11
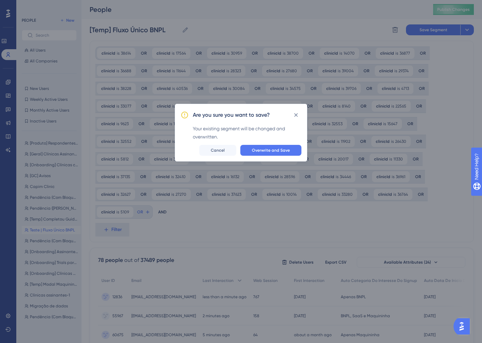
click at [277, 144] on div "Are you sure you want to save? Your existing segment will be changed and overwr…" at bounding box center [241, 133] width 132 height 58
click at [278, 147] on button "Overwrite and Save" at bounding box center [270, 150] width 61 height 11
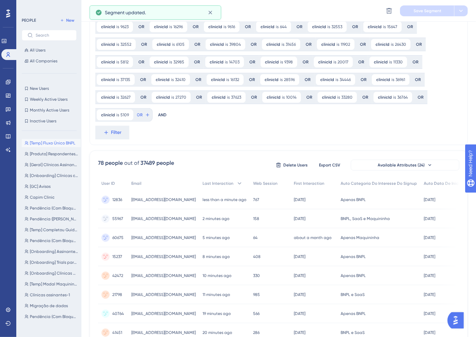
scroll to position [113, 0]
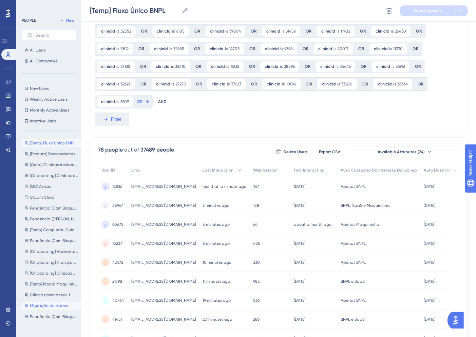
click at [56, 304] on span "Migração de dados" at bounding box center [49, 305] width 38 height 5
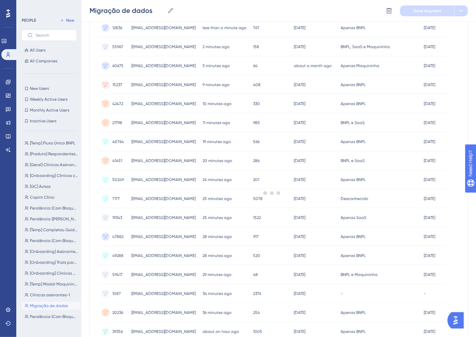
scroll to position [0, 0]
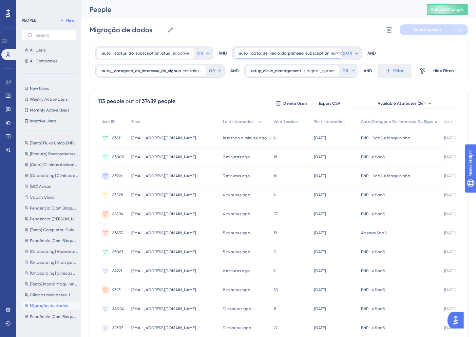
click at [286, 51] on span "auto__data_de_inicio_do_primeiro_subscription" at bounding box center [284, 53] width 91 height 5
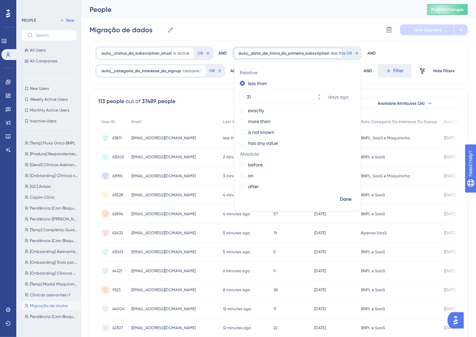
click at [261, 25] on div "Migração de dados Migração de dados Delete Segment Save Segment" at bounding box center [279, 30] width 378 height 22
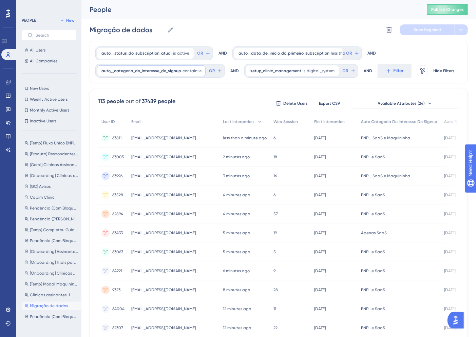
click at [150, 73] on span "auto__categoria_do_interesse_do_signup" at bounding box center [141, 70] width 80 height 5
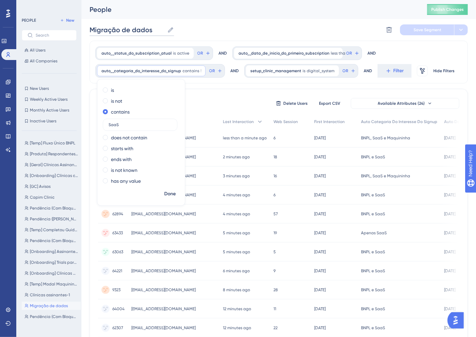
click at [92, 31] on input "Migração de dados" at bounding box center [127, 30] width 75 height 10
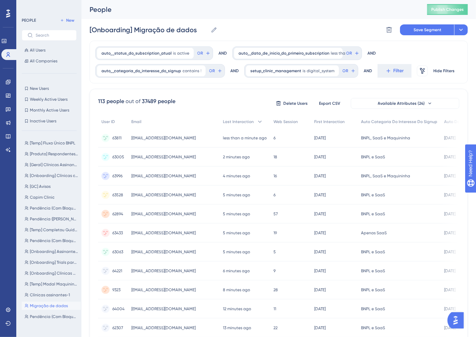
click at [303, 21] on div "[Onboarding] Migração de dados [Onboarding] Migração de dados Delete Segment Sa…" at bounding box center [279, 30] width 378 height 22
click at [418, 26] on button "Save Segment" at bounding box center [427, 29] width 54 height 11
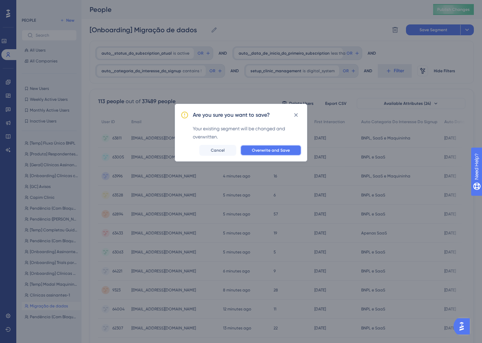
click at [281, 148] on span "Overwrite and Save" at bounding box center [271, 150] width 38 height 5
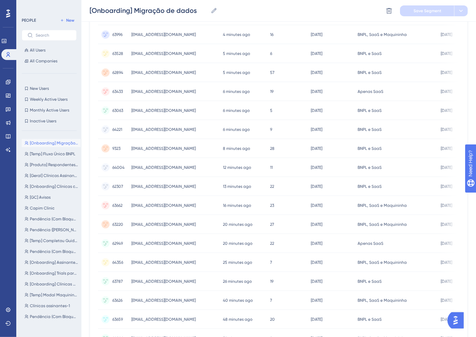
scroll to position [188, 0]
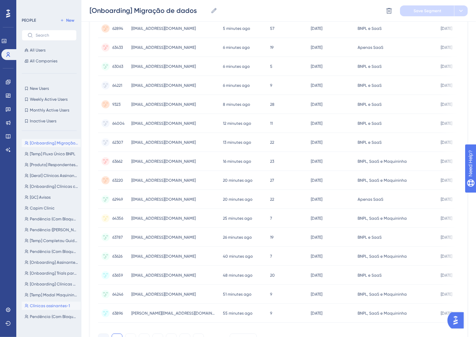
click at [55, 305] on span "Clínicas assinantes-1" at bounding box center [50, 305] width 40 height 5
type input "Clínicas assinantes-1"
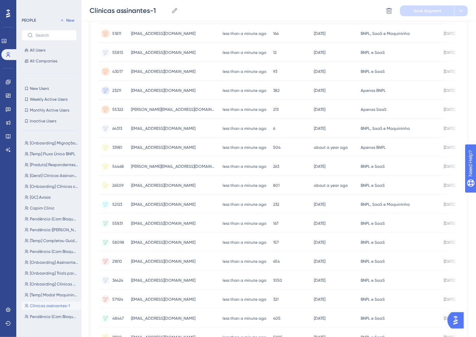
scroll to position [0, 0]
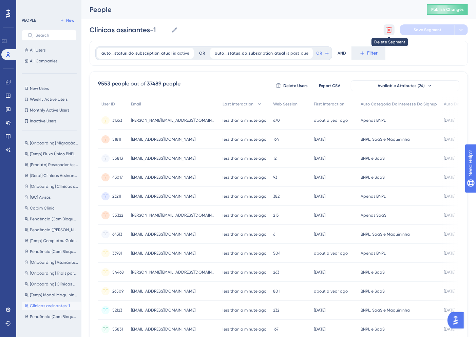
click at [392, 31] on icon at bounding box center [389, 29] width 7 height 7
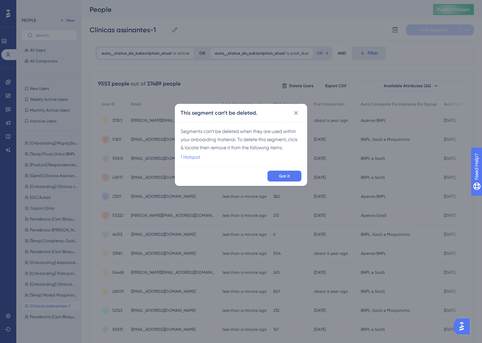
click at [195, 157] on link "1 Hotspot" at bounding box center [191, 157] width 20 height 8
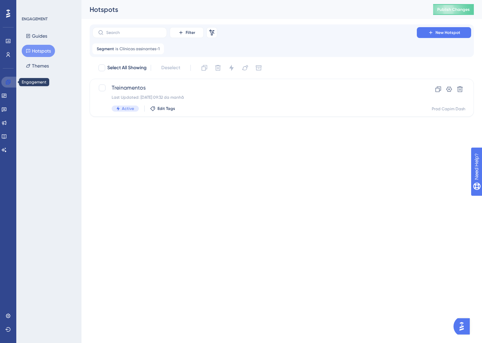
click at [0, 0] on link at bounding box center [0, 0] width 0 height 0
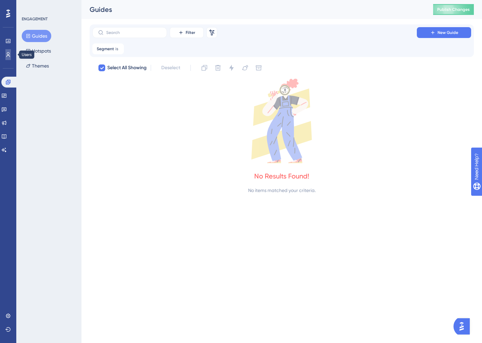
click at [0, 0] on icon at bounding box center [0, 0] width 0 height 0
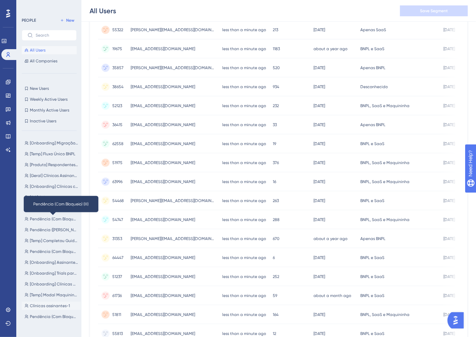
scroll to position [151, 0]
click at [52, 302] on button "Clínicas assinantes-1 Clínicas assinantes-1" at bounding box center [51, 306] width 59 height 8
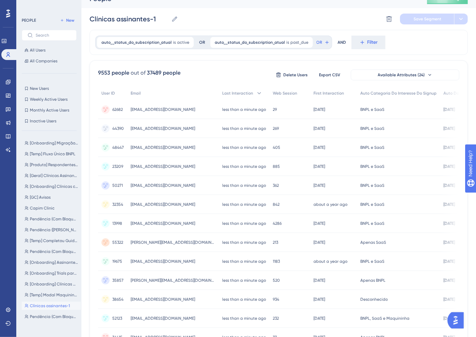
scroll to position [0, 0]
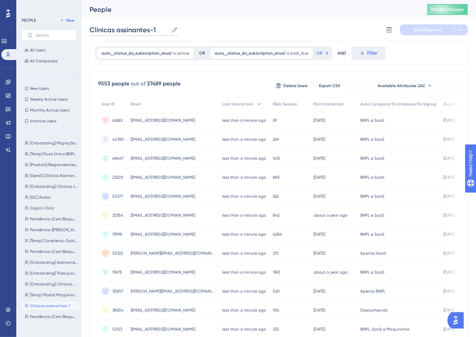
click at [90, 29] on input "Clínicas assinantes-1" at bounding box center [129, 30] width 79 height 10
click at [424, 27] on span "Save Segment" at bounding box center [428, 29] width 28 height 5
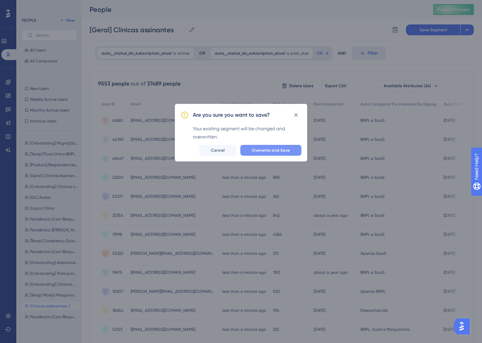
click at [282, 151] on span "Overwrite and Save" at bounding box center [271, 150] width 38 height 5
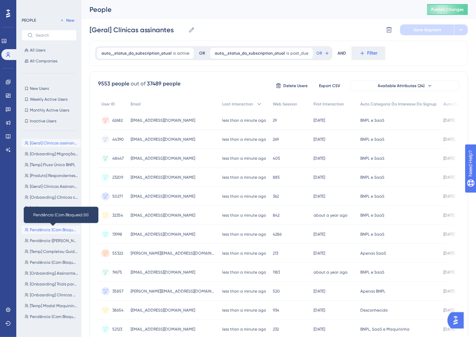
click at [45, 229] on span "Pendência (Com Bloqueio) (III)" at bounding box center [54, 229] width 48 height 5
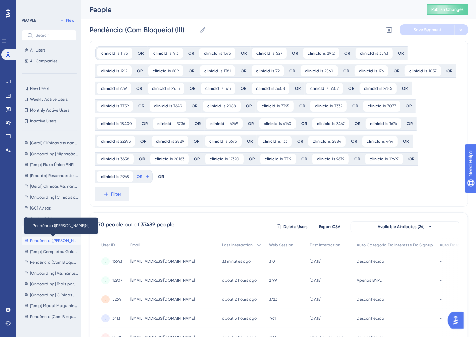
click at [53, 242] on span "Pendência ([PERSON_NAME])(I)" at bounding box center [54, 240] width 48 height 5
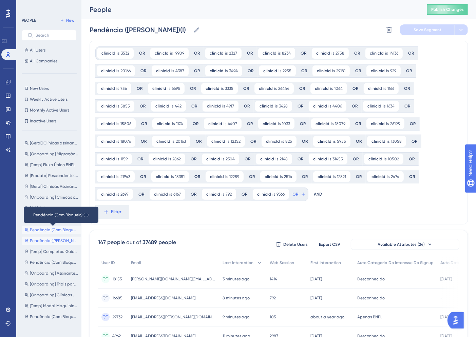
click at [45, 231] on span "Pendência (Com Bloqueio) (III)" at bounding box center [54, 229] width 48 height 5
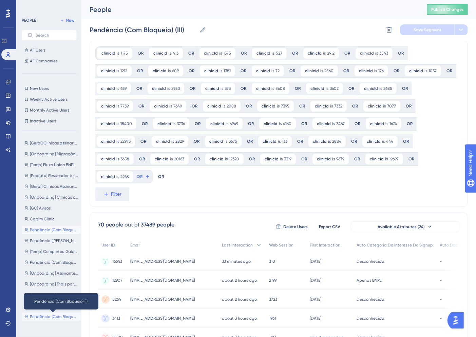
click at [52, 318] on span "Pendência (Com Bloqueio) (I)" at bounding box center [54, 316] width 48 height 5
type input "Pendência (Com Bloqueio) (I)"
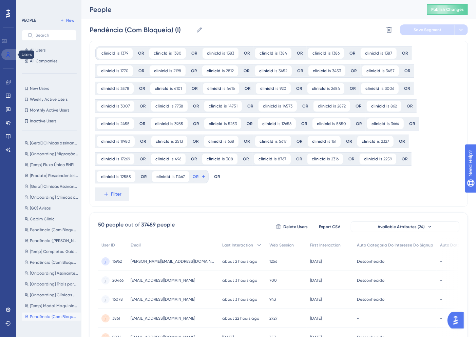
click at [0, 0] on icon at bounding box center [0, 0] width 0 height 0
click at [8, 80] on icon at bounding box center [7, 81] width 5 height 5
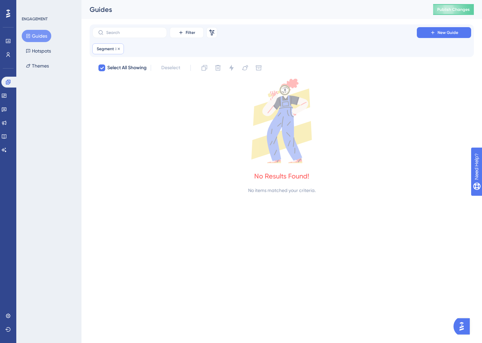
click at [103, 50] on span "Segment" at bounding box center [105, 48] width 17 height 5
click at [119, 48] on icon at bounding box center [119, 49] width 2 height 2
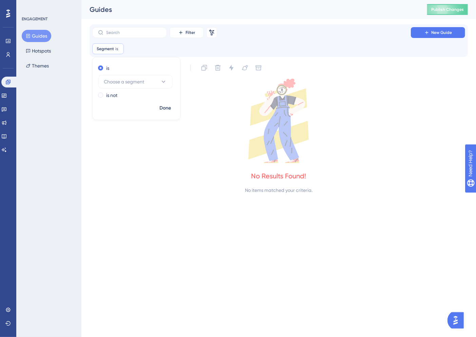
checkbox input "false"
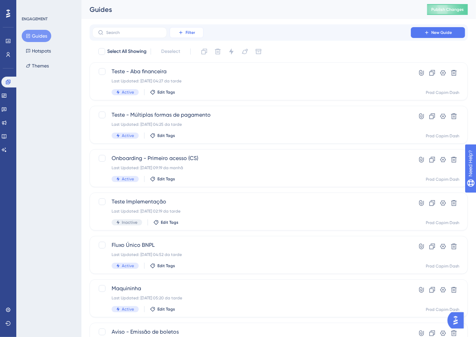
click at [176, 31] on button "Filter" at bounding box center [187, 32] width 34 height 11
click at [194, 90] on div "Status Status" at bounding box center [194, 93] width 28 height 14
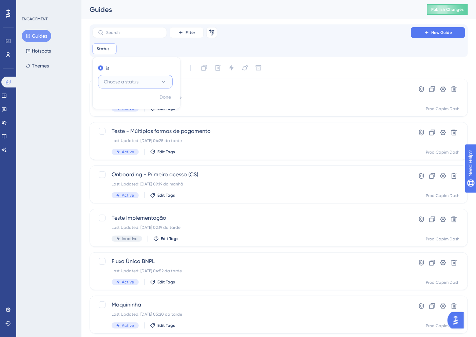
click at [119, 79] on span "Choose a status" at bounding box center [121, 82] width 35 height 8
click at [125, 103] on div "Active Active" at bounding box center [135, 103] width 55 height 14
click at [161, 97] on span "Done" at bounding box center [165, 97] width 12 height 8
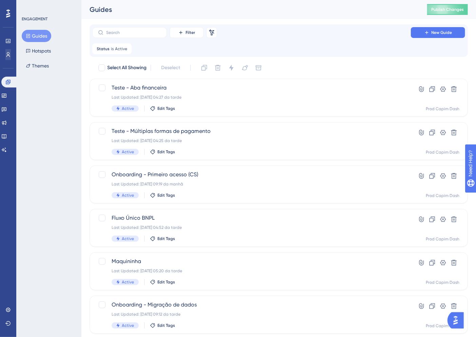
drag, startPoint x: 7, startPoint y: 60, endPoint x: 8, endPoint y: 56, distance: 4.5
click at [0, 0] on div "Engagement Widgets Feedback Product Updates Knowledge Base AI Assistant" at bounding box center [0, 0] width 0 height 0
click at [0, 0] on icon at bounding box center [0, 0] width 0 height 0
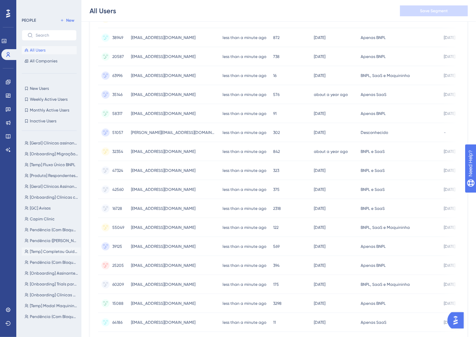
scroll to position [151, 0]
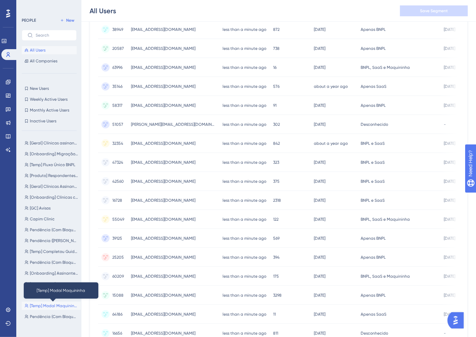
click at [53, 305] on span "[Temp] Modal Maquininha" at bounding box center [54, 305] width 48 height 5
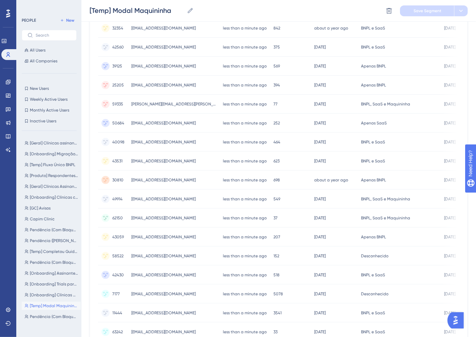
scroll to position [0, 0]
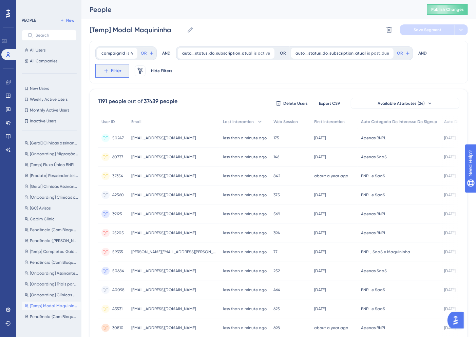
click at [115, 70] on span "Filter" at bounding box center [116, 71] width 11 height 8
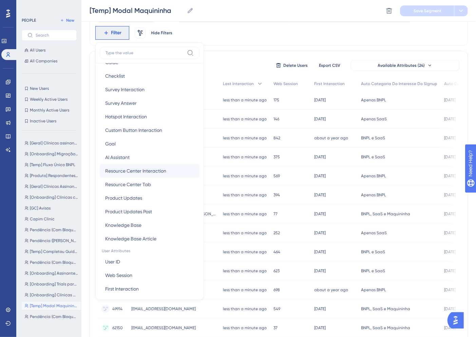
scroll to position [113, 0]
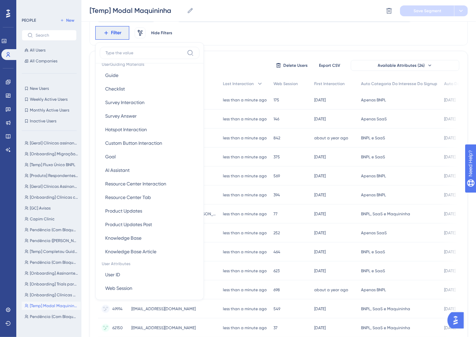
click at [229, 41] on div "campaignId is 4 4 Remove OR AND auto__status_do_subscription_atual is active ac…" at bounding box center [279, 24] width 378 height 43
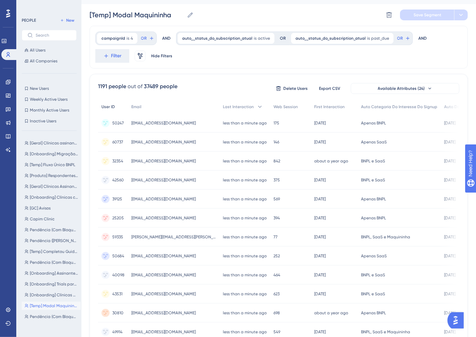
scroll to position [0, 0]
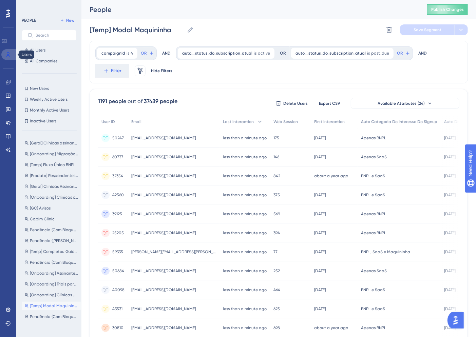
click at [0, 0] on icon at bounding box center [0, 0] width 0 height 0
click at [7, 83] on icon at bounding box center [7, 81] width 5 height 5
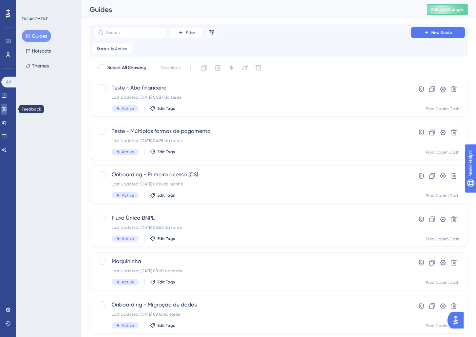
click at [6, 109] on icon at bounding box center [4, 110] width 5 height 4
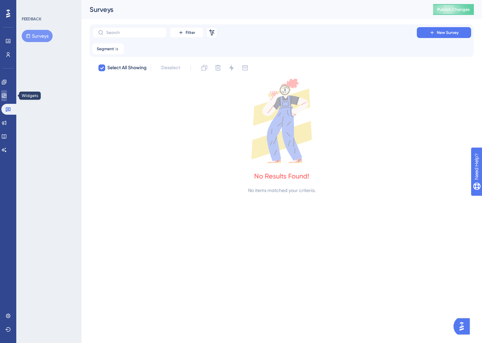
click at [7, 99] on link at bounding box center [3, 95] width 5 height 11
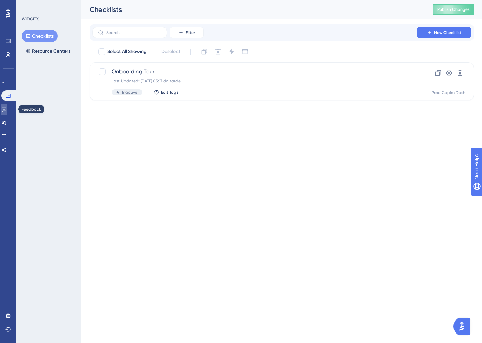
click at [7, 112] on link at bounding box center [3, 109] width 5 height 11
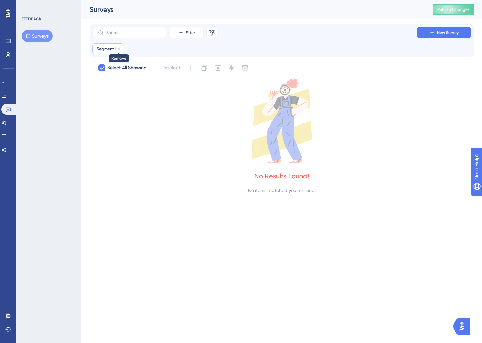
click at [118, 48] on icon at bounding box center [119, 49] width 4 height 4
checkbox input "false"
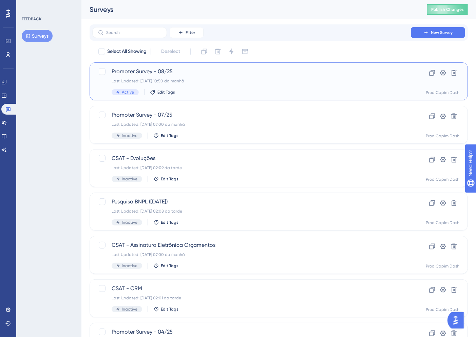
click at [195, 80] on div "Last Updated: [DATE] 10:50 da manhã" at bounding box center [252, 80] width 280 height 5
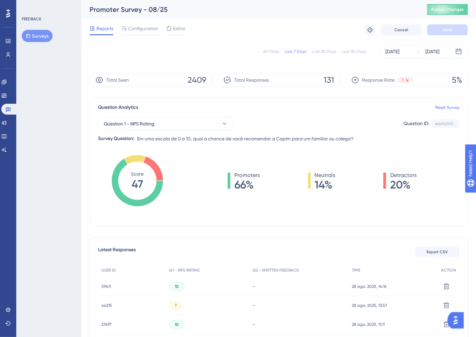
click at [274, 47] on div "All Times Last 7 Days Last 30 Days Last 90 Days [DATE] [DATE]" at bounding box center [279, 52] width 378 height 14
click at [274, 50] on div "All Times" at bounding box center [271, 51] width 16 height 5
click at [140, 33] on div "Configuration" at bounding box center [139, 29] width 37 height 11
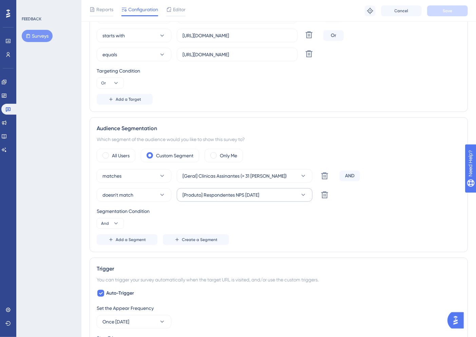
scroll to position [188, 0]
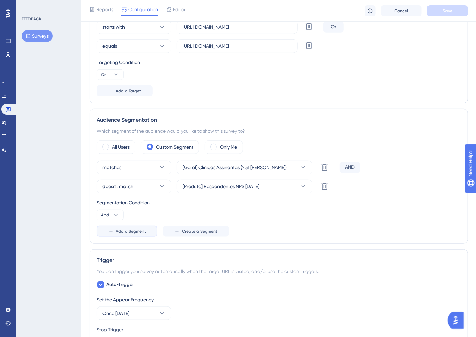
click at [130, 231] on span "Add a Segment" at bounding box center [131, 231] width 30 height 5
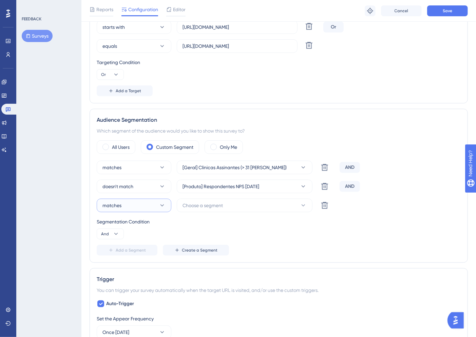
click at [159, 204] on icon at bounding box center [162, 205] width 7 height 7
click at [184, 222] on div "Segmentation Condition" at bounding box center [279, 222] width 364 height 8
click at [323, 210] on button at bounding box center [325, 206] width 14 height 14
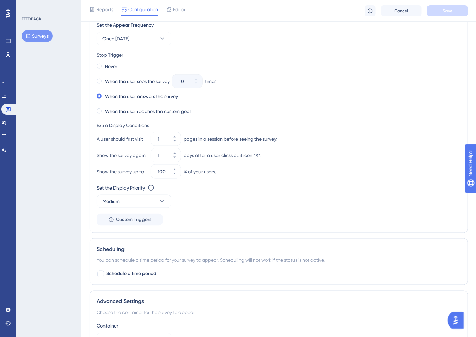
scroll to position [521, 0]
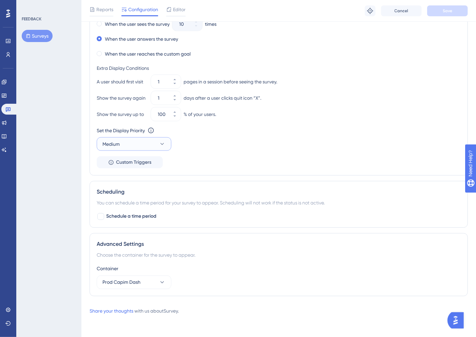
click at [126, 138] on button "Medium" at bounding box center [134, 144] width 75 height 14
click at [129, 202] on div "Highest Highest" at bounding box center [134, 206] width 55 height 14
click at [242, 162] on div "Set the Appear Frequency Once [DATE] Stop Trigger Never When the user sees the …" at bounding box center [279, 66] width 364 height 205
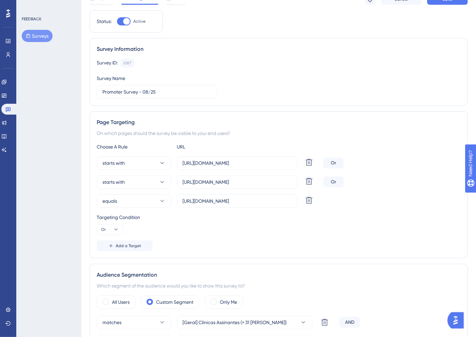
scroll to position [0, 0]
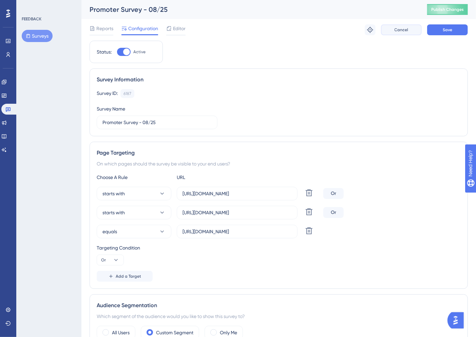
click at [410, 28] on button "Cancel" at bounding box center [401, 29] width 41 height 11
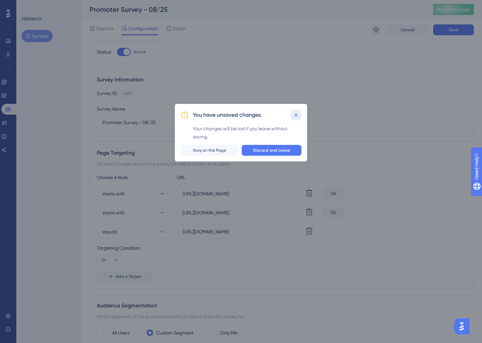
click at [297, 114] on icon at bounding box center [296, 115] width 7 height 7
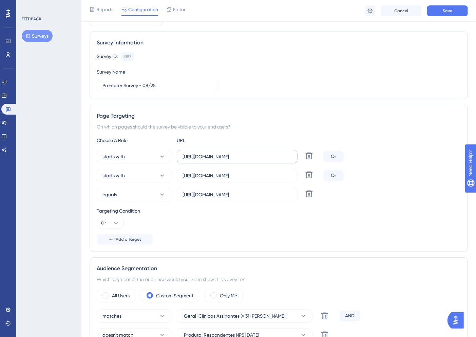
scroll to position [188, 0]
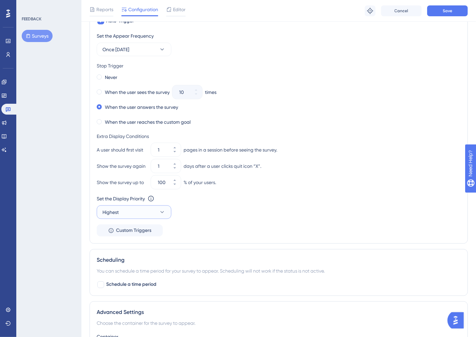
click at [130, 212] on button "Highest" at bounding box center [134, 213] width 75 height 14
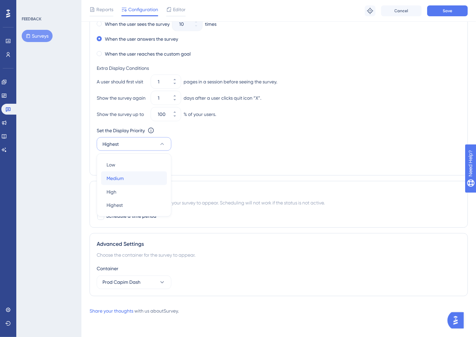
click at [121, 180] on span "Medium" at bounding box center [115, 178] width 17 height 8
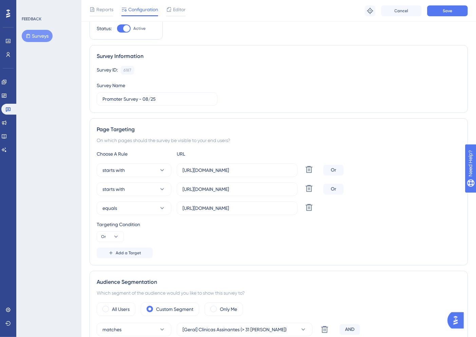
scroll to position [0, 0]
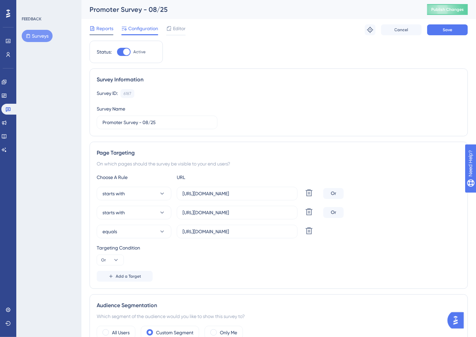
click at [102, 32] on span "Reports" at bounding box center [104, 28] width 17 height 8
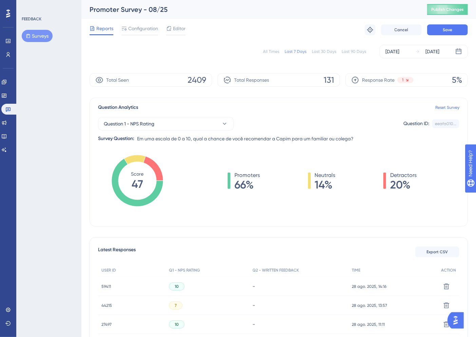
click at [277, 51] on div "All Times" at bounding box center [271, 51] width 16 height 5
click at [437, 250] on span "Export CSV" at bounding box center [437, 251] width 21 height 5
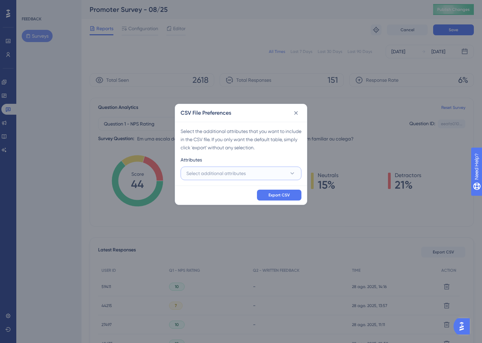
click at [249, 172] on button "Select additional attributes" at bounding box center [241, 174] width 121 height 14
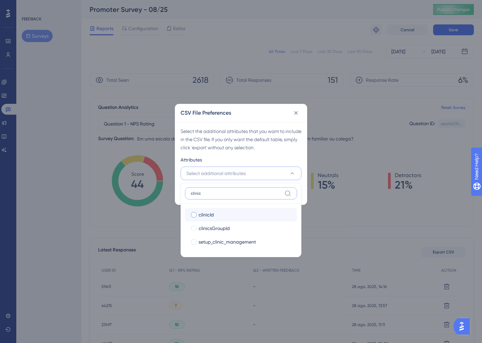
type input "clinic"
click at [202, 213] on span "clinicId" at bounding box center [206, 215] width 15 height 8
checkbox input "true"
click at [241, 146] on div "Select the additional attributes that you want to include in the CSV file. If y…" at bounding box center [241, 139] width 121 height 24
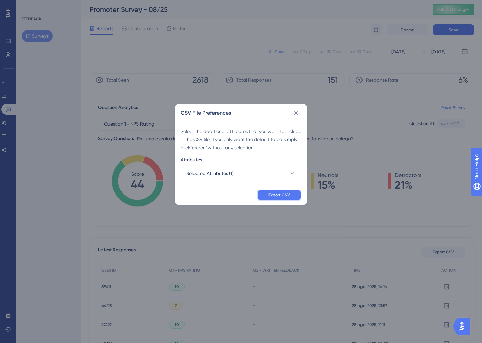
click at [282, 198] on button "Export CSV" at bounding box center [279, 195] width 44 height 11
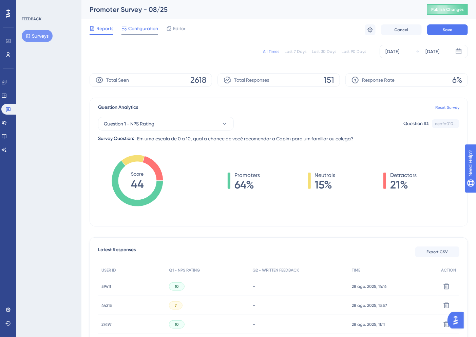
click at [145, 29] on span "Configuration" at bounding box center [143, 28] width 30 height 8
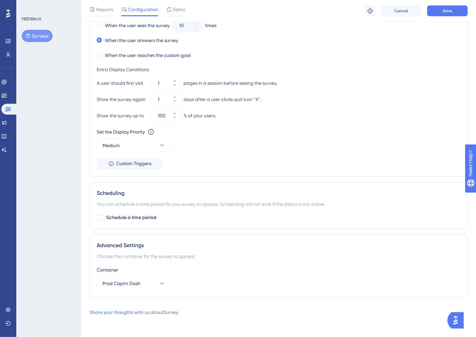
scroll to position [521, 0]
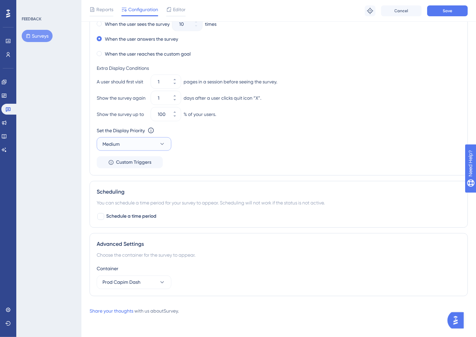
click at [113, 143] on span "Medium" at bounding box center [110, 144] width 17 height 8
click at [127, 207] on div "Highest Highest" at bounding box center [134, 206] width 55 height 14
click at [322, 154] on div "Set the Appear Frequency Once [DATE] Stop Trigger Never When the user sees the …" at bounding box center [279, 66] width 364 height 205
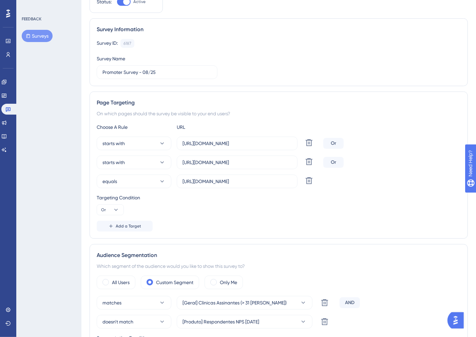
scroll to position [0, 0]
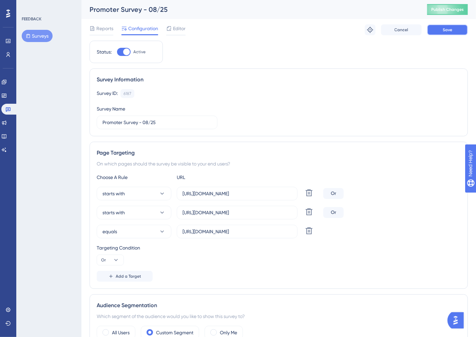
click at [447, 31] on span "Save" at bounding box center [448, 29] width 10 height 5
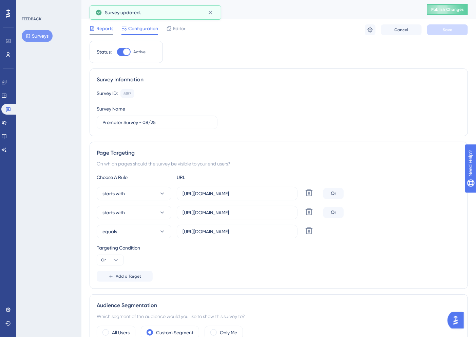
click at [98, 30] on span "Reports" at bounding box center [104, 28] width 17 height 8
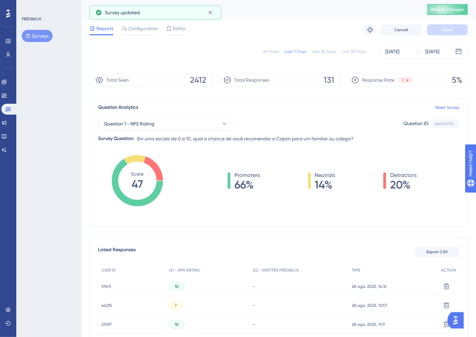
click at [276, 53] on div "All Times" at bounding box center [271, 51] width 16 height 5
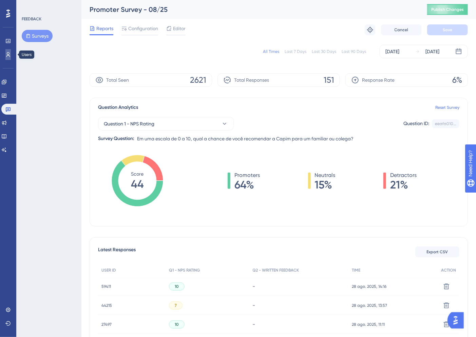
click at [0, 0] on icon at bounding box center [0, 0] width 0 height 0
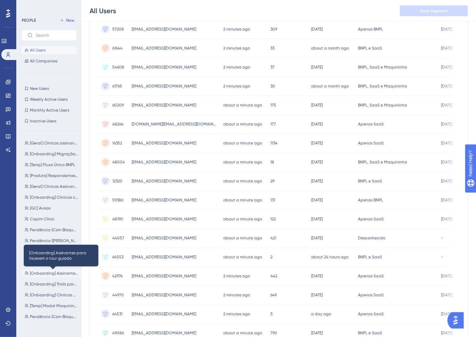
scroll to position [75, 0]
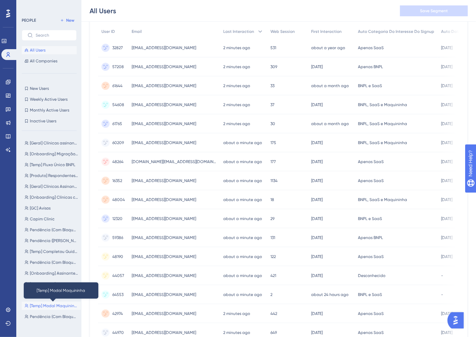
click at [49, 305] on span "[Temp] Modal Maquininha" at bounding box center [54, 305] width 48 height 5
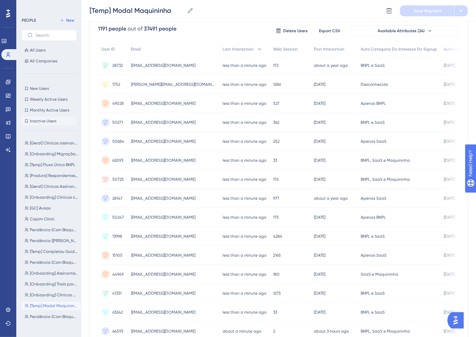
scroll to position [0, 0]
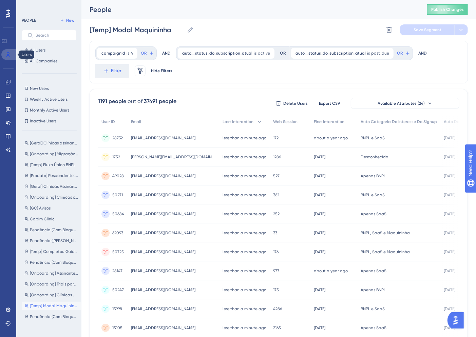
click at [0, 0] on link at bounding box center [0, 0] width 0 height 0
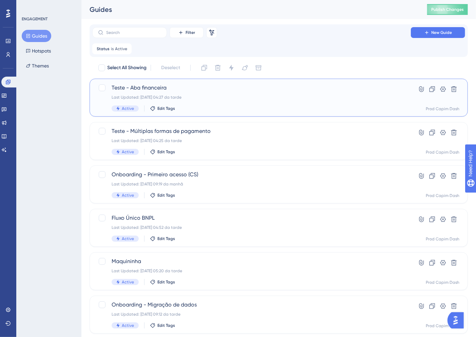
click at [269, 88] on span "Teste - Aba financeira" at bounding box center [252, 88] width 280 height 8
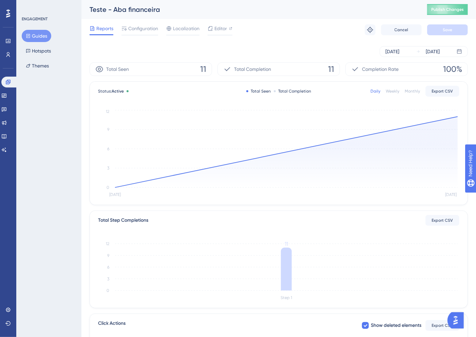
click at [101, 28] on span "Reports" at bounding box center [104, 28] width 17 height 8
click at [39, 38] on button "Guides" at bounding box center [37, 36] width 30 height 12
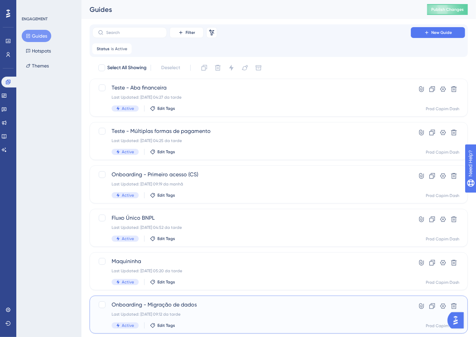
drag, startPoint x: 205, startPoint y: 311, endPoint x: 222, endPoint y: 340, distance: 33.3
click at [205, 311] on div "Onboarding - Migração de dados Last Updated: [DATE] 09:12 da tarde Active Edit …" at bounding box center [252, 315] width 280 height 28
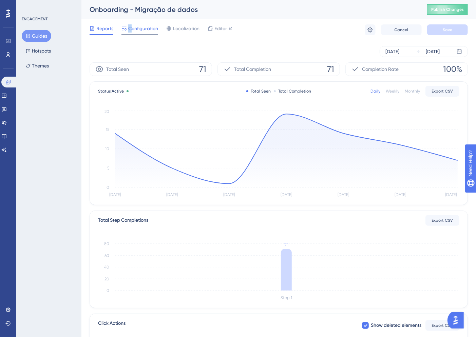
click at [128, 25] on span "Configuration" at bounding box center [143, 28] width 30 height 8
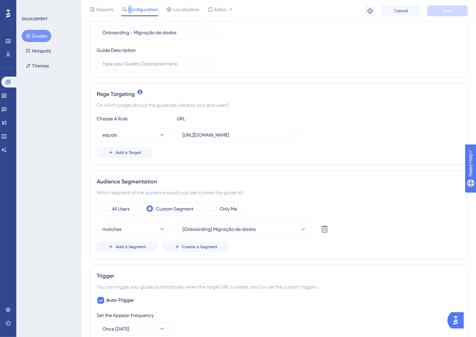
scroll to position [113, 0]
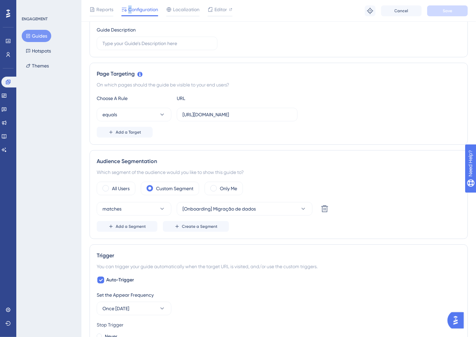
click at [132, 7] on span "Configuration" at bounding box center [143, 9] width 30 height 8
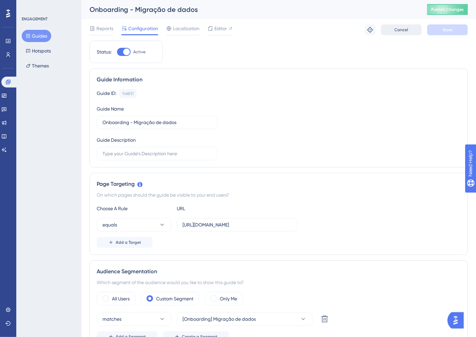
click at [410, 31] on button "Cancel" at bounding box center [401, 29] width 41 height 11
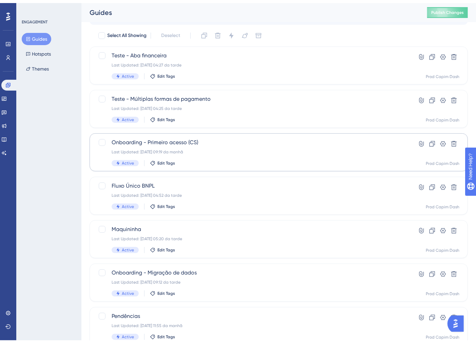
scroll to position [99, 0]
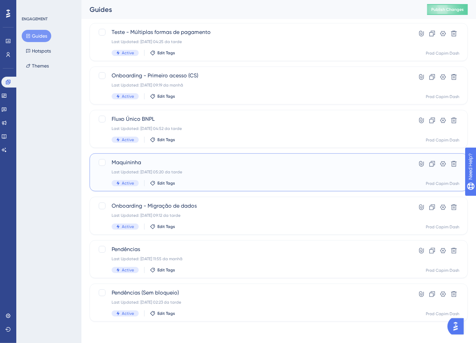
click at [217, 174] on div "Last Updated: [DATE] 05:20 da tarde" at bounding box center [252, 171] width 280 height 5
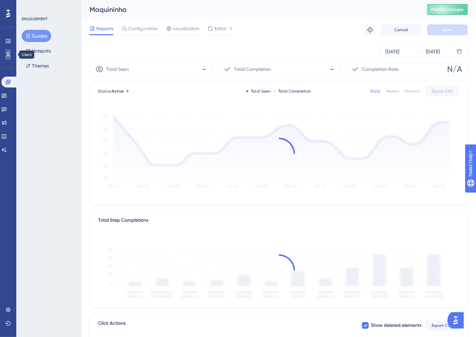
click at [0, 0] on icon at bounding box center [0, 0] width 0 height 0
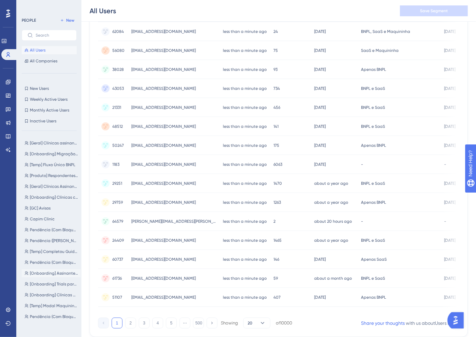
scroll to position [188, 0]
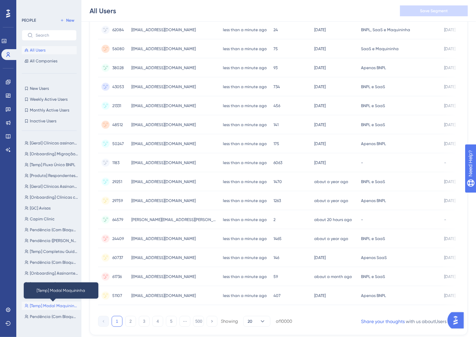
click at [57, 305] on span "[Temp] Modal Maquininha" at bounding box center [54, 305] width 48 height 5
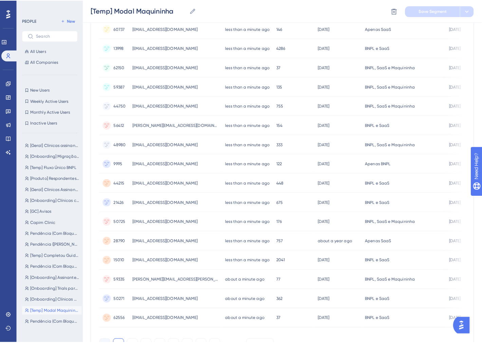
scroll to position [0, 0]
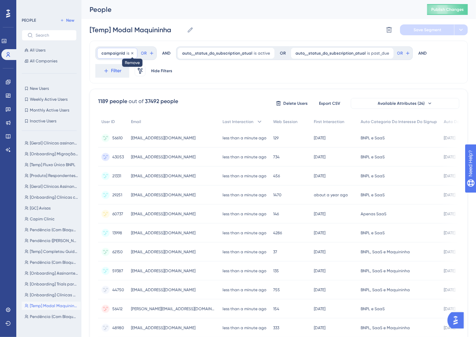
click at [131, 56] on div at bounding box center [132, 53] width 4 height 6
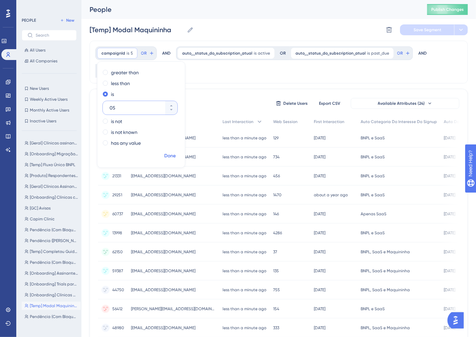
type input "05"
click at [168, 153] on span "Done" at bounding box center [170, 156] width 12 height 8
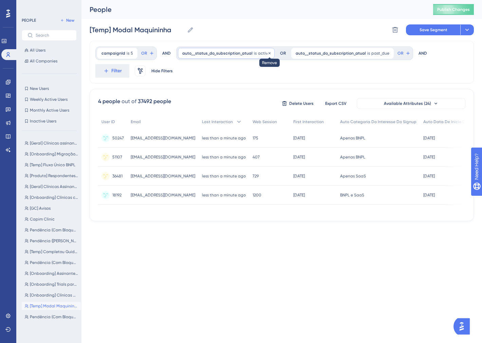
click at [267, 53] on icon at bounding box center [269, 53] width 4 height 4
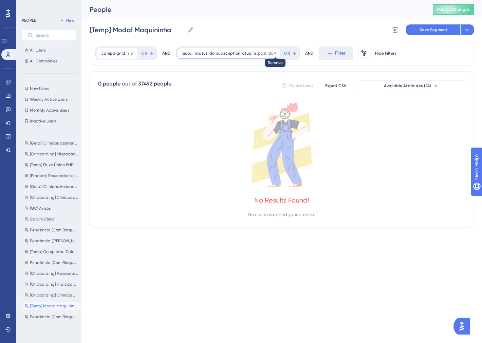
click at [273, 52] on icon at bounding box center [275, 53] width 4 height 4
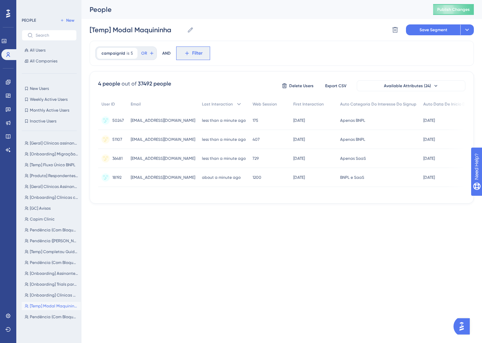
click at [198, 51] on span "Filter" at bounding box center [197, 53] width 11 height 8
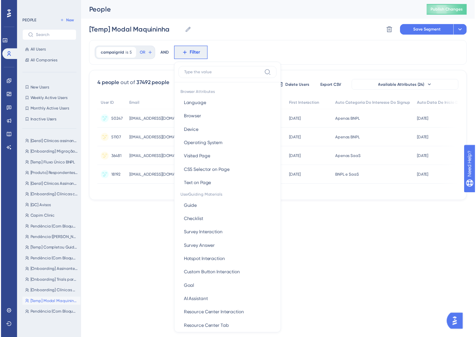
scroll to position [32, 0]
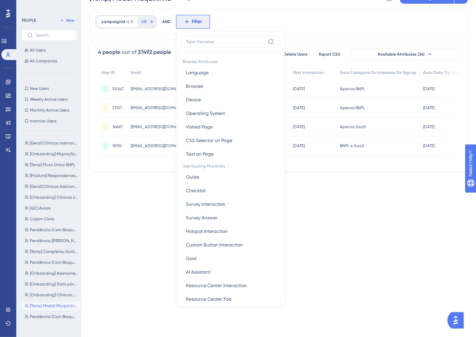
type input "c"
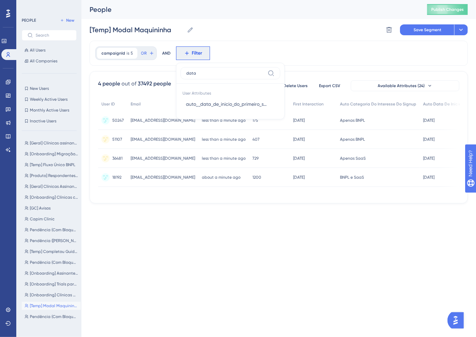
scroll to position [0, 0]
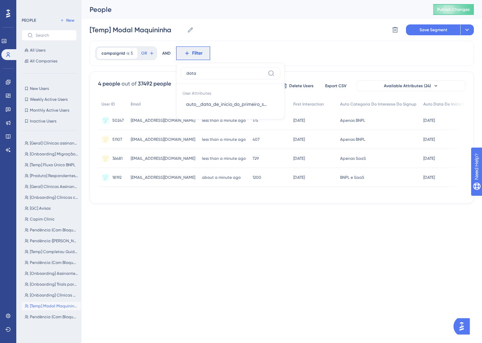
click at [212, 71] on input "data" at bounding box center [225, 73] width 79 height 5
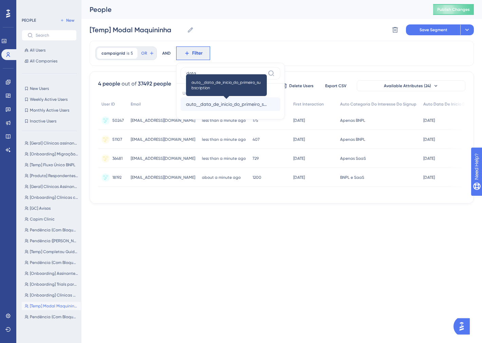
type input "data"
click at [213, 103] on span "auto__data_de_inicio_do_primeiro_subscription" at bounding box center [226, 104] width 81 height 8
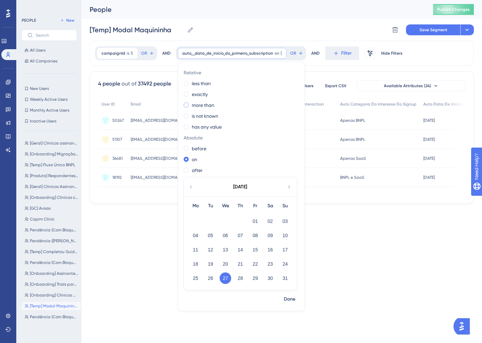
click at [200, 104] on label "more than" at bounding box center [203, 105] width 22 height 8
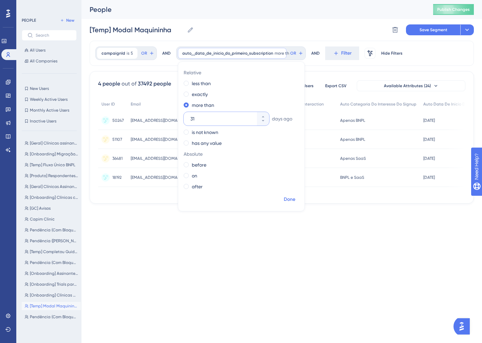
type input "31"
click at [288, 203] on span "Done" at bounding box center [290, 199] width 12 height 8
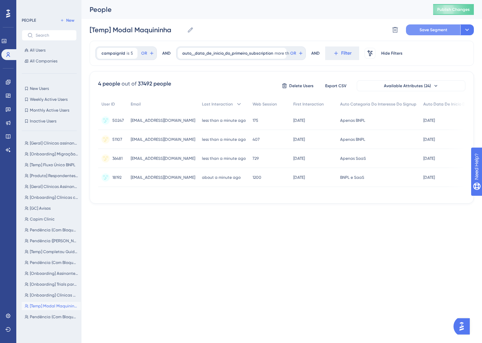
click at [436, 29] on span "Save Segment" at bounding box center [433, 29] width 28 height 5
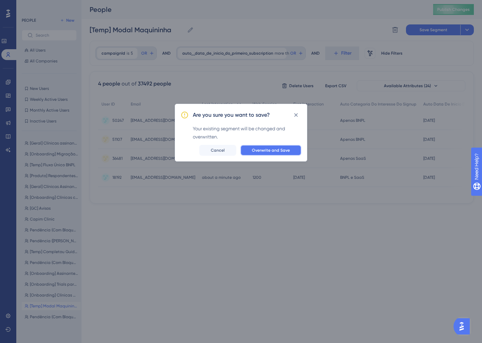
click at [291, 146] on button "Overwrite and Save" at bounding box center [270, 150] width 61 height 11
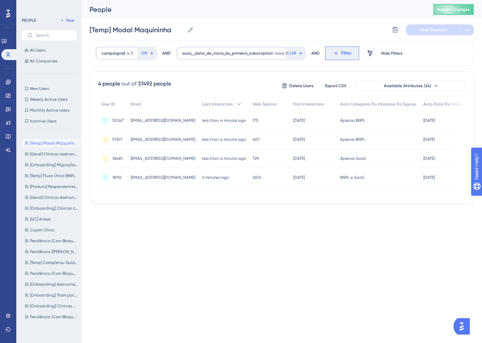
click at [333, 52] on icon at bounding box center [336, 53] width 6 height 6
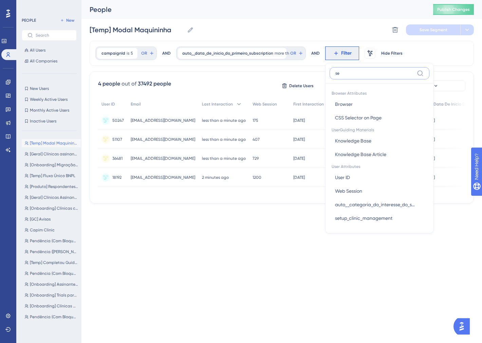
type input "s"
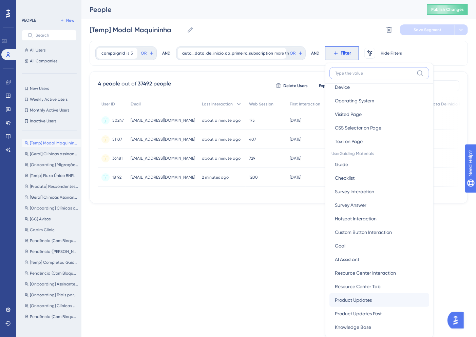
scroll to position [226, 0]
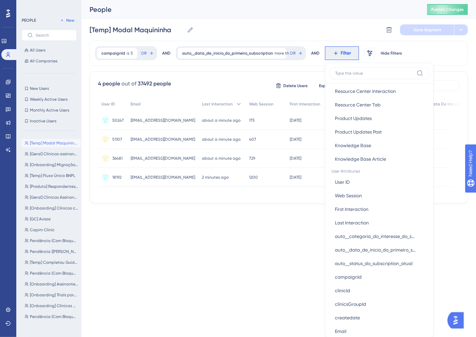
click at [174, 0] on html "Performance Users Engagement Widgets Feedback Product Updates Knowledge Base AI…" at bounding box center [238, 0] width 476 height 0
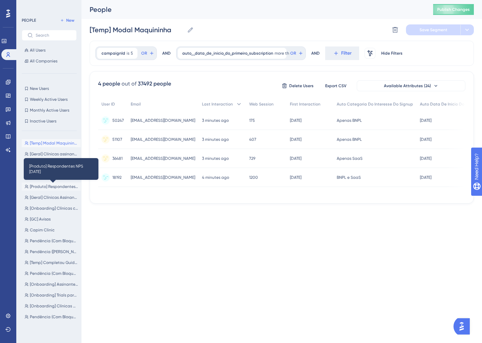
click at [48, 187] on span "[Produto] Respondentes NPS [DATE]" at bounding box center [54, 186] width 48 height 5
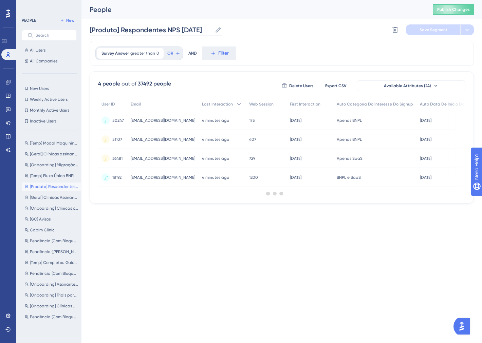
click at [206, 31] on input "[Produto] Respondentes NPS [DATE]" at bounding box center [151, 30] width 123 height 10
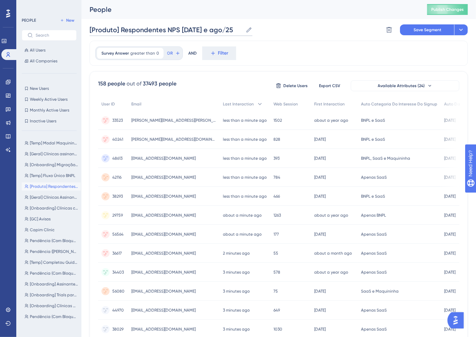
type input "[Produto] Respondentes NPS [DATE] e ago/25"
click at [290, 48] on div "Survey Answer greater than 0 0 Remove OR AND Filter" at bounding box center [279, 53] width 378 height 25
click at [121, 54] on span "Survey Answer" at bounding box center [114, 53] width 27 height 5
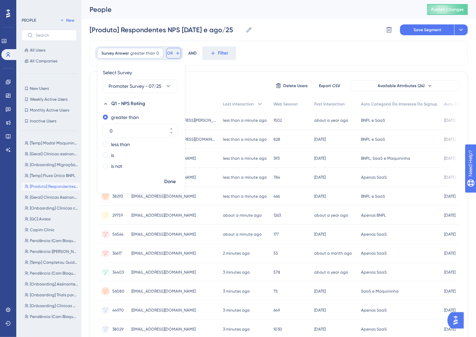
click at [175, 52] on icon at bounding box center [177, 53] width 5 height 5
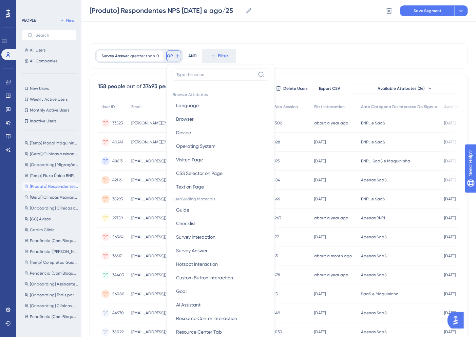
scroll to position [31, 0]
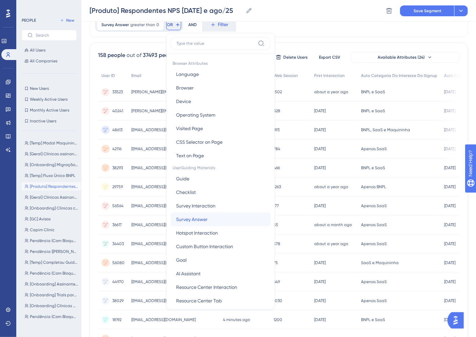
click at [209, 217] on button "Survey Answer Survey Answer" at bounding box center [221, 220] width 100 height 14
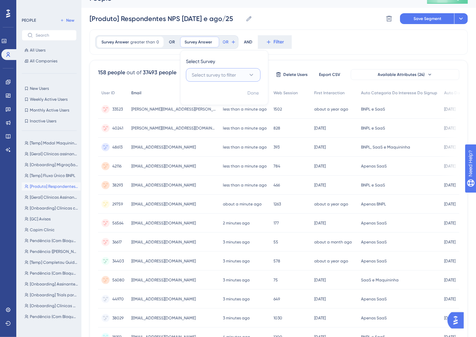
scroll to position [0, 0]
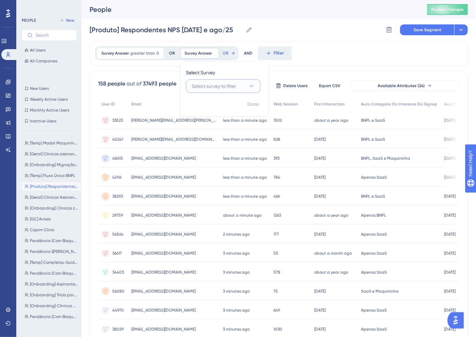
click at [211, 87] on span "Select survey to filter" at bounding box center [214, 86] width 44 height 8
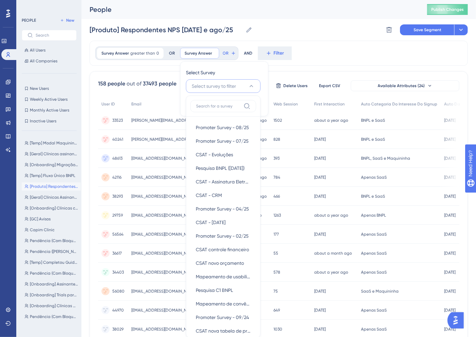
scroll to position [46, 0]
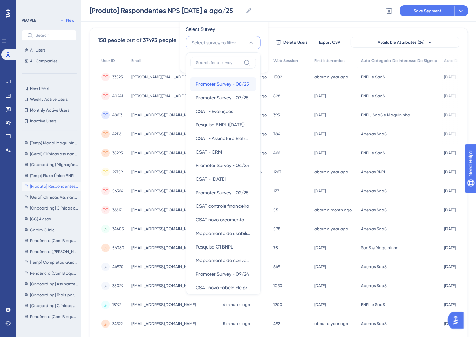
click at [222, 78] on div "Promoter Survey - 08/25 Promoter Survey - 08/25" at bounding box center [223, 84] width 55 height 14
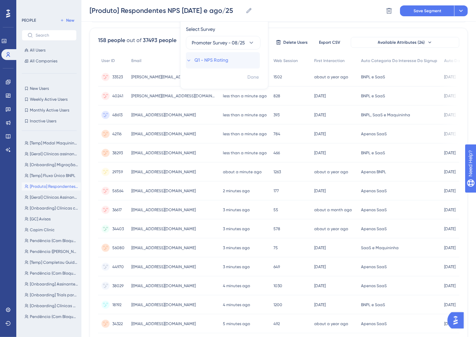
click at [205, 59] on span "Q1 - NPS Rating" at bounding box center [211, 60] width 34 height 8
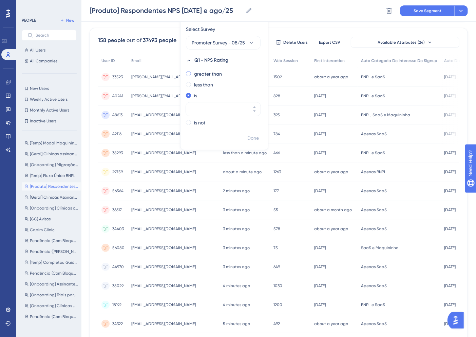
click at [206, 77] on label "greater than" at bounding box center [208, 74] width 28 height 8
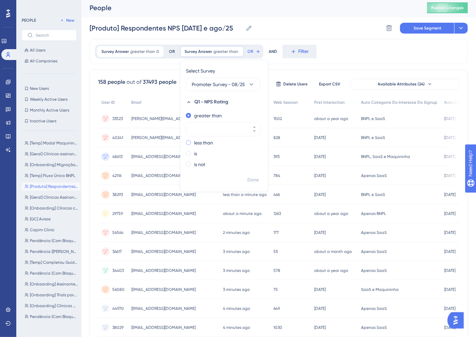
scroll to position [0, 0]
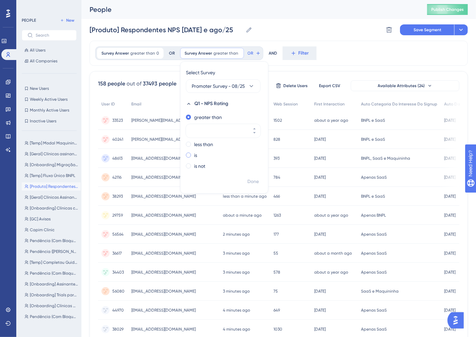
click at [194, 154] on label "is" at bounding box center [195, 155] width 3 height 8
click at [202, 118] on label "greater than" at bounding box center [208, 117] width 28 height 8
type input "0"
click at [252, 178] on span "Done" at bounding box center [253, 182] width 12 height 8
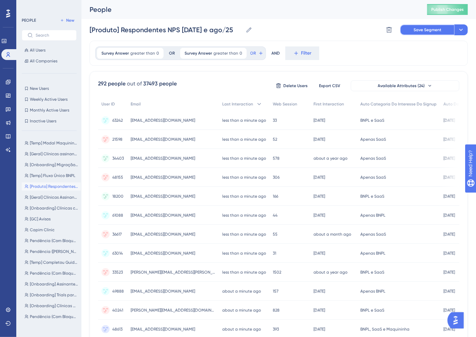
click at [414, 27] on span "Save Segment" at bounding box center [428, 29] width 28 height 5
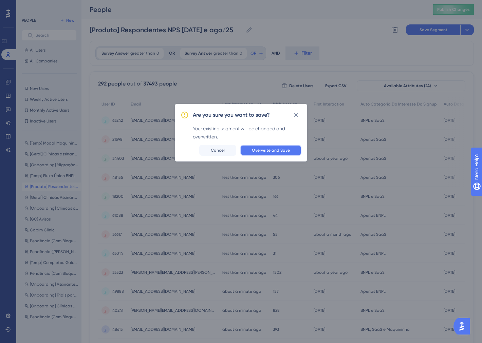
click at [280, 149] on span "Overwrite and Save" at bounding box center [271, 150] width 38 height 5
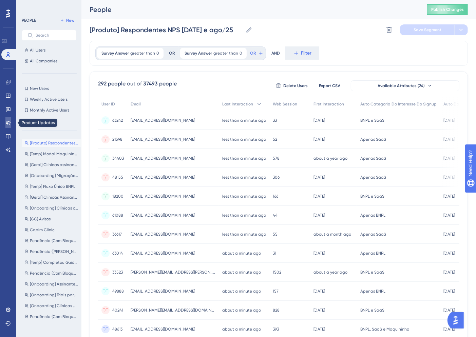
click at [6, 121] on icon at bounding box center [7, 122] width 5 height 5
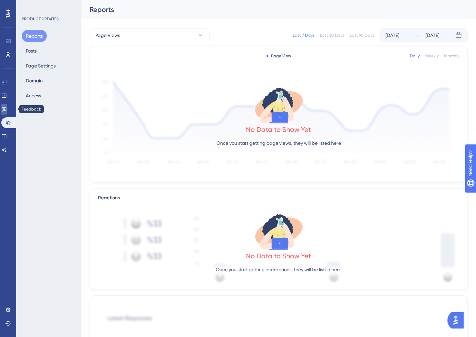
click at [3, 110] on link at bounding box center [3, 109] width 5 height 11
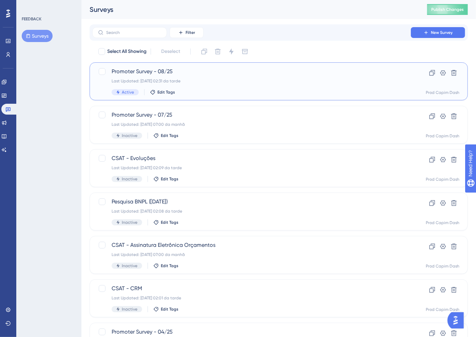
click at [238, 88] on div "Promoter Survey - 08/25 Last Updated: [DATE] 02:31 da tarde Active Edit Tags" at bounding box center [252, 82] width 280 height 28
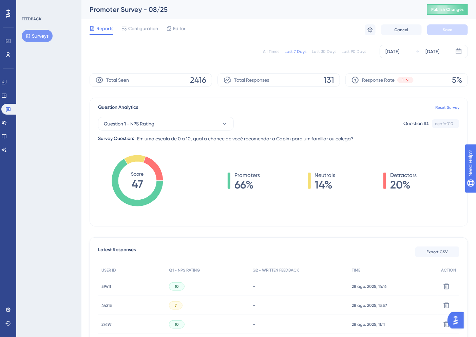
click at [279, 53] on div "All Times" at bounding box center [271, 51] width 16 height 5
click at [133, 30] on span "Configuration" at bounding box center [143, 28] width 30 height 8
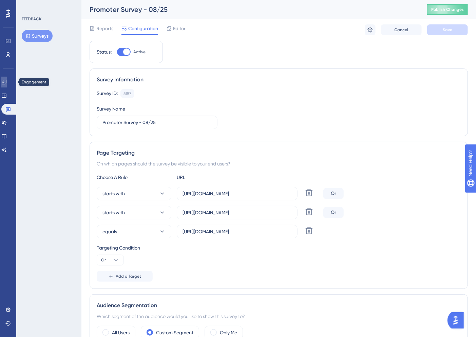
click at [0, 0] on link at bounding box center [0, 0] width 0 height 0
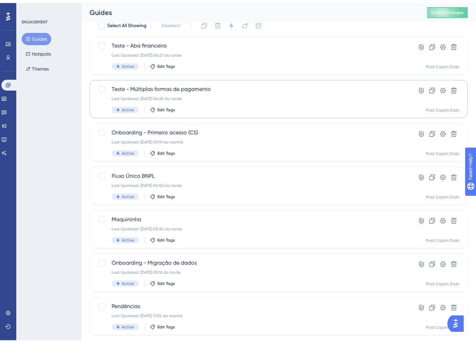
scroll to position [99, 0]
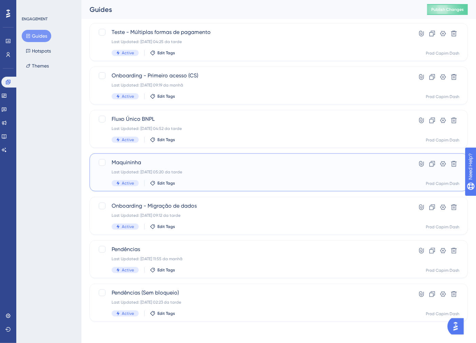
click at [202, 175] on div "[PERSON_NAME] Last Updated: [DATE] 05:20 da tarde Active Edit Tags" at bounding box center [252, 172] width 280 height 28
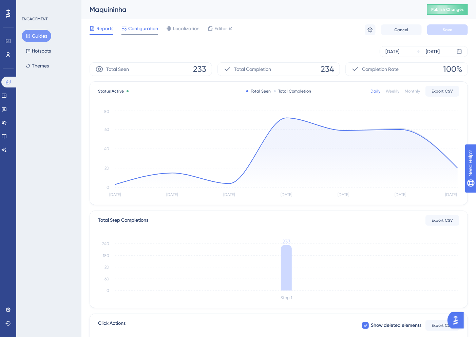
click at [151, 31] on span "Configuration" at bounding box center [143, 28] width 30 height 8
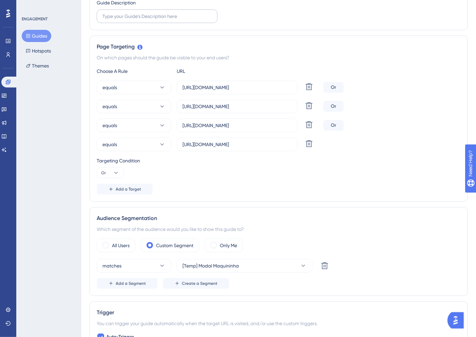
scroll to position [151, 0]
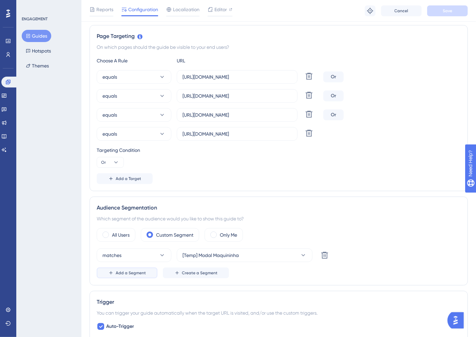
click at [134, 273] on span "Add a Segment" at bounding box center [131, 272] width 30 height 5
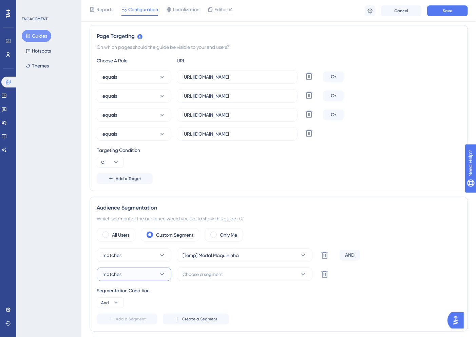
click at [128, 277] on button "matches" at bounding box center [134, 275] width 75 height 14
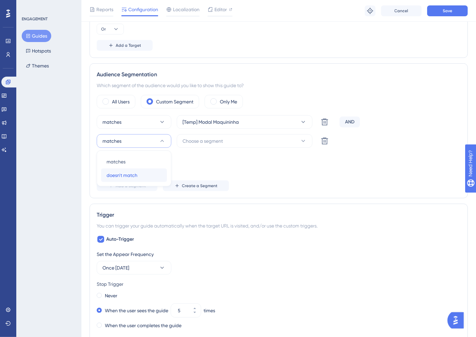
click at [125, 174] on span "doesn't match" at bounding box center [122, 175] width 31 height 8
click at [159, 141] on icon at bounding box center [162, 141] width 7 height 7
click at [139, 158] on div "matches matches" at bounding box center [134, 162] width 55 height 14
click at [224, 139] on button "Choose a segment" at bounding box center [245, 141] width 136 height 14
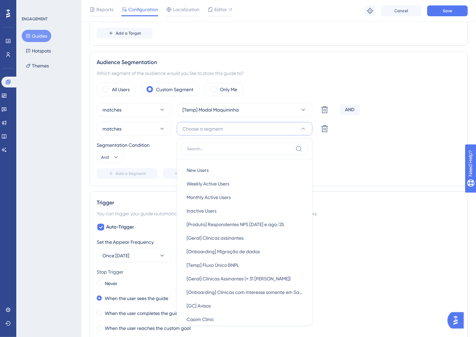
scroll to position [171, 0]
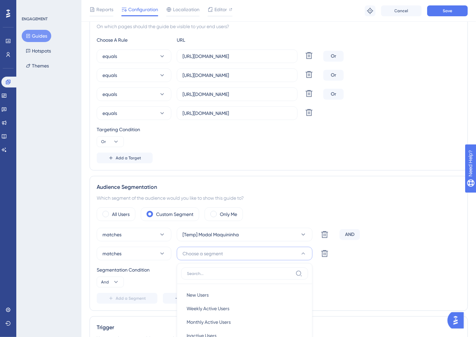
click at [398, 289] on div "matches [Temp] Modal Maquininha Delete AND matches Choose a segment New Users N…" at bounding box center [279, 266] width 364 height 76
click at [326, 258] on icon at bounding box center [325, 254] width 8 height 8
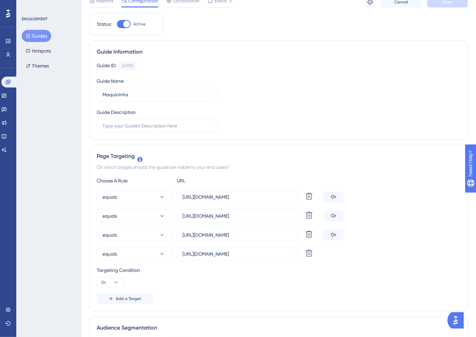
scroll to position [0, 0]
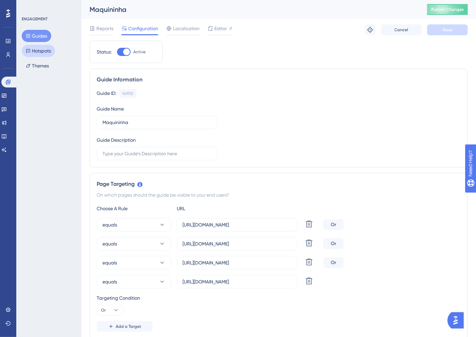
click at [38, 48] on button "Hotspots" at bounding box center [38, 51] width 33 height 12
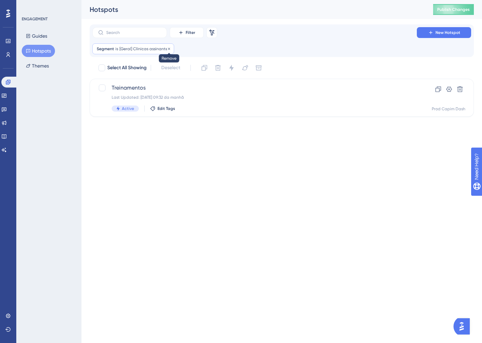
click at [167, 47] on icon at bounding box center [169, 49] width 4 height 4
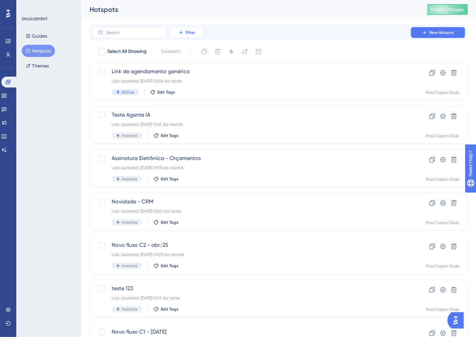
click at [187, 30] on span "Filter" at bounding box center [191, 32] width 10 height 5
click at [194, 92] on div "Status Status" at bounding box center [194, 93] width 28 height 14
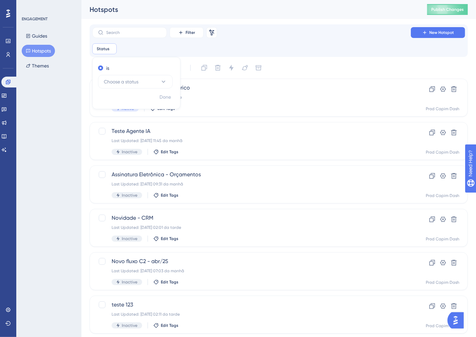
click at [147, 92] on div "Done" at bounding box center [137, 100] width 88 height 18
click at [144, 80] on button "Choose a status" at bounding box center [135, 82] width 75 height 14
click at [146, 98] on div "Active Active" at bounding box center [135, 103] width 55 height 14
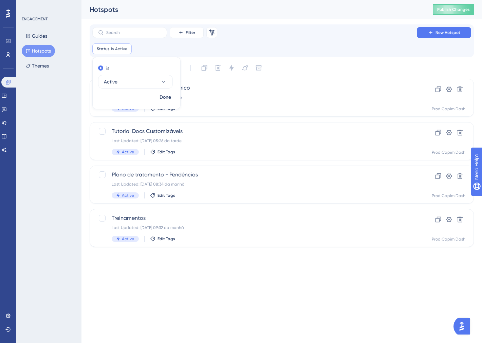
click at [240, 0] on html "Performance Users Engagement Widgets Feedback Product Updates Knowledge Base AI…" at bounding box center [241, 0] width 482 height 0
click at [215, 187] on div "Plano de tratamento - Pendências Last Updated: [DATE] 08:34 da manhã Active Edi…" at bounding box center [255, 185] width 286 height 28
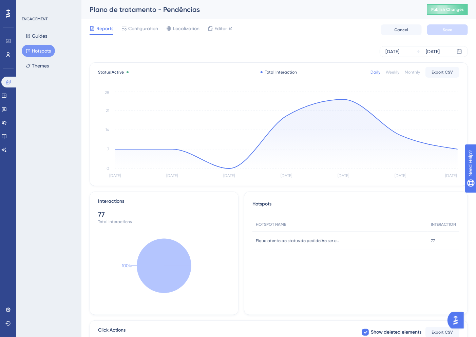
click at [103, 27] on span "Reports" at bounding box center [104, 28] width 17 height 8
click at [51, 48] on button "Hotspots" at bounding box center [38, 51] width 33 height 12
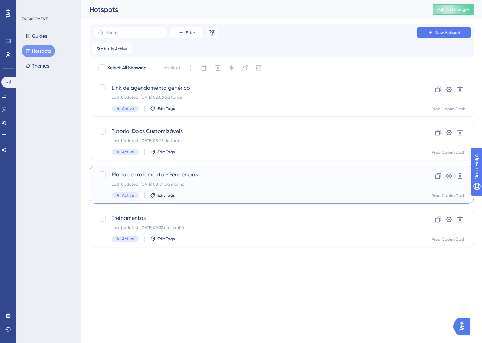
click at [216, 182] on div "Last Updated: [DATE] 08:34 da manhã" at bounding box center [255, 184] width 286 height 5
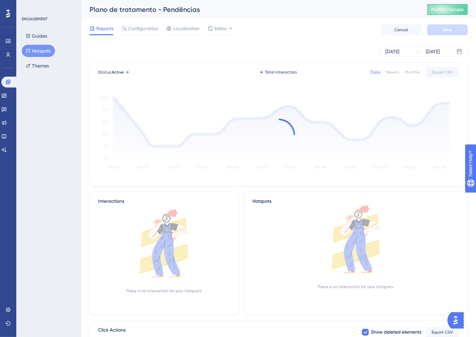
click at [138, 24] on div "Reports Configuration Localization Editor Cancel Save" at bounding box center [279, 30] width 378 height 22
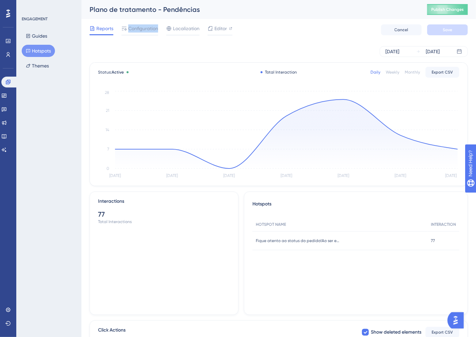
click at [138, 24] on div "Reports Configuration Localization Editor Cancel Save" at bounding box center [279, 30] width 378 height 22
click at [146, 29] on span "Configuration" at bounding box center [143, 28] width 30 height 8
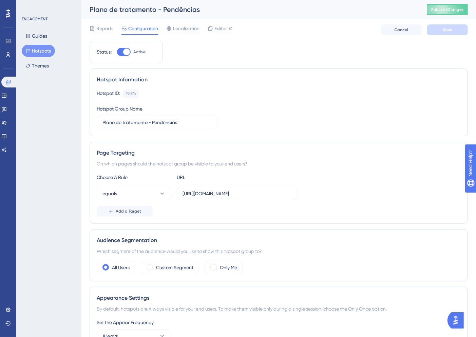
click at [125, 52] on div at bounding box center [126, 52] width 7 height 7
click at [117, 52] on input "Active" at bounding box center [117, 52] width 0 height 0
checkbox input "false"
click at [442, 28] on button "Save" at bounding box center [447, 29] width 41 height 11
click at [42, 52] on button "Hotspots" at bounding box center [38, 51] width 33 height 12
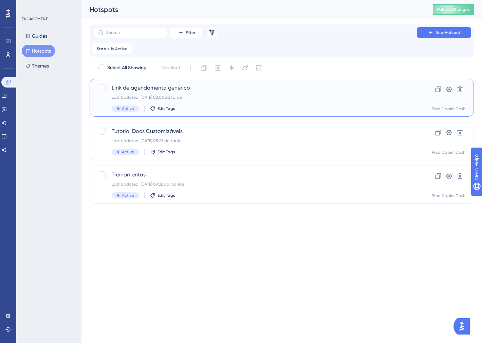
click at [236, 90] on span "Link de agendamento genérico" at bounding box center [255, 88] width 286 height 8
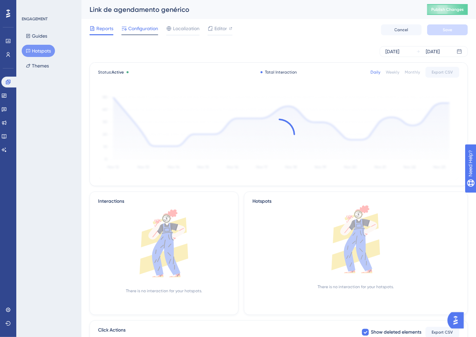
click at [129, 24] on span "Configuration" at bounding box center [143, 28] width 30 height 8
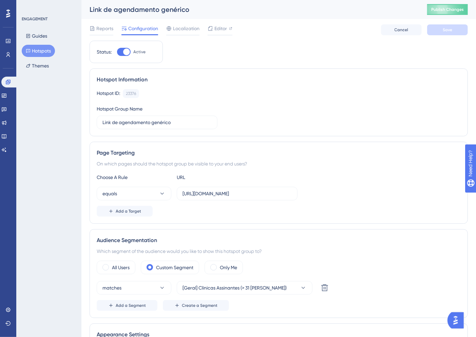
click at [38, 43] on div "Guides Hotspots Themes" at bounding box center [49, 51] width 55 height 42
click at [45, 51] on button "Hotspots" at bounding box center [38, 51] width 33 height 12
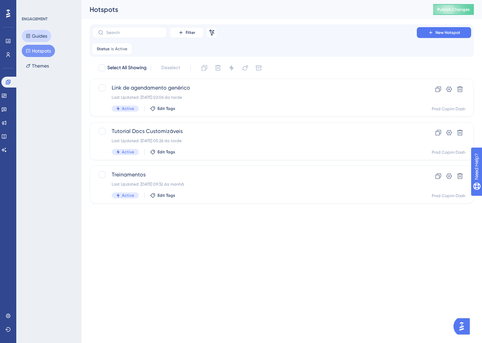
click at [39, 38] on button "Guides" at bounding box center [37, 36] width 30 height 12
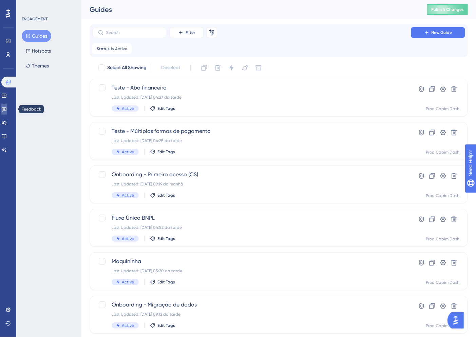
click at [7, 109] on icon at bounding box center [3, 109] width 5 height 5
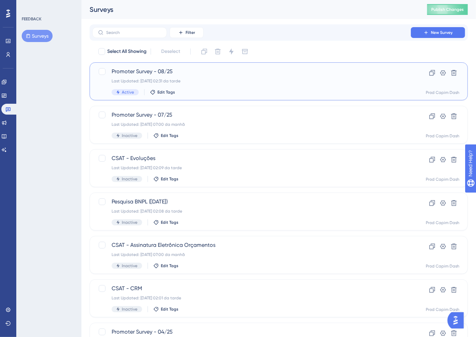
click at [206, 83] on div "Last Updated: [DATE] 02:31 da tarde" at bounding box center [252, 80] width 280 height 5
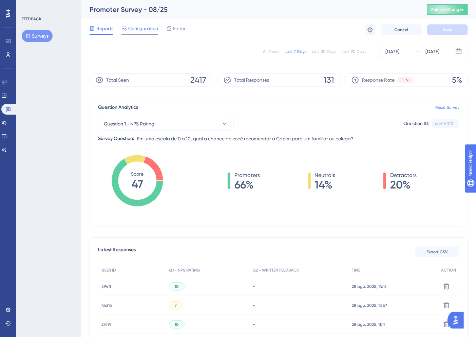
click at [133, 31] on span "Configuration" at bounding box center [143, 28] width 30 height 8
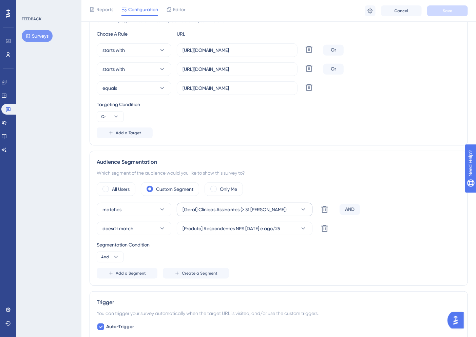
scroll to position [151, 0]
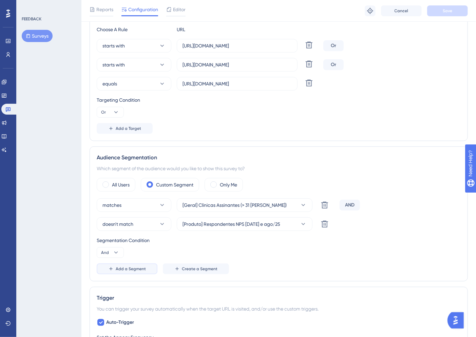
click at [121, 270] on span "Add a Segment" at bounding box center [131, 268] width 30 height 5
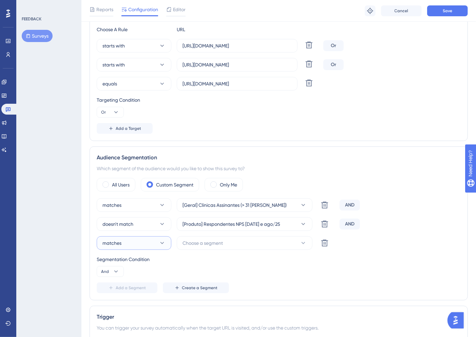
click at [126, 249] on button "matches" at bounding box center [134, 244] width 75 height 14
click at [133, 278] on span "doesn't match" at bounding box center [122, 278] width 31 height 8
click at [188, 246] on span "Choose a segment" at bounding box center [203, 243] width 40 height 8
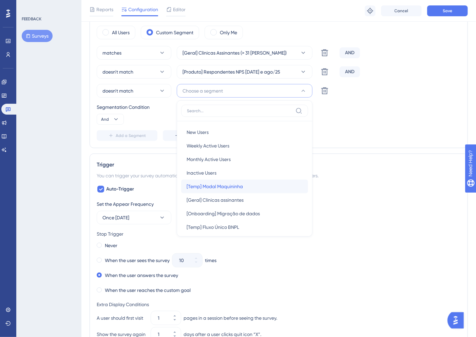
click at [225, 187] on span "[Temp] Modal Maquininha" at bounding box center [215, 187] width 56 height 8
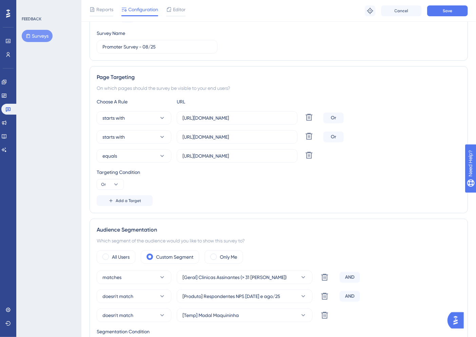
scroll to position [0, 0]
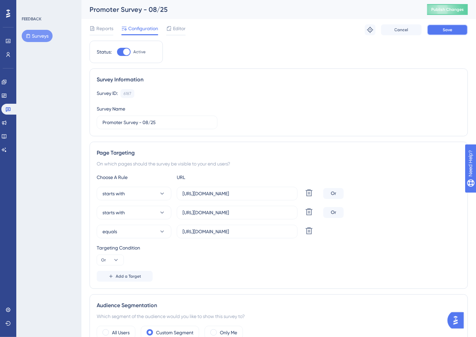
click at [449, 28] on span "Save" at bounding box center [448, 29] width 10 height 5
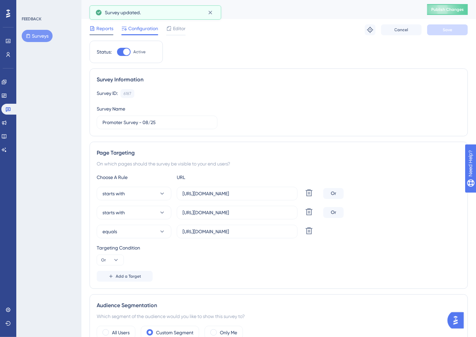
click at [96, 26] on span "Reports" at bounding box center [104, 28] width 17 height 8
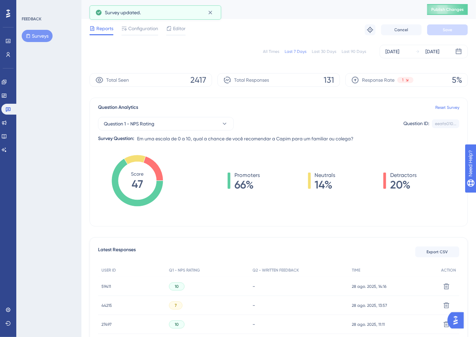
click at [277, 48] on div "All Times Last 7 Days Last 30 Days Last 90 Days [DATE] [DATE]" at bounding box center [279, 52] width 378 height 14
click at [277, 50] on div "All Times" at bounding box center [271, 51] width 16 height 5
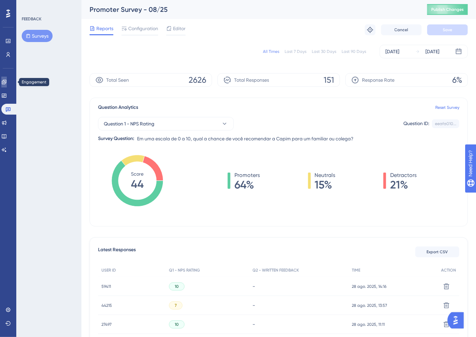
click at [0, 0] on link at bounding box center [0, 0] width 0 height 0
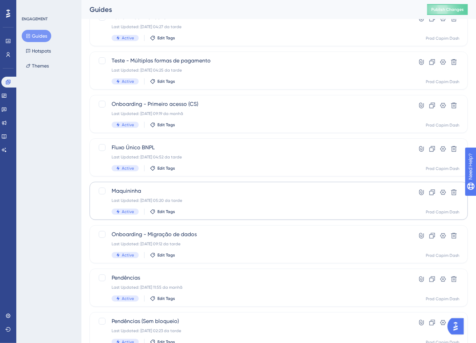
scroll to position [75, 0]
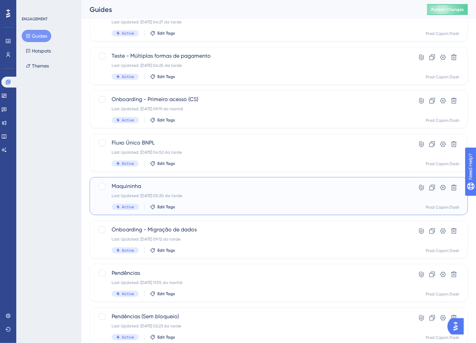
click at [180, 203] on div "[PERSON_NAME] Last Updated: [DATE] 05:20 da tarde Active Edit Tags" at bounding box center [252, 196] width 280 height 28
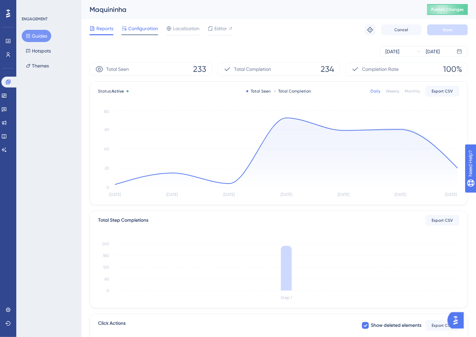
click at [142, 31] on span "Configuration" at bounding box center [143, 28] width 30 height 8
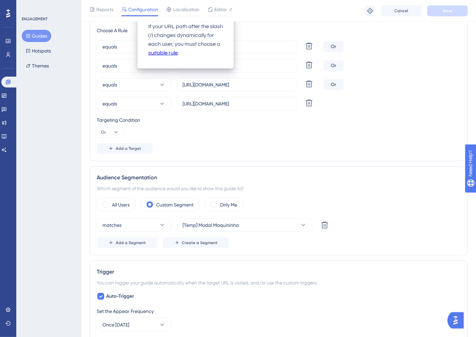
scroll to position [188, 0]
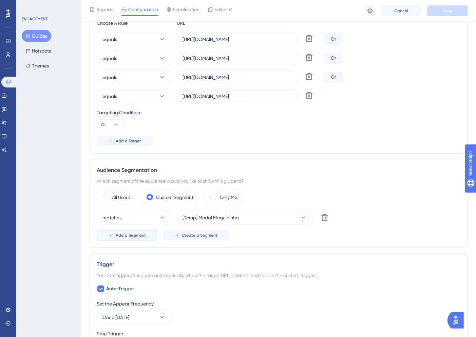
click at [128, 238] on span "Add a Segment" at bounding box center [131, 235] width 30 height 5
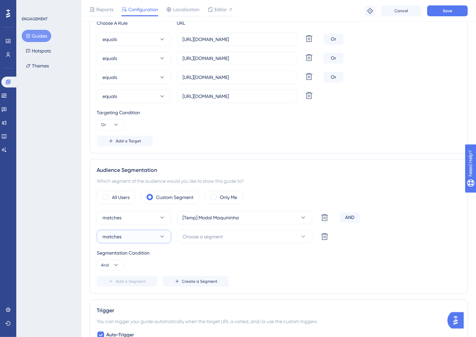
click at [132, 233] on button "matches" at bounding box center [134, 237] width 75 height 14
click at [133, 268] on span "doesn't match" at bounding box center [122, 271] width 31 height 8
click at [210, 233] on span "Choose a segment" at bounding box center [203, 237] width 40 height 8
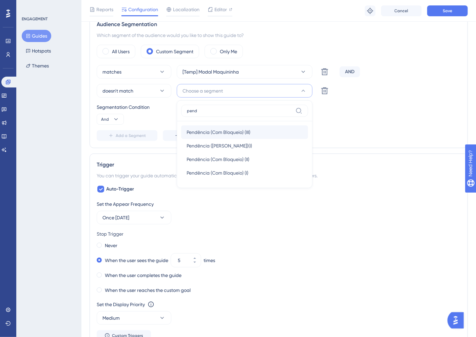
type input "pend"
click at [198, 131] on span "Pendência (Com Bloqueio) (III)" at bounding box center [219, 132] width 64 height 8
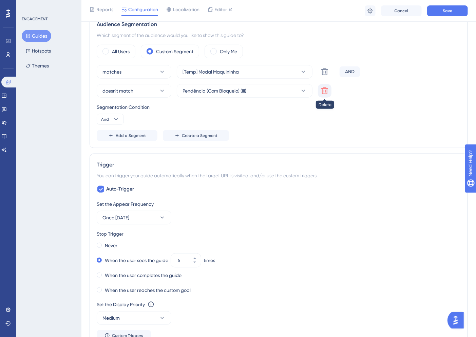
click at [326, 89] on icon at bounding box center [325, 91] width 8 height 8
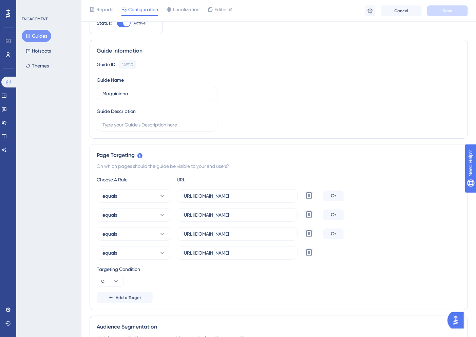
scroll to position [0, 0]
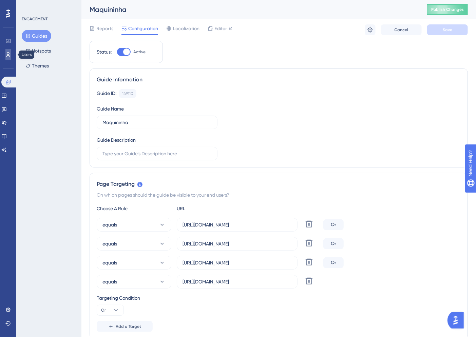
click at [0, 0] on icon at bounding box center [0, 0] width 0 height 0
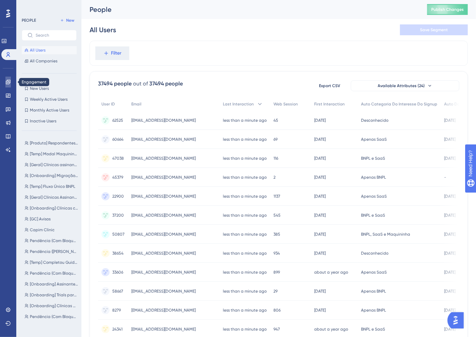
click at [0, 0] on link at bounding box center [0, 0] width 0 height 0
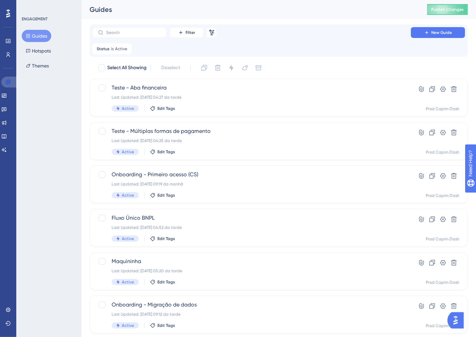
click at [0, 0] on link at bounding box center [0, 0] width 0 height 0
click at [199, 274] on div "Last Updated: [DATE] 05:20 da tarde" at bounding box center [252, 270] width 280 height 5
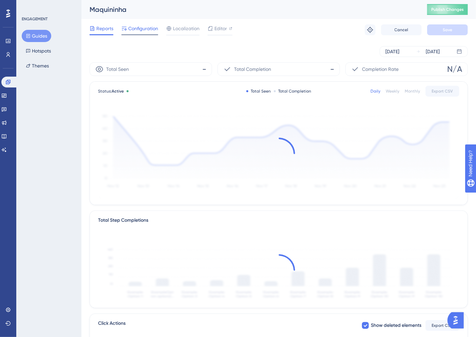
click at [135, 24] on span "Configuration" at bounding box center [143, 28] width 30 height 8
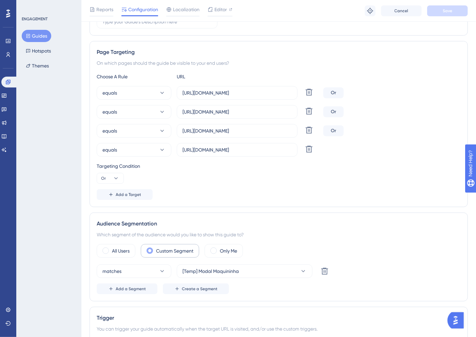
scroll to position [151, 0]
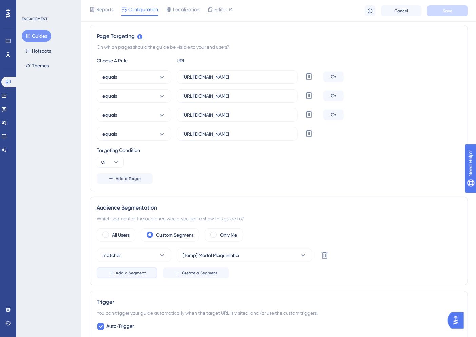
click at [134, 272] on span "Add a Segment" at bounding box center [131, 272] width 30 height 5
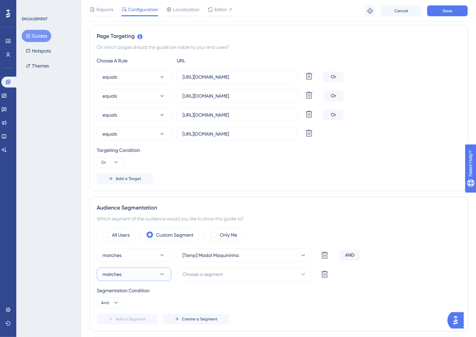
click at [136, 274] on button "matches" at bounding box center [134, 275] width 75 height 14
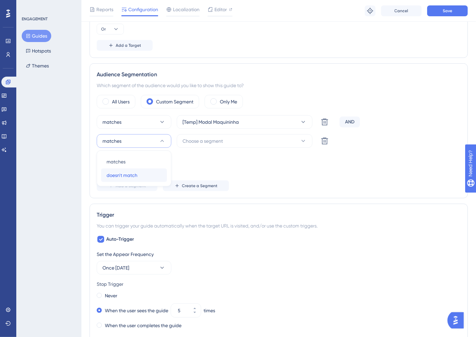
click at [125, 178] on span "doesn't match" at bounding box center [122, 175] width 31 height 8
click at [191, 140] on span "Choose a segment" at bounding box center [203, 141] width 40 height 8
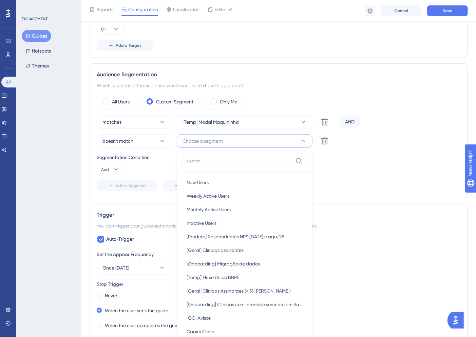
scroll to position [360, 0]
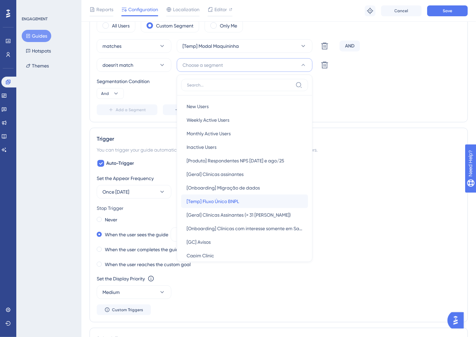
click at [234, 201] on span "[Temp] Fluxo Único BNPL" at bounding box center [213, 202] width 53 height 8
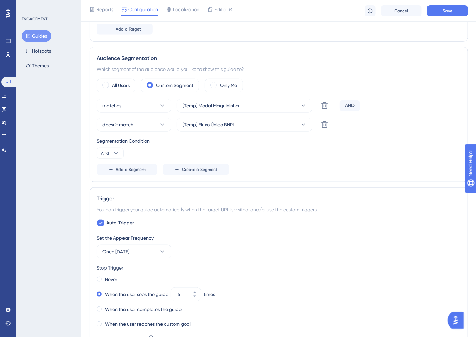
scroll to position [247, 0]
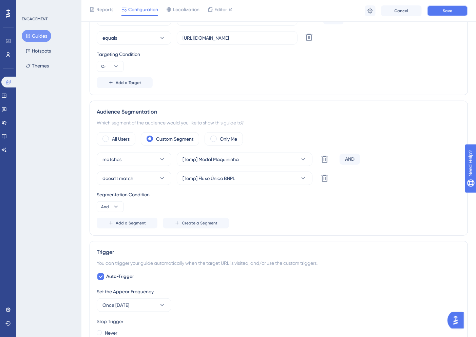
click at [437, 8] on button "Save" at bounding box center [447, 10] width 41 height 11
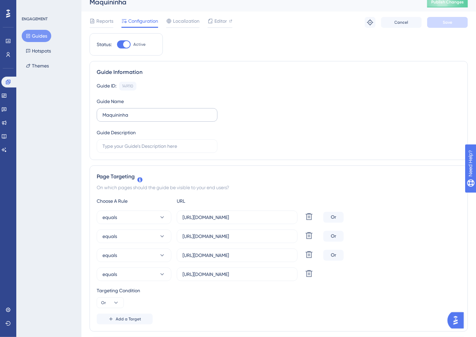
scroll to position [0, 0]
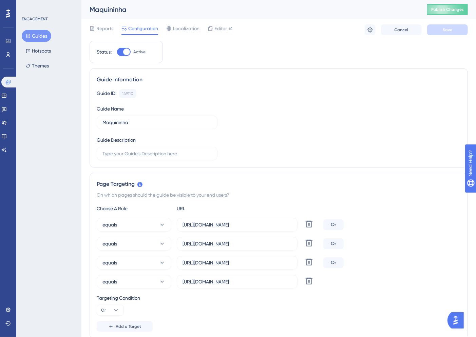
click at [39, 31] on button "Guides" at bounding box center [37, 36] width 30 height 12
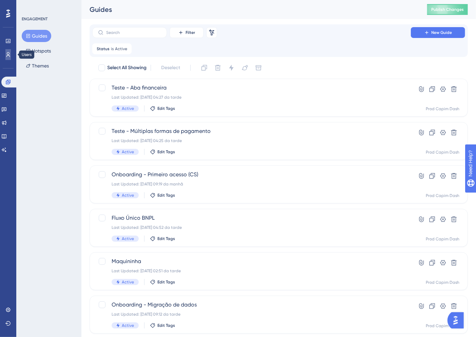
click at [0, 0] on icon at bounding box center [0, 0] width 0 height 0
